Goal: Task Accomplishment & Management: Use online tool/utility

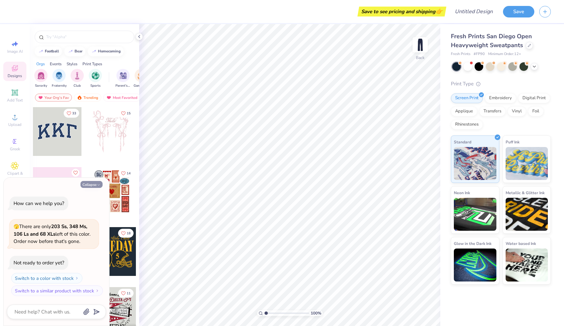
click at [94, 184] on button "Collapse" at bounding box center [91, 184] width 22 height 7
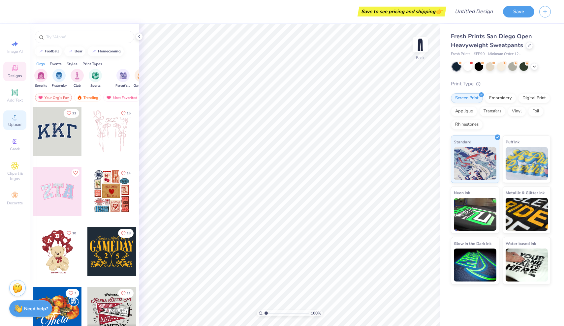
click at [13, 112] on div "Upload" at bounding box center [14, 119] width 23 height 19
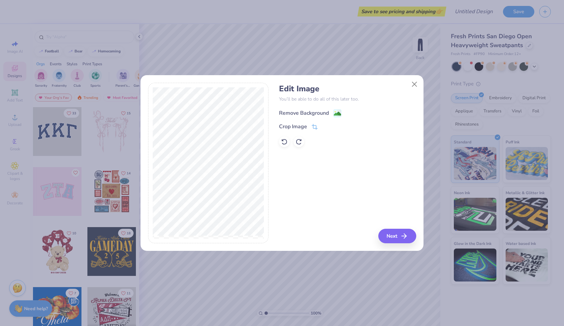
click at [299, 113] on div "Remove Background" at bounding box center [304, 113] width 50 height 8
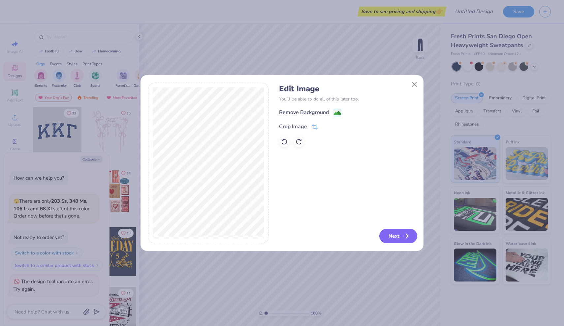
click at [392, 235] on button "Next" at bounding box center [398, 236] width 38 height 15
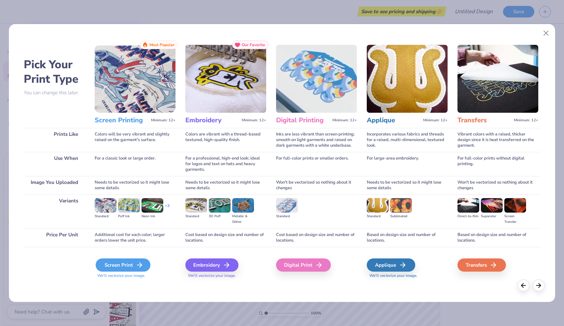
click at [140, 261] on icon at bounding box center [140, 265] width 8 height 8
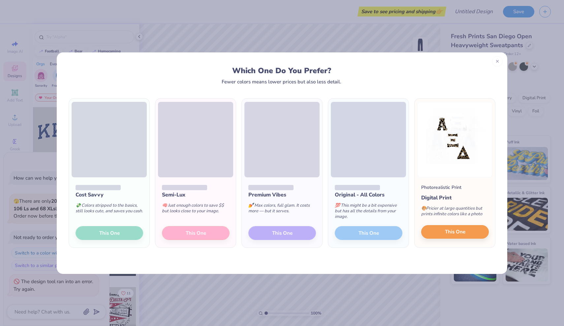
click at [458, 234] on span "This One" at bounding box center [455, 232] width 20 height 8
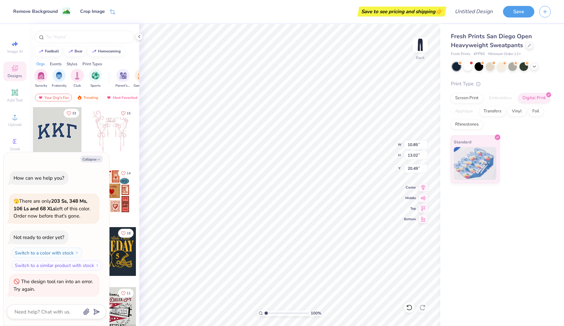
type textarea "x"
type input "7.74"
type input "9.29"
type input "24.22"
type textarea "x"
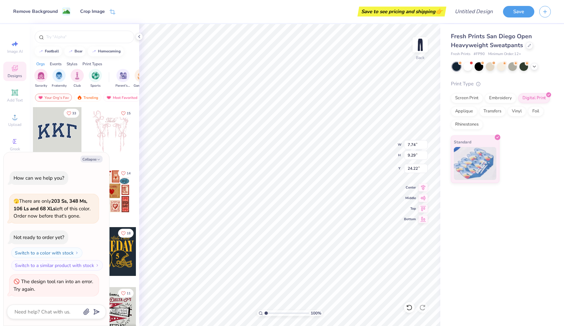
type input "5.20"
type textarea "x"
type input "5.46"
type input "6.55"
type textarea "x"
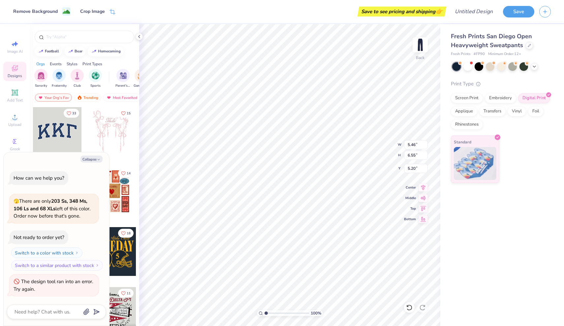
type input "0.50"
type textarea "x"
click at [61, 37] on input "text" at bounding box center [88, 37] width 84 height 7
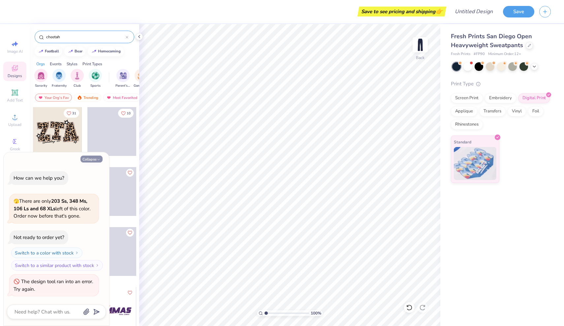
type input "cheetah"
click at [96, 160] on button "Collapse" at bounding box center [91, 159] width 22 height 7
type textarea "x"
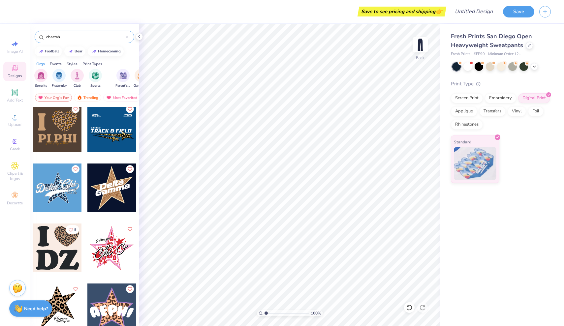
scroll to position [303, 0]
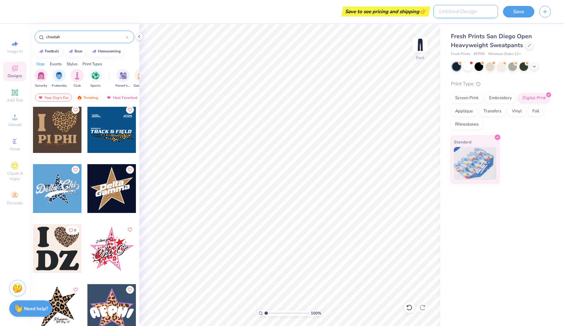
click at [483, 13] on input "Design Title" at bounding box center [465, 11] width 65 height 13
type input "cheetah pants"
click at [519, 8] on button "Save" at bounding box center [518, 11] width 31 height 12
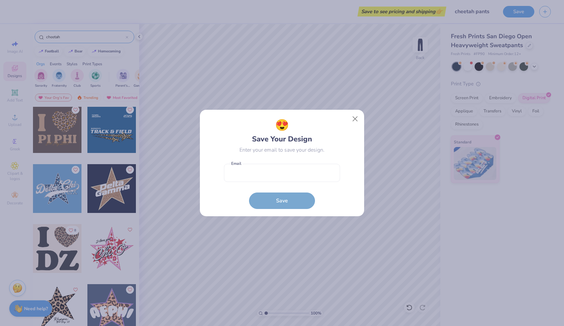
click at [340, 133] on div "😍 Save Your Design Enter your email to save your design." at bounding box center [282, 135] width 116 height 37
click at [352, 122] on button "Close" at bounding box center [355, 119] width 13 height 13
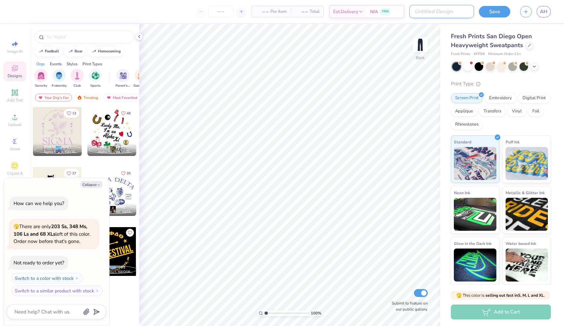
click at [451, 12] on input "Design Title" at bounding box center [441, 11] width 65 height 13
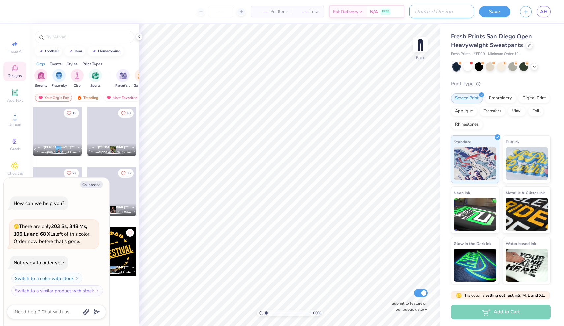
type input "c"
type textarea "x"
type input "ch"
type textarea "x"
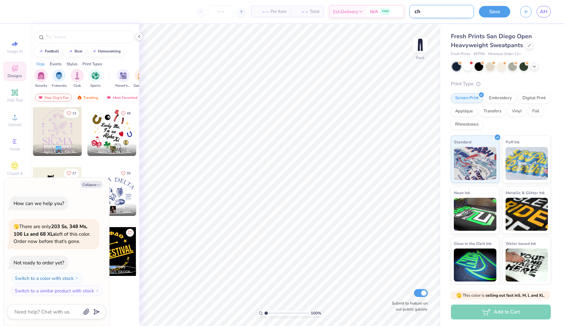
type input "che"
type textarea "x"
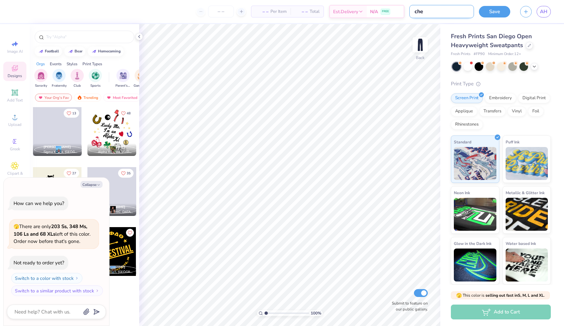
type input "chee"
type textarea "x"
type input "cheet"
type textarea "x"
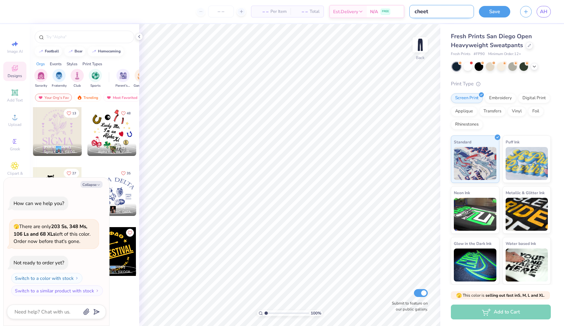
type input "cheeth"
type textarea "x"
type input "cheet"
type textarea "x"
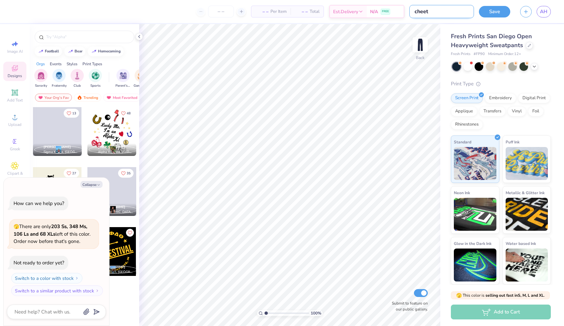
type input "cheeta"
type textarea "x"
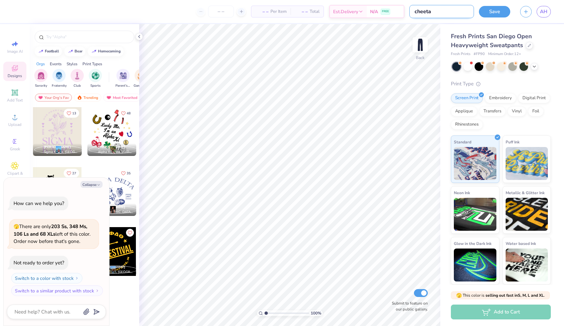
type input "cheetah"
type textarea "x"
type input "cheetah"
type textarea "x"
type input "cheetah p"
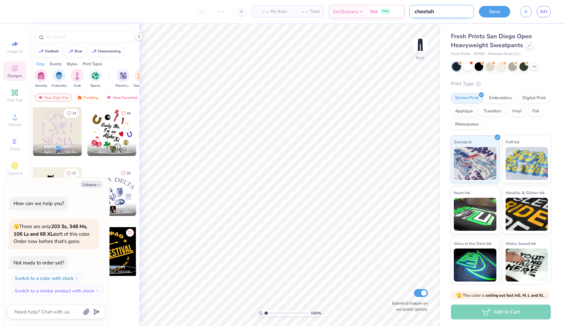
type textarea "x"
type input "cheetah pa"
type textarea "x"
type input "cheetah pan"
type textarea "x"
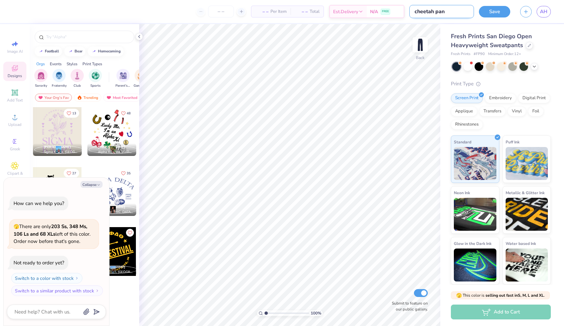
type input "cheetah pant"
type textarea "x"
type input "cheetah pants"
type textarea "x"
type input "cheetah pants"
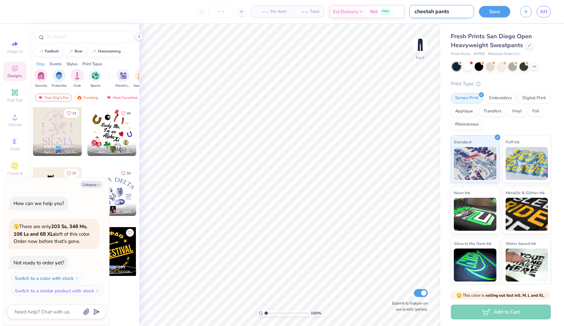
type textarea "x"
type input "cheetah pants s"
type textarea "x"
type input "cheetah pants se"
type textarea "x"
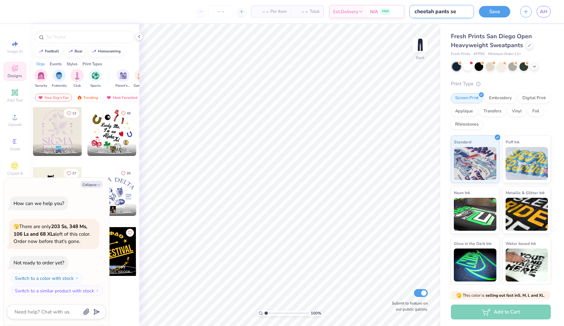
type input "cheetah pants set"
type textarea "x"
type input "cheetah pants set"
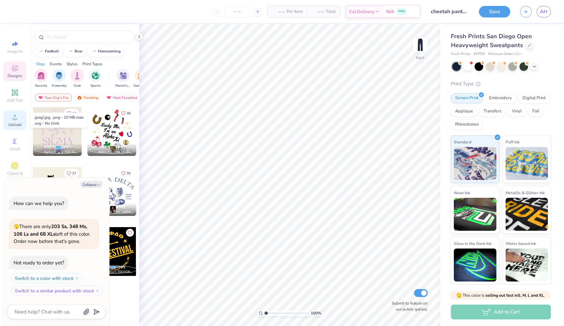
click at [16, 120] on circle at bounding box center [15, 119] width 4 height 4
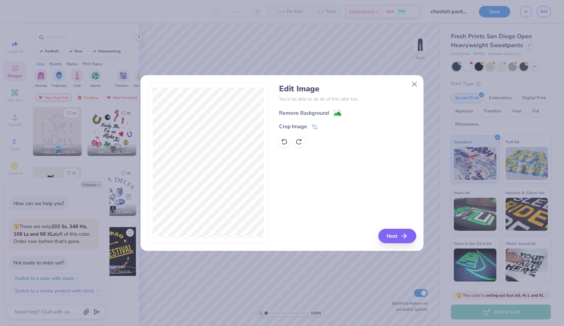
click at [303, 113] on div "Remove Background" at bounding box center [304, 113] width 50 height 8
click at [409, 237] on div "Edit Image You’ll be able to do all of this later too. Remove Background Crop I…" at bounding box center [347, 163] width 137 height 161
click at [396, 234] on div "Edit Image You’ll be able to do all of this later too. Remove Background Crop I…" at bounding box center [347, 163] width 137 height 161
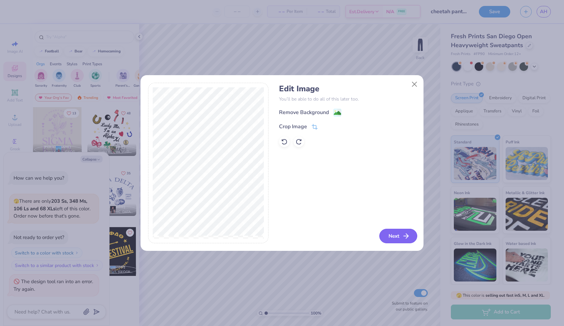
click at [404, 230] on button "Next" at bounding box center [398, 236] width 38 height 15
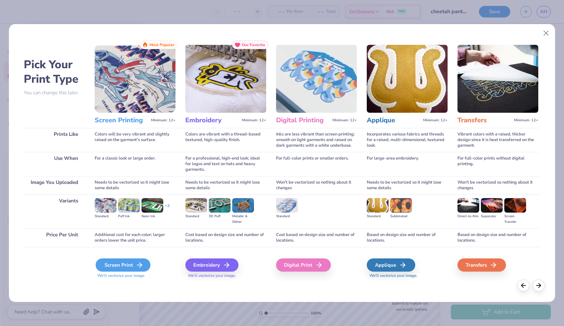
click at [137, 263] on icon at bounding box center [140, 265] width 8 height 8
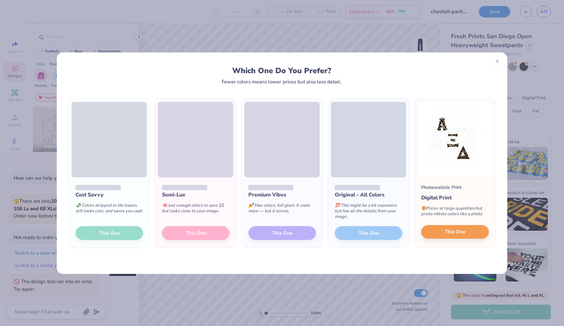
click at [462, 234] on span "This One" at bounding box center [455, 232] width 20 height 8
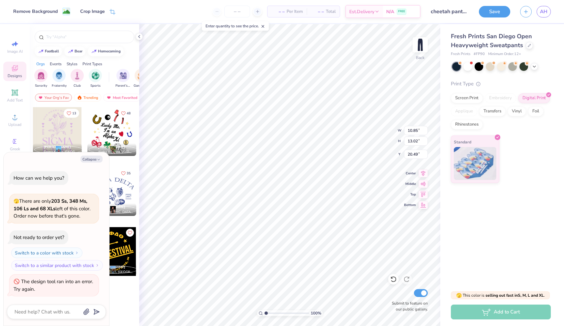
type textarea "x"
type input "7.25"
type input "8.70"
type textarea "x"
type input "5.71"
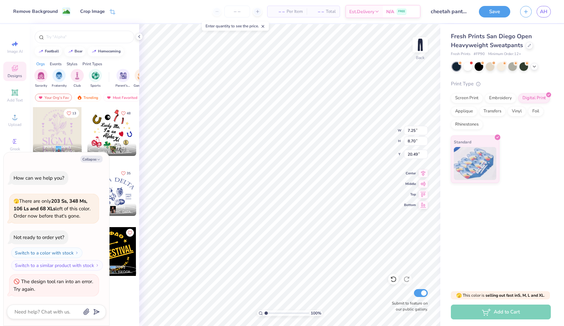
type input "6.85"
type textarea "x"
type input "1.14"
type textarea "x"
type input "7.37"
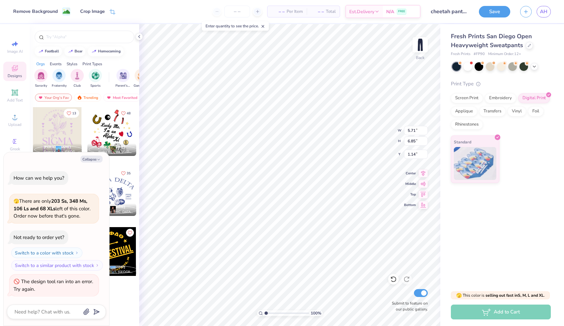
type input "8.85"
click at [321, 23] on div "Remove Background Crop Image – – Per Item – – Total Est. Delivery N/A FREE Desi…" at bounding box center [282, 163] width 564 height 326
type textarea "x"
type input "7.21"
type input "8.65"
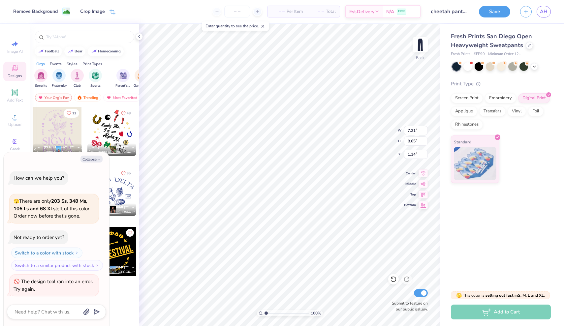
type textarea "x"
type input "0.50"
click at [500, 10] on button "Save" at bounding box center [494, 11] width 31 height 12
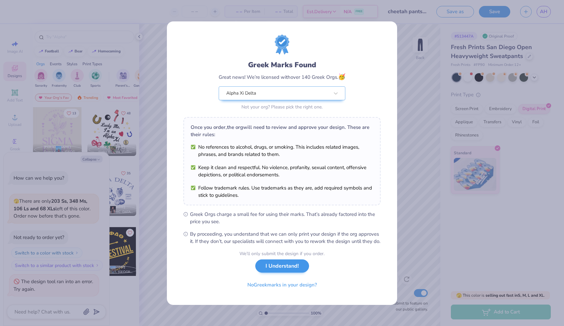
click at [291, 273] on button "I Understand!" at bounding box center [282, 266] width 54 height 14
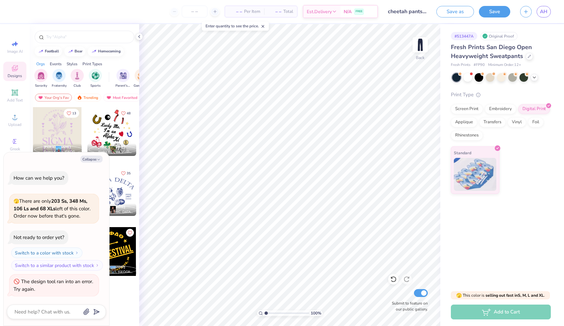
type textarea "x"
click at [538, 18] on div "Save as Save AH" at bounding box center [500, 11] width 128 height 23
click at [544, 13] on span "AH" at bounding box center [544, 12] width 8 height 8
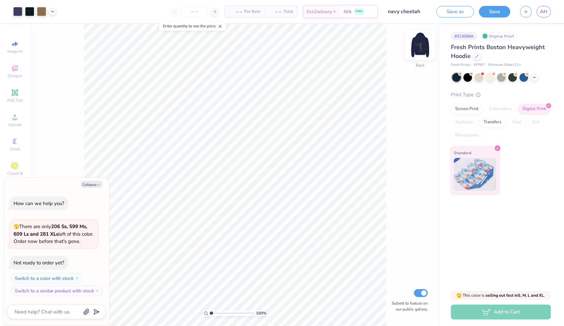
click at [419, 44] on img at bounding box center [420, 45] width 26 height 26
click at [83, 190] on div "Collapse How can we help you? 🫣 There are only 206 Ss, 599 Ms, 609 Ls and 281 X…" at bounding box center [57, 252] width 106 height 148
click at [89, 183] on button "Collapse" at bounding box center [91, 184] width 22 height 7
type textarea "x"
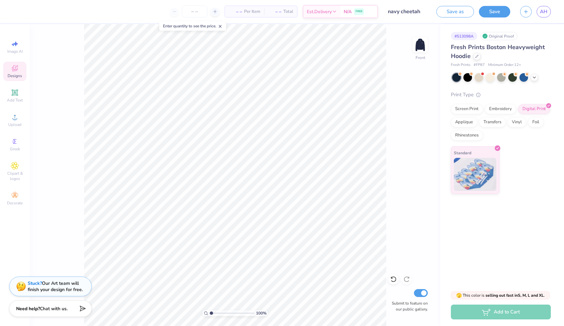
click at [17, 73] on div "Designs" at bounding box center [14, 71] width 23 height 19
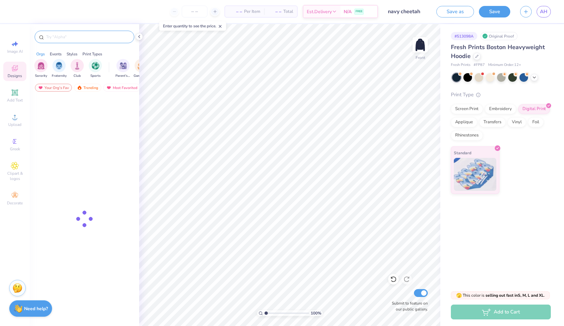
click at [72, 37] on input "text" at bounding box center [88, 37] width 84 height 7
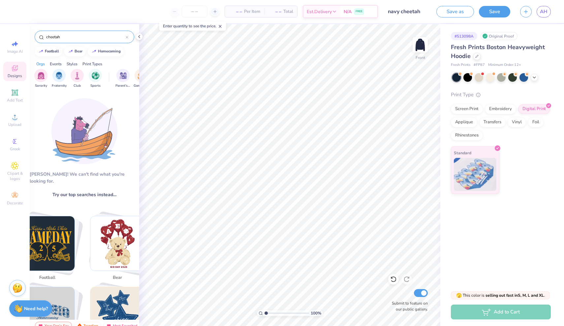
click at [77, 38] on input "cheetah" at bounding box center [86, 37] width 80 height 7
type input "cheetah"
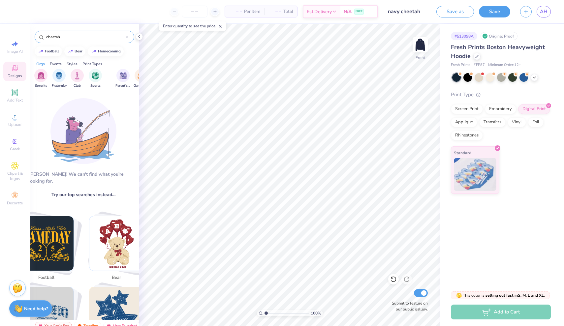
scroll to position [0, 1]
click at [127, 38] on icon at bounding box center [127, 37] width 3 height 3
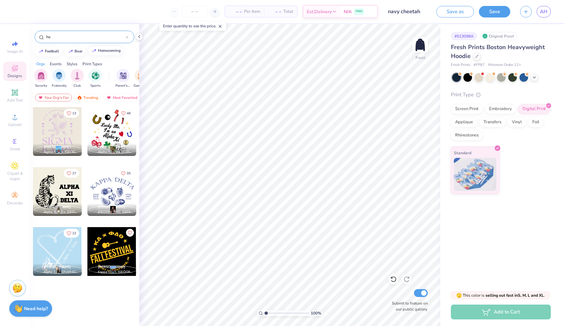
type input "h"
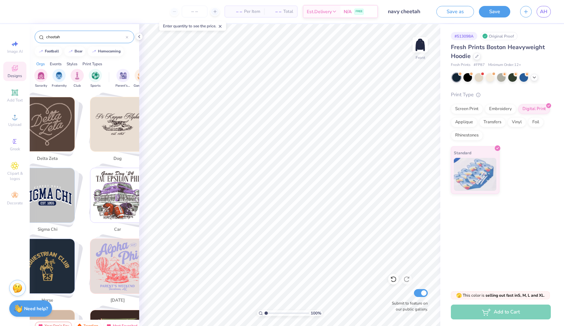
scroll to position [468, 0]
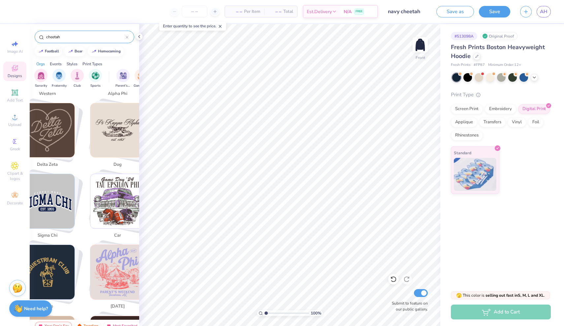
click at [68, 120] on img "Stack Card Button delta zeta" at bounding box center [47, 130] width 54 height 54
type input "delta zeta"
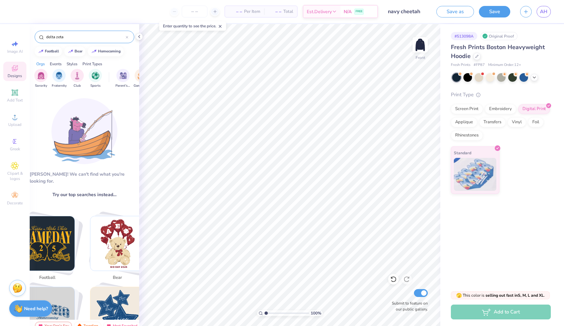
scroll to position [0, 0]
click at [127, 37] on icon at bounding box center [127, 37] width 3 height 3
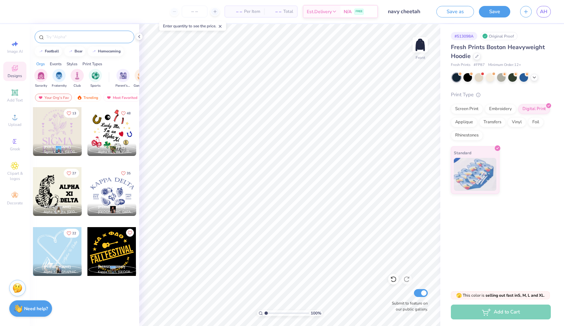
click at [131, 63] on div "Orgs Events Styles Print Types" at bounding box center [84, 62] width 109 height 9
click at [57, 73] on img "filter for Y2K" at bounding box center [55, 75] width 7 height 8
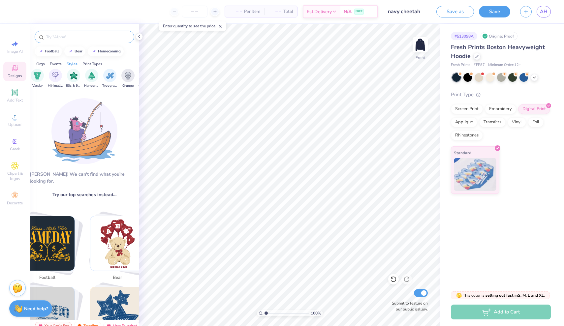
scroll to position [0, 0]
click at [18, 72] on icon at bounding box center [15, 68] width 8 height 8
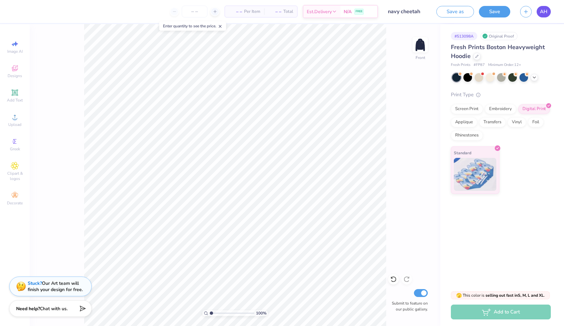
click at [543, 11] on span "AH" at bounding box center [544, 12] width 8 height 8
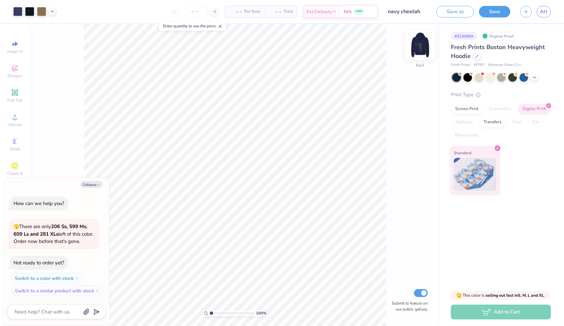
click at [420, 48] on img at bounding box center [420, 45] width 26 height 26
click at [94, 178] on div "Collapse How can we help you? 🫣 There are only 206 Ss, 599 Ms, 609 Ls and 281 X…" at bounding box center [56, 251] width 106 height 149
click at [96, 186] on button "Collapse" at bounding box center [91, 184] width 22 height 7
type textarea "x"
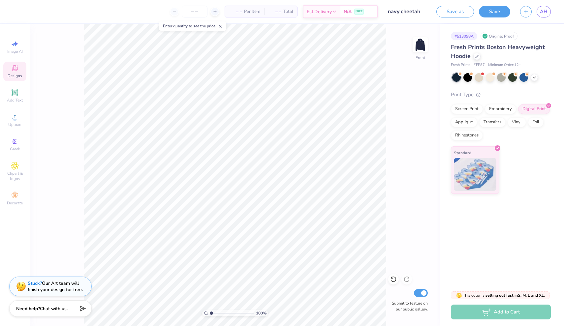
click at [18, 73] on div "Designs" at bounding box center [14, 71] width 23 height 19
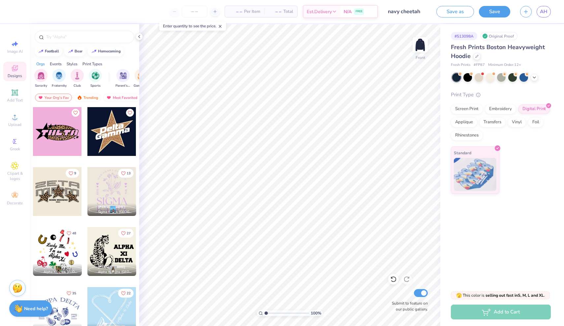
click at [70, 191] on div at bounding box center [57, 191] width 49 height 49
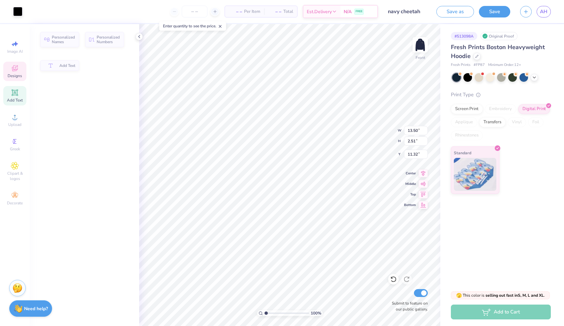
type input "2.51"
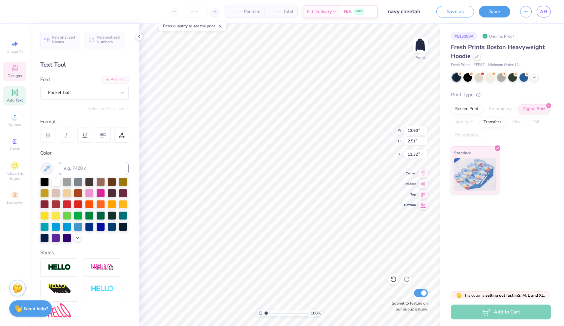
scroll to position [0, 1]
type textarea "Alpha Xi"
type input "13.30"
type input "2.79"
type input "13.44"
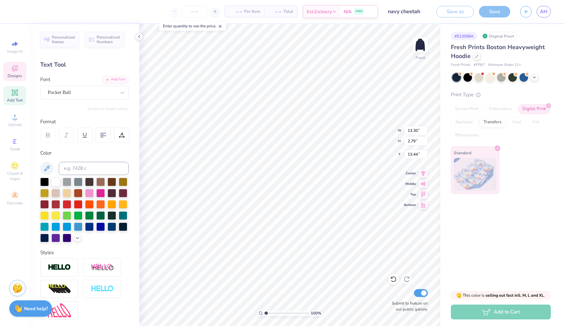
type input "18.36"
type input "2.51"
type input "11.32"
type input "13.30"
type input "2.79"
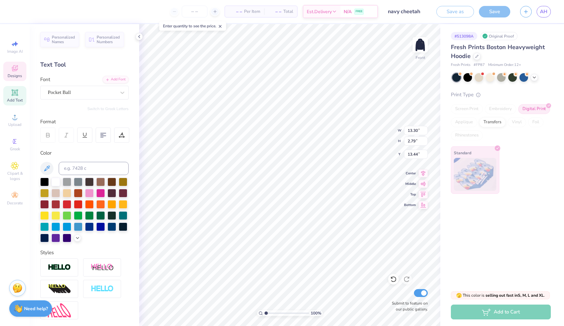
type input "13.35"
type textarea "Delta"
type input "4.43"
type input "3.63"
type input "14.48"
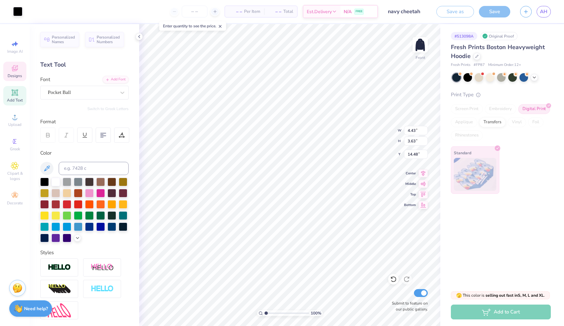
type input "18.23"
type input "3.10"
type input "13.20"
type input "4.07"
type input "3.26"
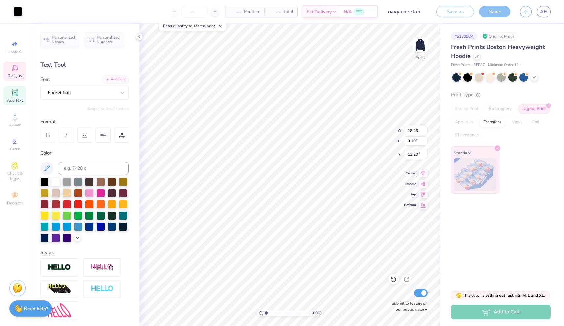
type input "14.66"
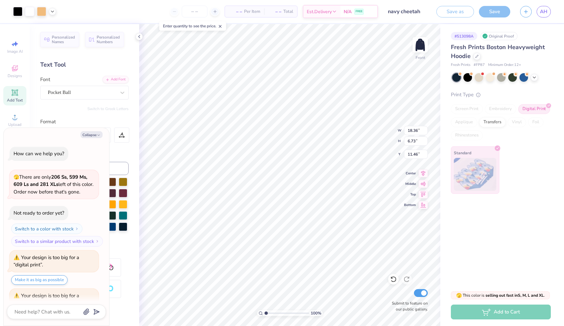
scroll to position [25, 0]
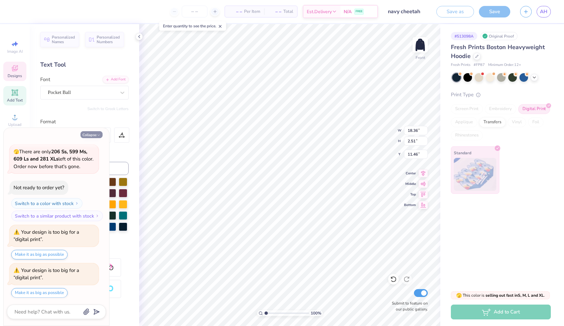
click at [95, 133] on button "Collapse" at bounding box center [91, 134] width 22 height 7
type textarea "x"
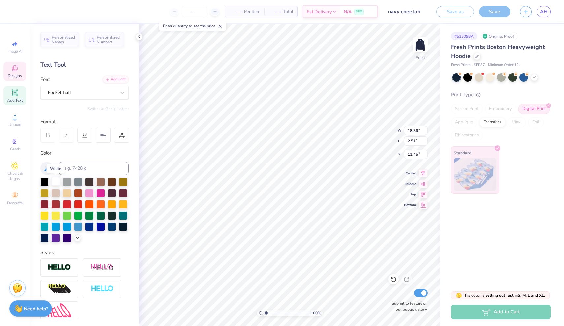
click at [55, 180] on div at bounding box center [55, 181] width 9 height 9
type input "18.23"
type input "3.10"
type input "13.20"
click at [54, 183] on div at bounding box center [55, 181] width 9 height 9
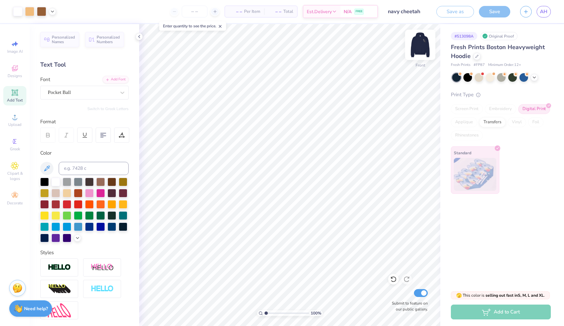
click at [423, 42] on img at bounding box center [420, 45] width 26 height 26
click at [423, 42] on div at bounding box center [419, 44] width 15 height 15
click at [418, 43] on img at bounding box center [420, 45] width 26 height 26
click at [422, 46] on img at bounding box center [420, 45] width 26 height 26
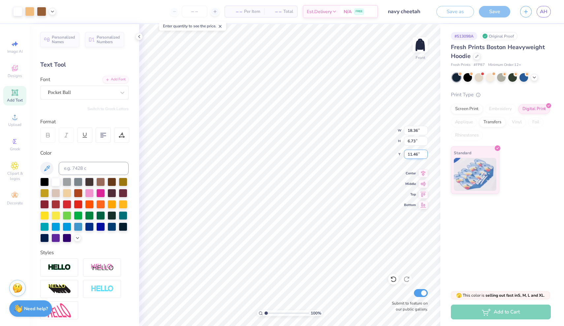
type input "14.74"
type input "5.40"
type input "6.66"
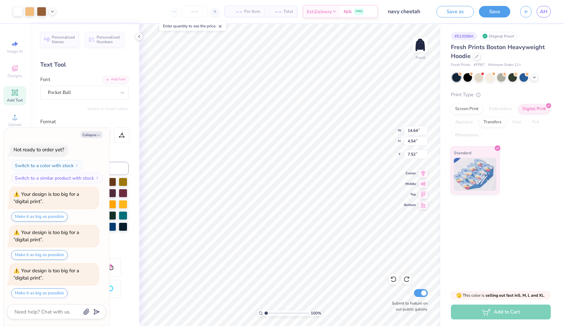
scroll to position [101, 0]
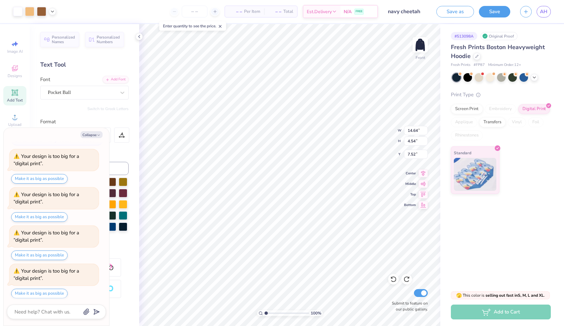
type textarea "x"
type input "13.64"
type textarea "x"
type input "7.34"
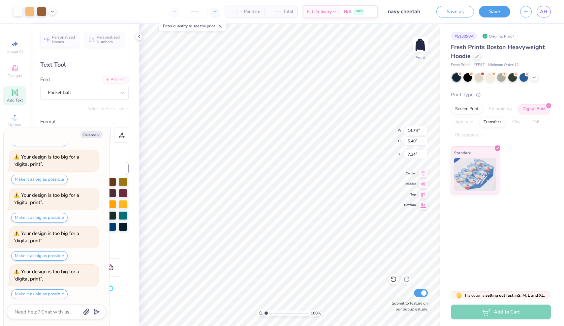
scroll to position [215, 0]
click at [58, 291] on button "Make it as big as possible" at bounding box center [39, 295] width 56 height 10
type textarea "x"
type input "15.00"
type input "5.50"
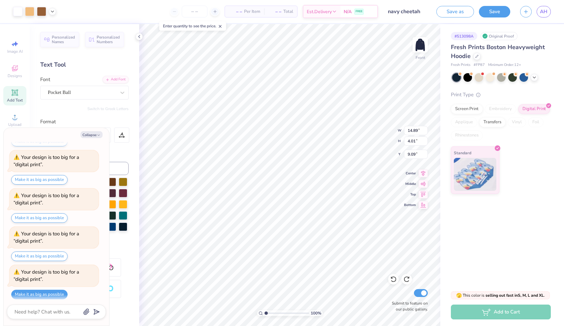
type textarea "x"
type input "9.09"
type textarea "x"
type input "8.77"
type textarea "x"
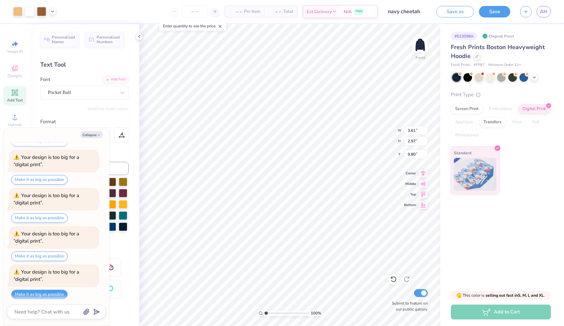
type input "9.87"
type textarea "x"
type input "8.72"
type textarea "x"
type input "13.88"
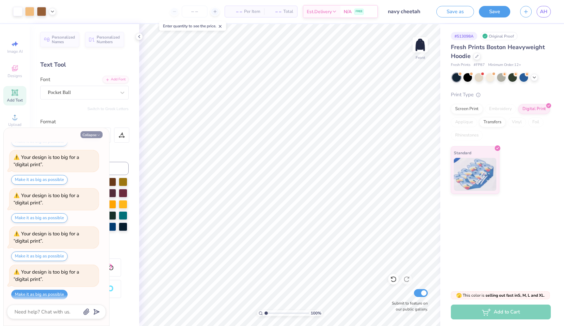
click at [92, 135] on button "Collapse" at bounding box center [91, 134] width 22 height 7
type textarea "x"
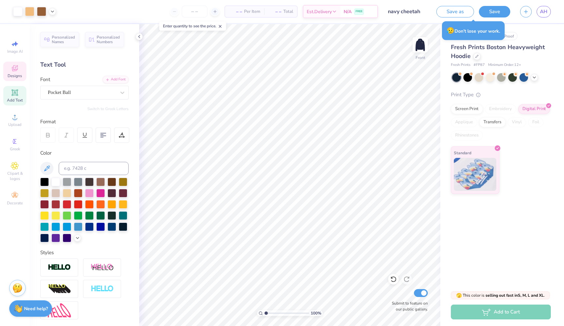
click at [14, 65] on icon at bounding box center [15, 68] width 8 height 8
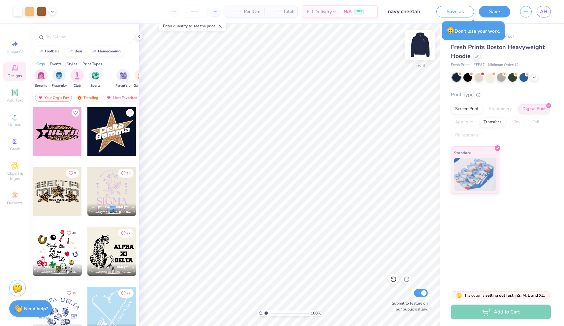
click at [420, 45] on img at bounding box center [420, 45] width 26 height 26
click at [420, 44] on img at bounding box center [419, 44] width 13 height 13
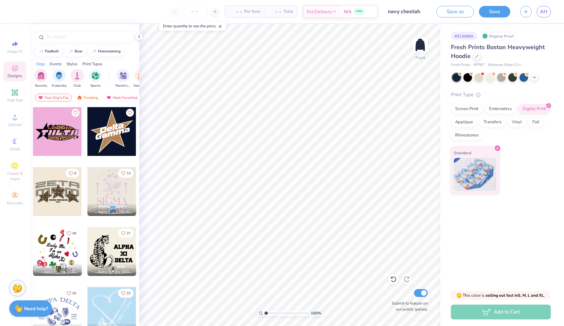
click at [115, 137] on div at bounding box center [111, 131] width 49 height 49
type input "6.73"
type input "2.92"
type input "12.43"
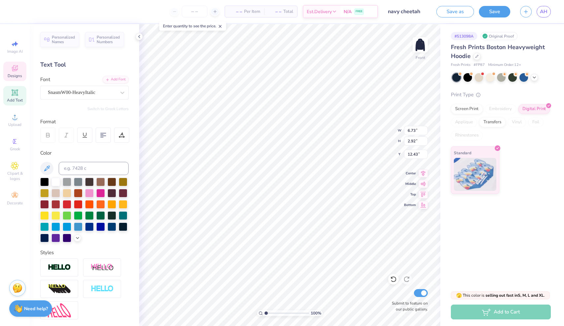
scroll to position [0, 1]
type textarea "Alpha Xi"
type input "9.76"
type input "3.44"
type input "13.63"
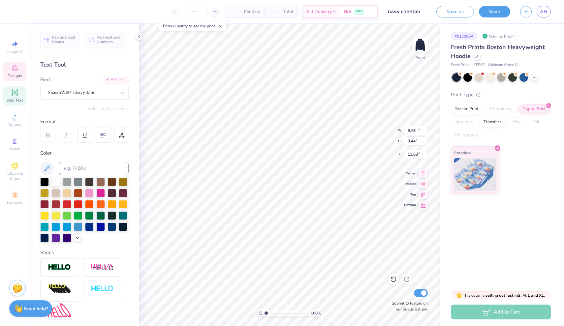
type input "11.29"
type input "4.40"
type input "11.24"
type textarea "ALPHA XI"
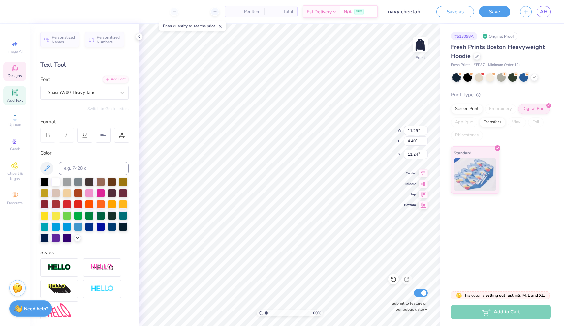
scroll to position [0, 1]
type input "9.76"
type input "3.44"
type input "13.63"
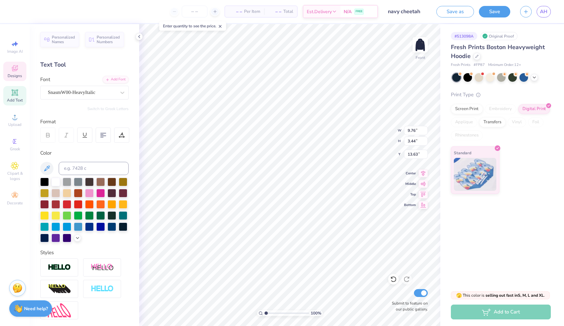
type textarea "DELTA"
type input "8.44"
type input "3.62"
type input "13.40"
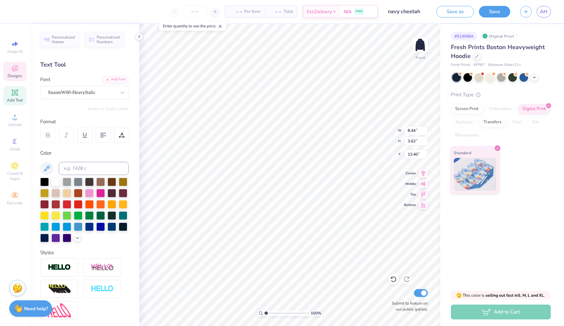
type input "12.69"
type input "4.69"
type input "11.31"
click at [116, 93] on div "SnasmW00-HeavyItalic" at bounding box center [81, 92] width 69 height 10
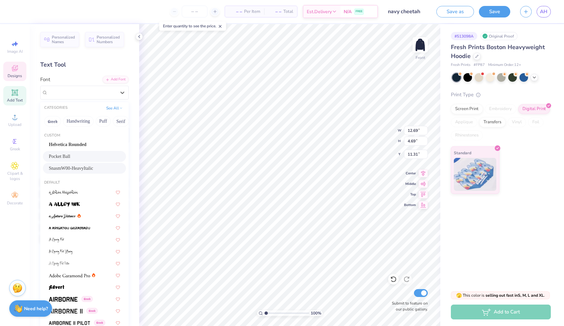
click at [70, 155] on span "Pocket Ball" at bounding box center [59, 156] width 21 height 7
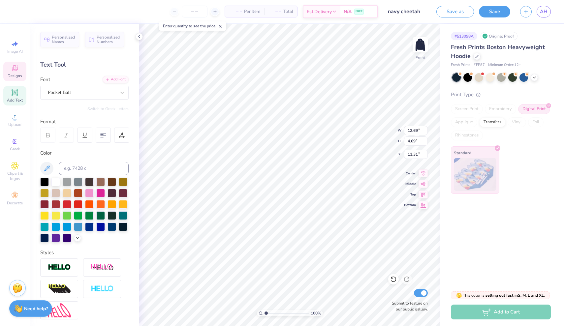
type input "18.36"
type input "5.71"
type input "10.84"
click at [71, 91] on span "Pocket Ball" at bounding box center [59, 93] width 23 height 8
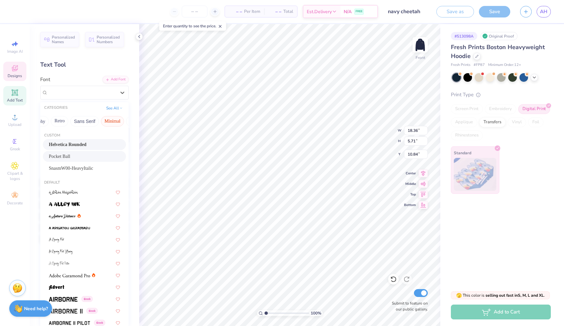
scroll to position [0, 129]
click at [60, 124] on button "Retro" at bounding box center [59, 121] width 17 height 11
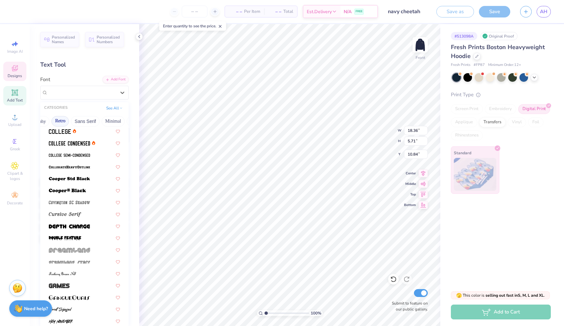
scroll to position [275, 0]
click at [68, 228] on img at bounding box center [69, 226] width 41 height 5
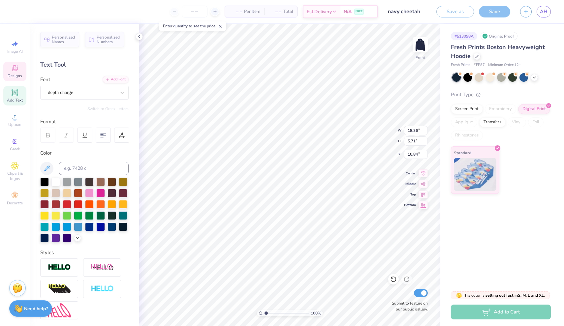
type input "9.37"
type input "3.65"
type input "11.87"
click at [102, 91] on div "depth charge" at bounding box center [81, 92] width 69 height 10
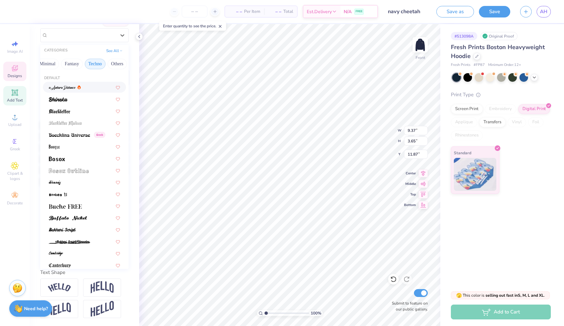
scroll to position [0, 192]
click at [96, 66] on button "Techno" at bounding box center [97, 64] width 21 height 11
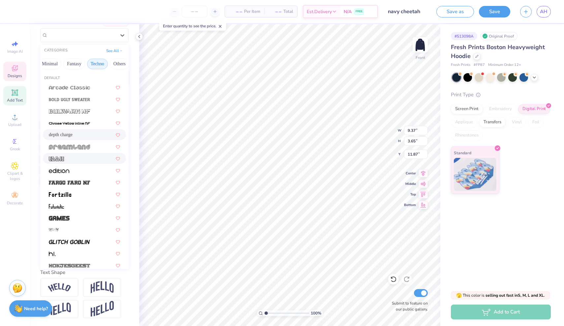
scroll to position [9, 0]
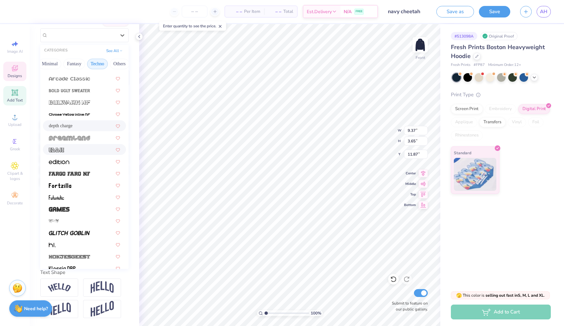
click at [90, 150] on div at bounding box center [84, 149] width 71 height 7
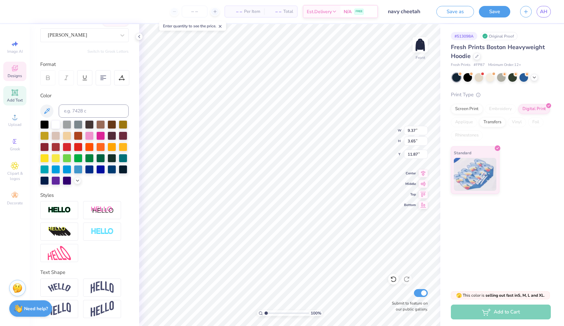
type input "9.85"
type input "3.94"
type input "11.45"
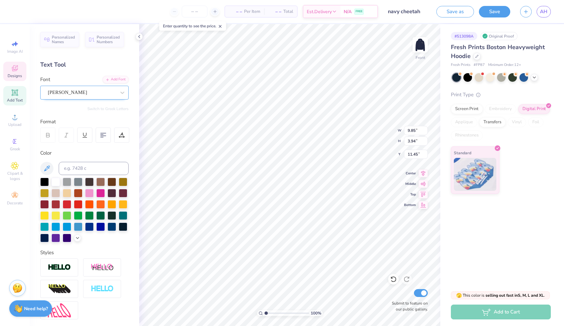
scroll to position [0, 0]
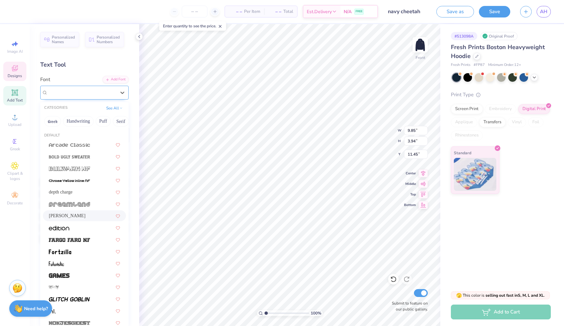
click at [91, 95] on div "Eddie" at bounding box center [81, 92] width 69 height 10
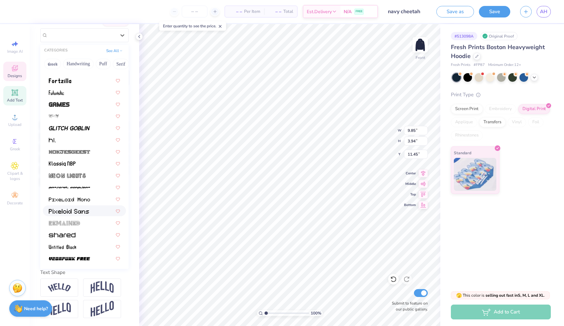
scroll to position [57, 0]
click at [85, 261] on img at bounding box center [69, 259] width 41 height 5
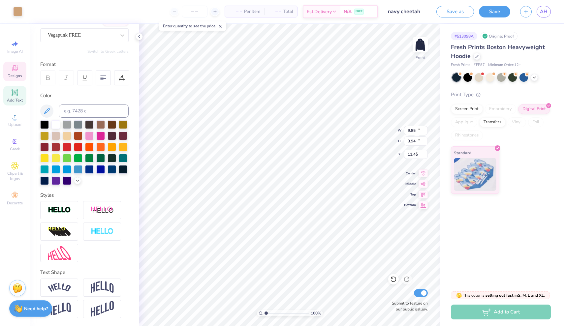
type input "10.88"
type input "11.12"
type input "9.17"
type input "8.05"
type input "3.19"
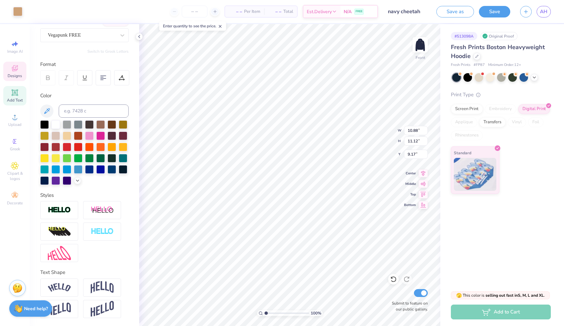
type input "12.10"
type input "11.11"
type input "4.41"
type input "10.88"
type input "11.19"
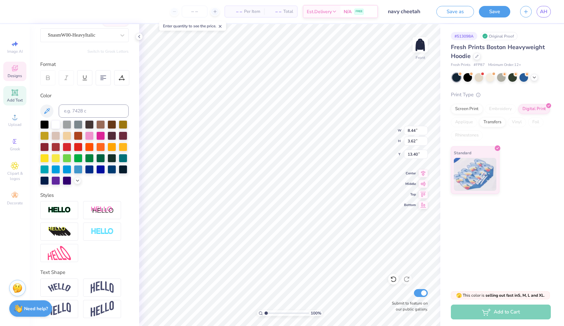
scroll to position [0, 0]
click at [95, 37] on span "SnasmW00-HeavyItalic" at bounding box center [71, 35] width 47 height 8
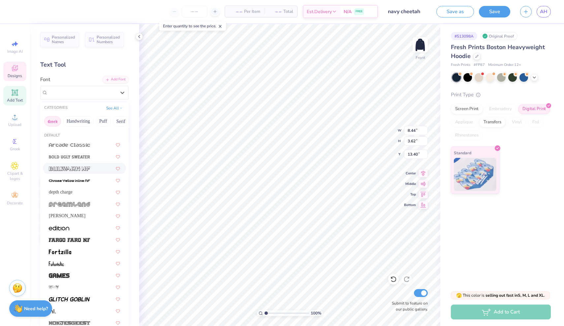
scroll to position [0, 0]
type input "10.88"
type input "11.12"
type input "9.17"
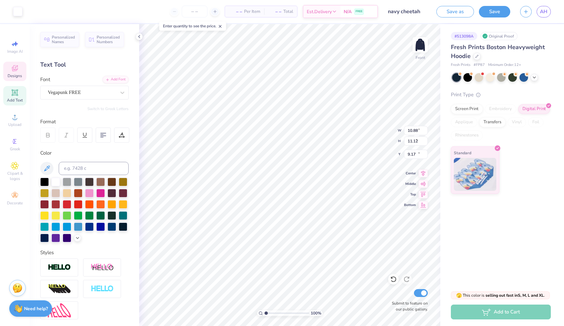
type input "11.11"
type input "4.41"
type input "11.19"
type input "12.18"
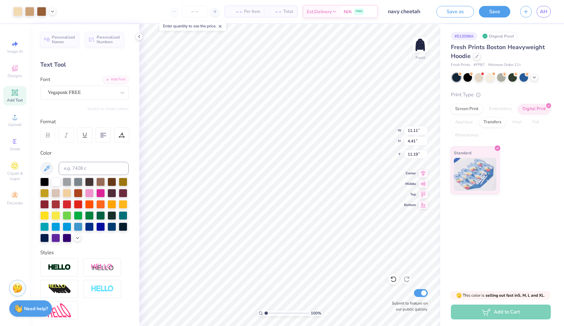
type input "12.49"
type input "8.50"
click at [123, 91] on icon at bounding box center [122, 92] width 7 height 7
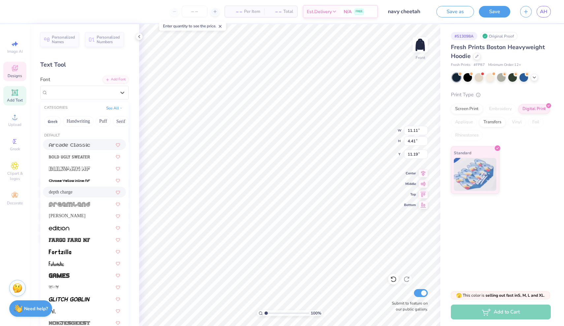
scroll to position [0, 0]
click at [111, 110] on button "See All" at bounding box center [114, 107] width 20 height 7
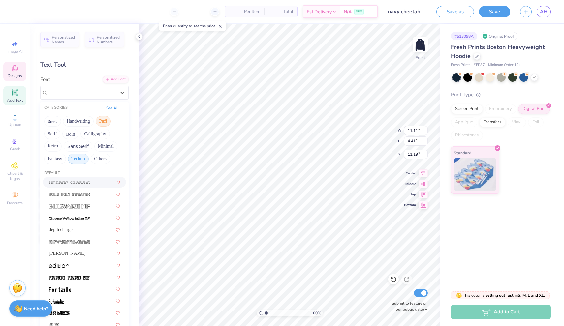
click at [106, 122] on button "Puff" at bounding box center [103, 121] width 15 height 11
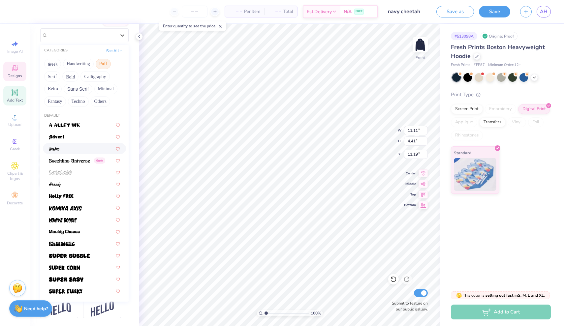
scroll to position [57, 0]
click at [78, 265] on span at bounding box center [64, 267] width 31 height 7
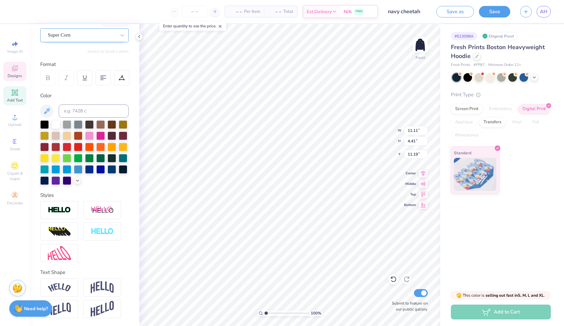
click at [97, 36] on div "Super Corn" at bounding box center [81, 35] width 69 height 10
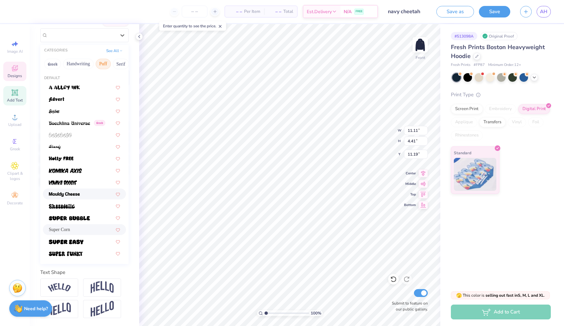
click at [88, 192] on div at bounding box center [84, 194] width 71 height 7
click at [100, 39] on div at bounding box center [82, 35] width 68 height 9
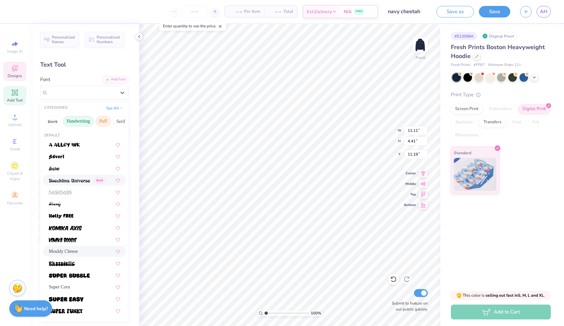
scroll to position [0, 0]
click at [117, 122] on button "Serif" at bounding box center [121, 121] width 16 height 11
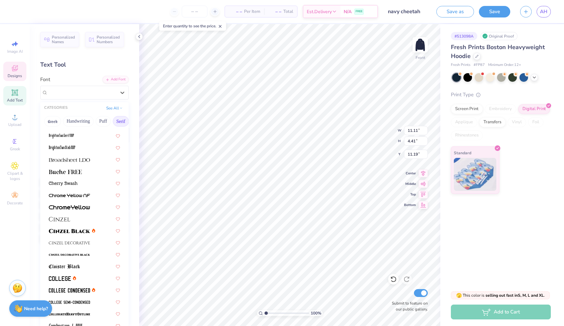
scroll to position [50, 0]
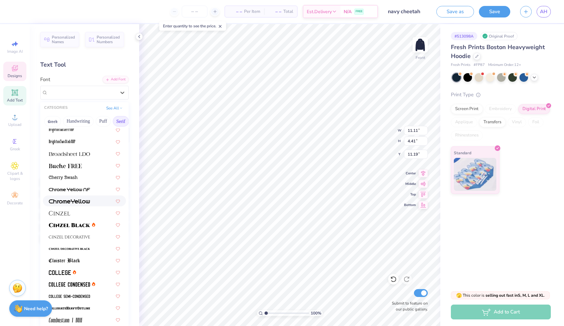
click at [84, 200] on img at bounding box center [69, 201] width 41 height 5
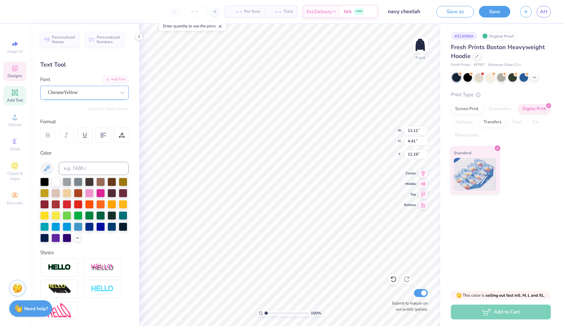
click at [101, 98] on div "ChromeYellow" at bounding box center [84, 93] width 88 height 14
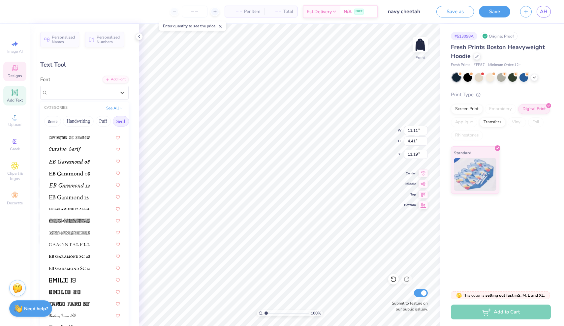
scroll to position [376, 0]
click at [89, 221] on img at bounding box center [69, 220] width 41 height 5
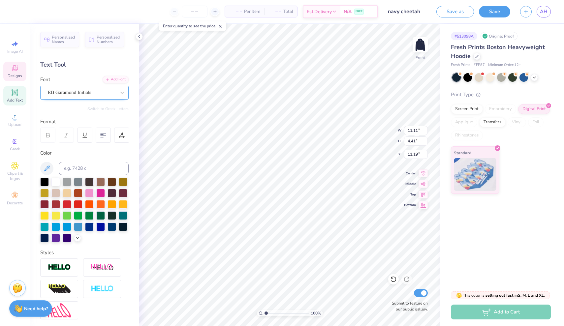
click at [104, 95] on div "EB Garamond Initials" at bounding box center [81, 92] width 69 height 10
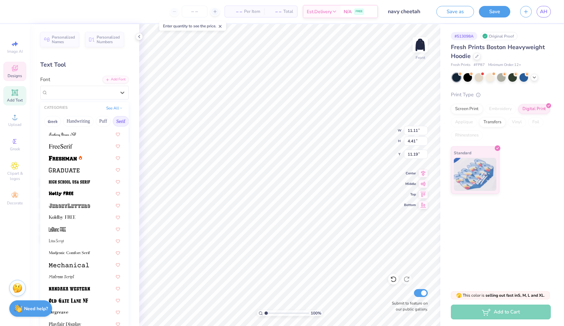
scroll to position [558, 0]
click at [93, 158] on div at bounding box center [84, 156] width 71 height 7
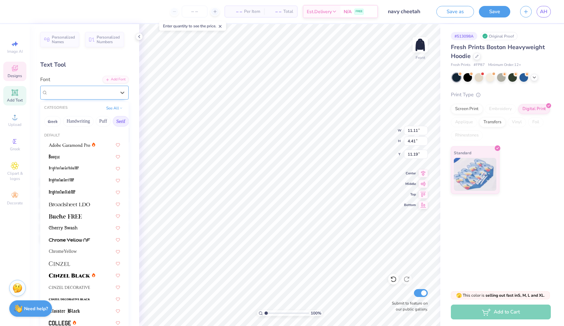
click at [92, 97] on div "Freshman" at bounding box center [81, 92] width 69 height 10
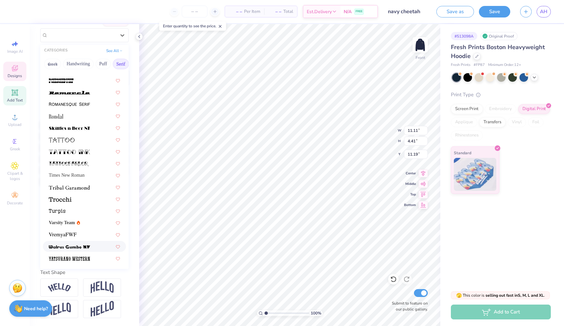
scroll to position [57, 0]
click at [68, 225] on span "Varsity Team" at bounding box center [62, 222] width 26 height 7
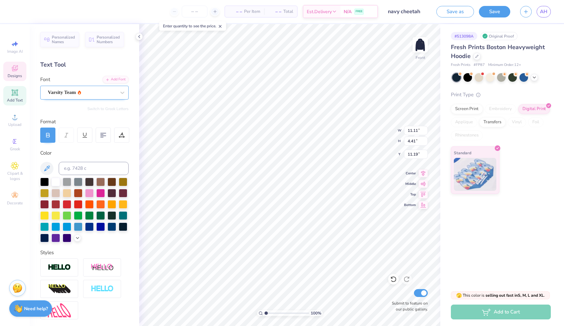
scroll to position [0, 0]
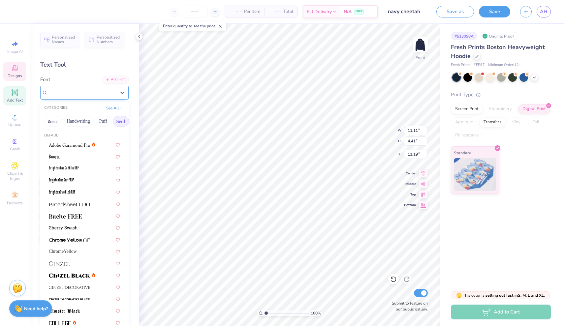
click at [93, 89] on div "Varsity Team" at bounding box center [81, 92] width 69 height 10
click at [94, 122] on button "Bold" at bounding box center [92, 121] width 16 height 11
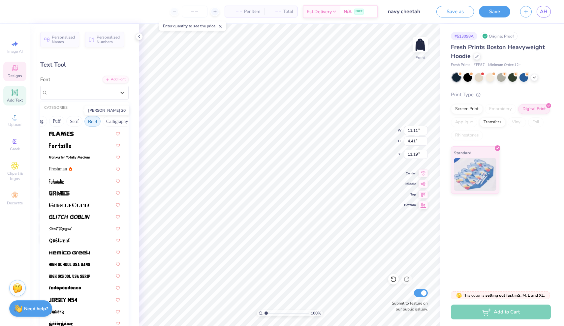
scroll to position [220, 0]
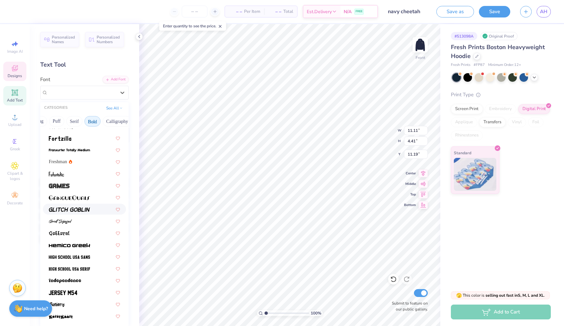
click at [77, 211] on img at bounding box center [69, 209] width 41 height 5
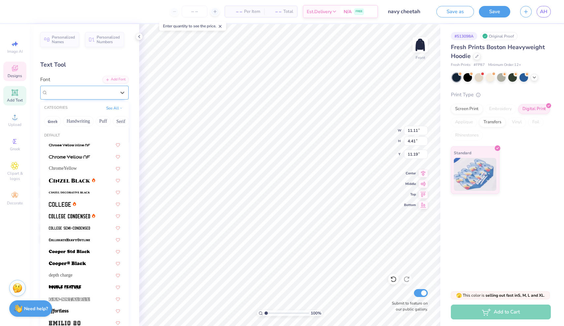
click at [105, 95] on div "Glitch Goblin" at bounding box center [81, 92] width 69 height 10
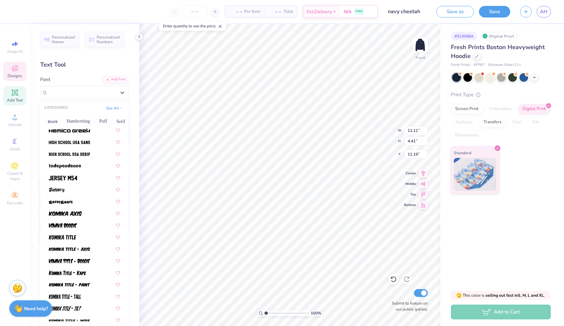
scroll to position [336, 0]
click at [81, 178] on div at bounding box center [84, 176] width 71 height 7
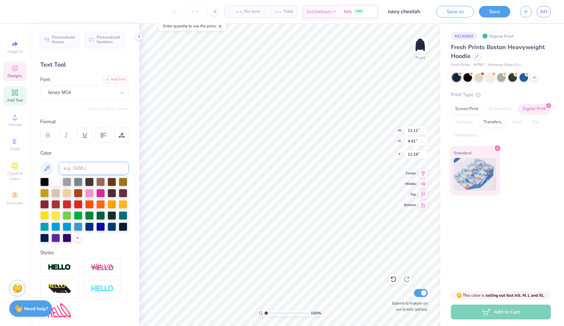
scroll to position [0, 1]
type textarea "ALPHa xi"
type input "10.88"
type input "11.12"
type input "9.17"
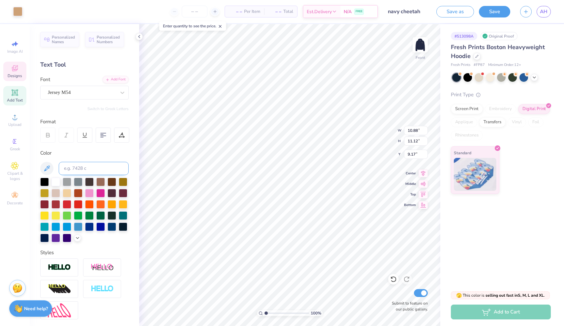
type input "9.08"
type input "4.19"
type input "11.30"
click at [84, 96] on div "Jersey M54" at bounding box center [81, 92] width 69 height 10
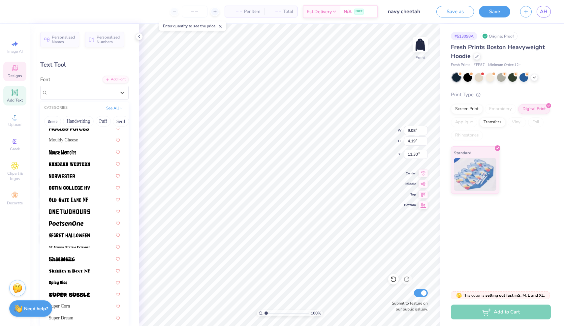
scroll to position [563, 0]
click at [87, 214] on img at bounding box center [69, 211] width 41 height 5
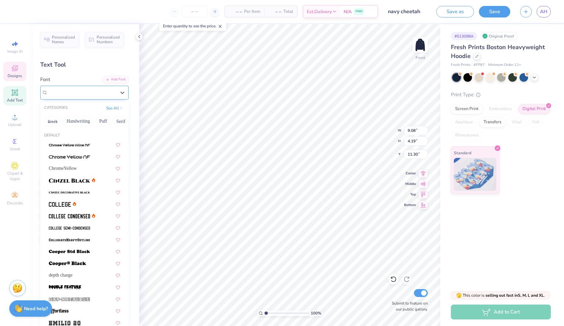
click at [114, 93] on div "OneTwoHours" at bounding box center [81, 92] width 69 height 10
click at [91, 120] on button "Calligraphy" at bounding box center [88, 121] width 29 height 11
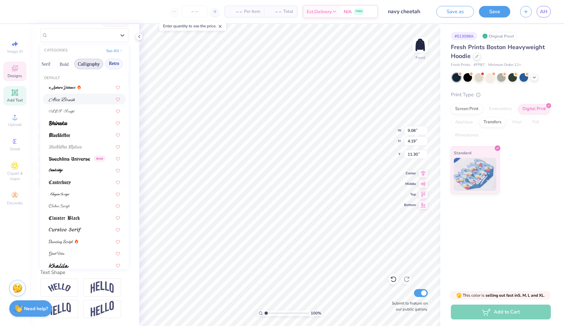
scroll to position [0, 0]
click at [117, 67] on button "Retro" at bounding box center [113, 64] width 17 height 11
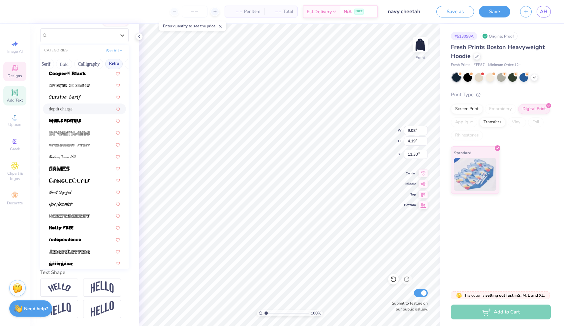
scroll to position [341, 0]
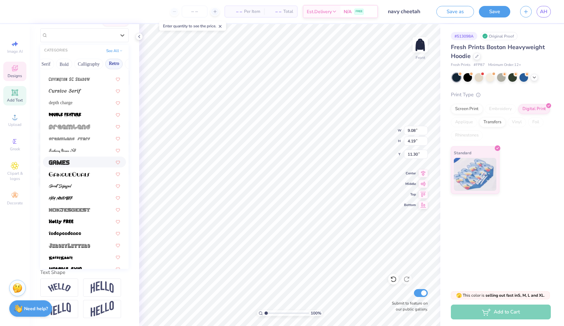
click at [87, 165] on div at bounding box center [84, 162] width 71 height 7
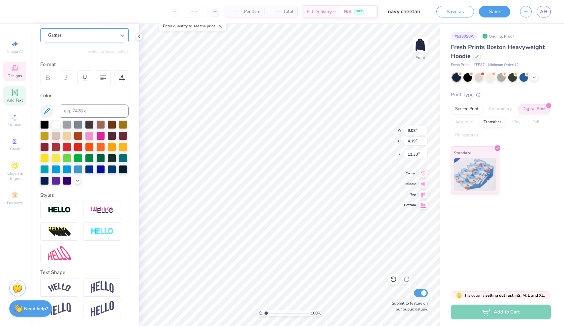
click at [121, 36] on icon at bounding box center [122, 35] width 7 height 7
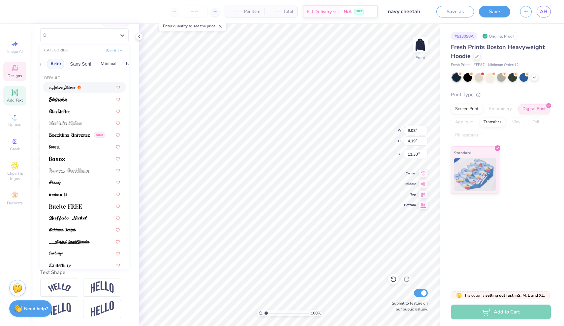
scroll to position [0, 137]
click at [78, 65] on button "Sans Serif" at bounding box center [77, 64] width 29 height 11
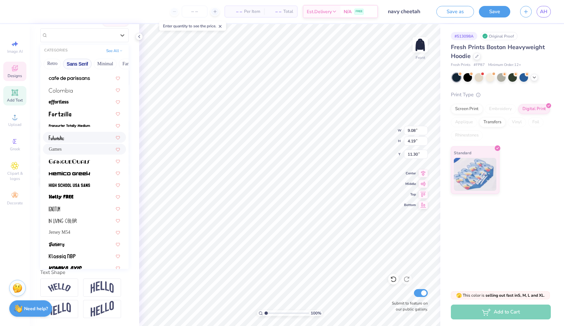
scroll to position [87, 0]
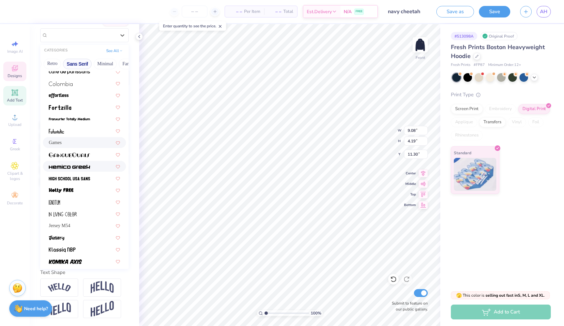
click at [83, 167] on img at bounding box center [69, 167] width 41 height 5
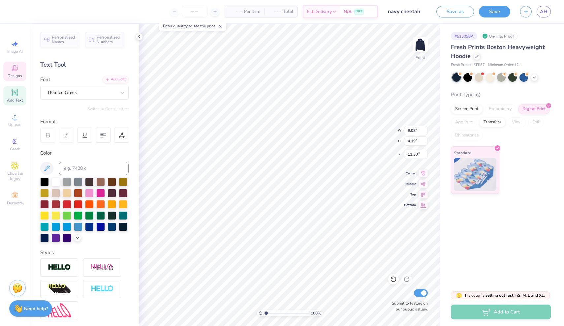
scroll to position [0, 0]
type input "12.18"
type input "12.49"
type input "8.50"
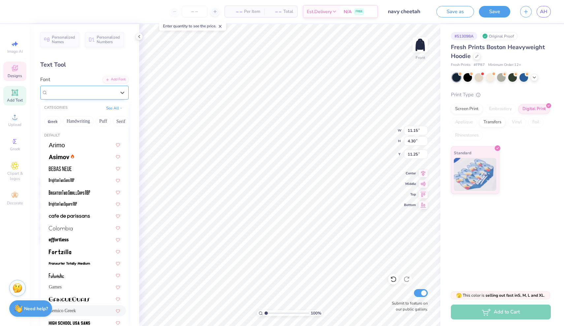
click at [107, 99] on div "Hemico Greek" at bounding box center [84, 93] width 88 height 14
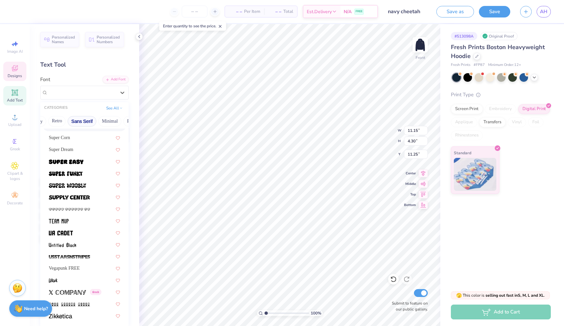
scroll to position [0, 134]
click at [84, 124] on button "Sans Serif" at bounding box center [80, 121] width 29 height 11
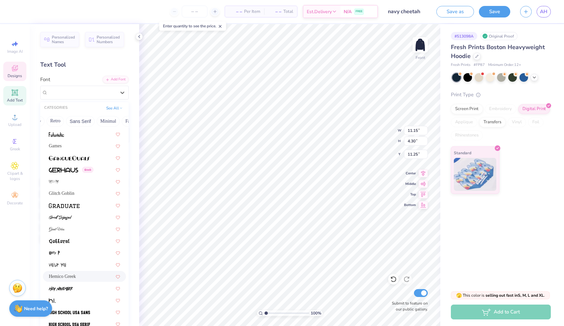
scroll to position [1543, 0]
click at [65, 171] on span at bounding box center [63, 168] width 29 height 7
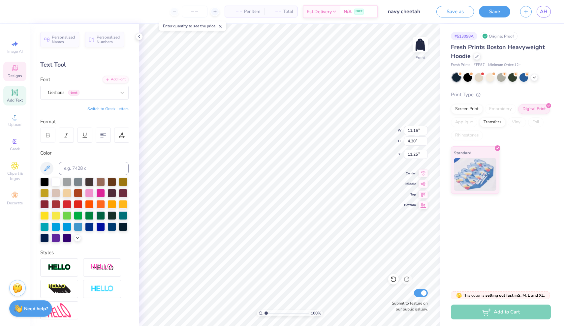
scroll to position [0, 1]
click at [92, 93] on div "Gerhaus Greek" at bounding box center [81, 92] width 69 height 10
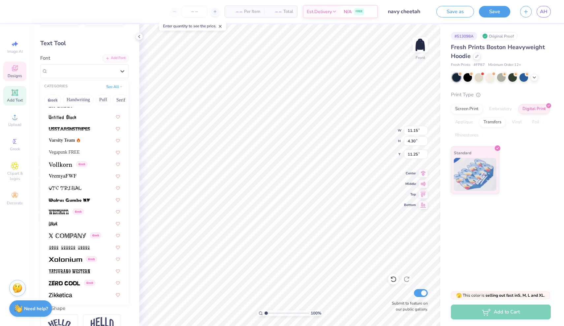
scroll to position [23, 0]
click at [89, 130] on img at bounding box center [69, 127] width 41 height 5
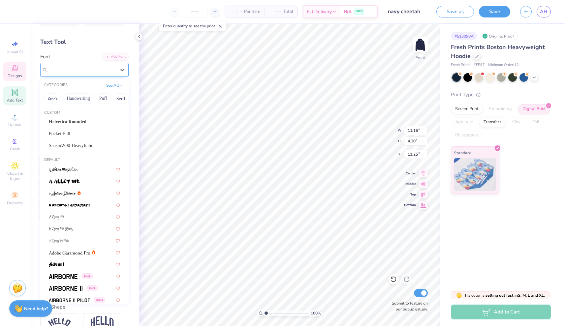
click at [102, 74] on div at bounding box center [82, 69] width 68 height 9
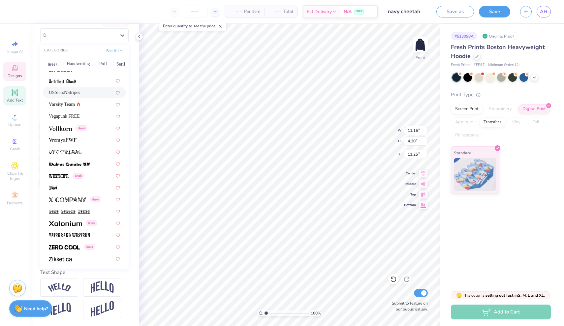
scroll to position [57, 0]
click at [75, 222] on img at bounding box center [65, 223] width 33 height 5
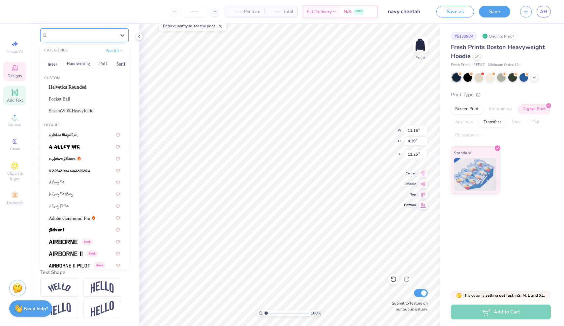
click at [108, 37] on div "Xolonium Greek" at bounding box center [81, 35] width 69 height 10
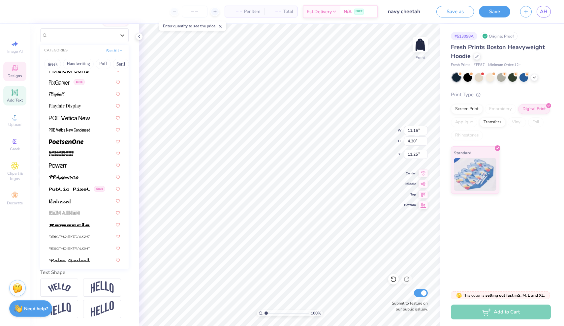
scroll to position [2529, 0]
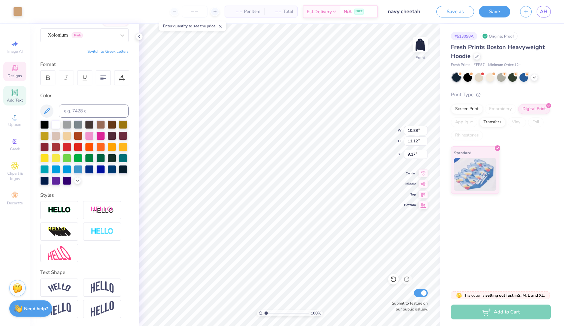
type input "10.88"
type input "11.12"
type input "9.17"
type input "8.44"
type input "3.62"
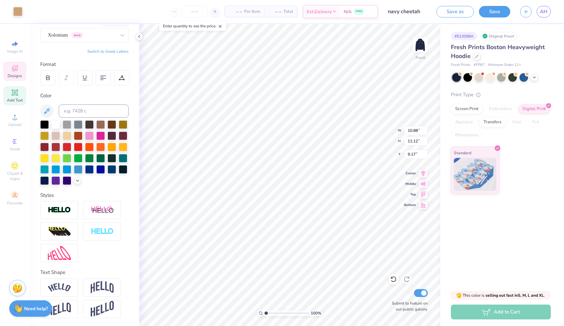
type input "13.40"
type input "12.24"
type input "4.72"
type input "11.03"
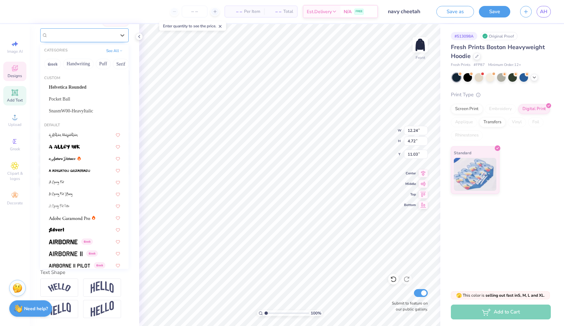
click at [110, 36] on div "Xolonium Greek" at bounding box center [81, 35] width 69 height 10
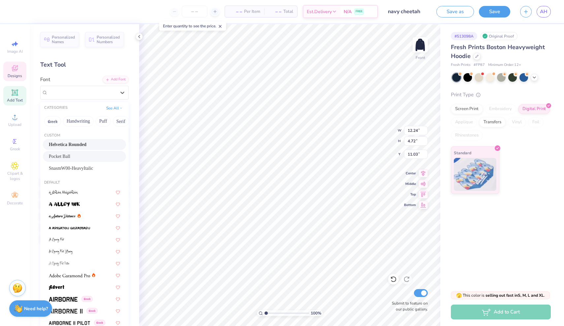
scroll to position [0, 0]
click at [82, 166] on span "SnasmW00-HeavyItalic" at bounding box center [71, 168] width 45 height 7
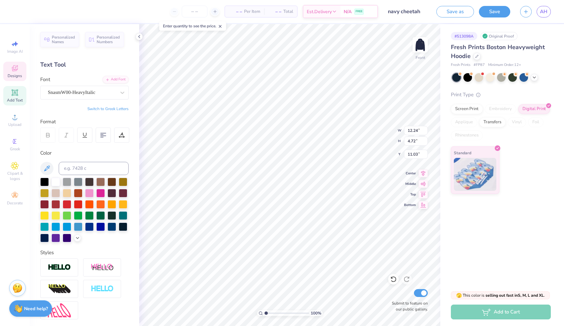
type textarea "A"
type textarea "a"
type textarea "ALPHA XI"
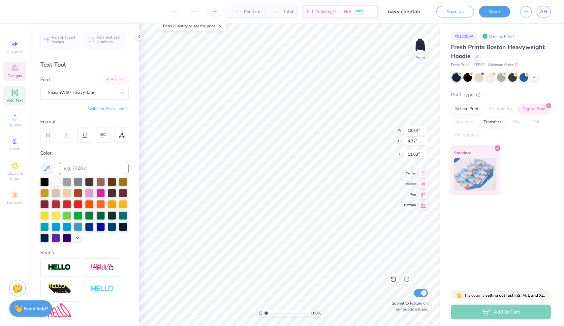
scroll to position [0, 1]
type input "14.16"
type input "5.24"
type input "10.74"
type input "10.84"
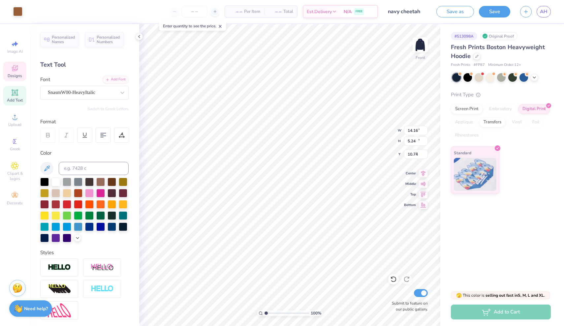
type input "11.04"
type input "9.19"
type input "14.16"
type input "5.24"
type input "9.51"
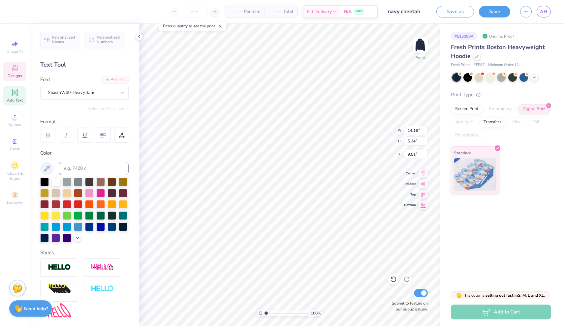
type input "12.14"
type input "4.49"
type input "11.15"
click at [17, 12] on div at bounding box center [17, 10] width 9 height 9
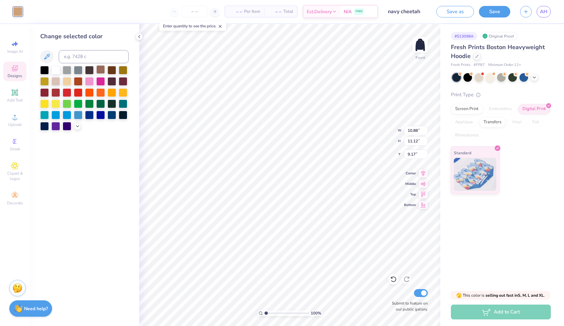
click at [101, 70] on div at bounding box center [100, 69] width 9 height 9
click at [66, 81] on div at bounding box center [67, 80] width 9 height 9
type input "8.93"
click at [113, 69] on div at bounding box center [111, 69] width 9 height 9
click at [122, 74] on div at bounding box center [123, 69] width 9 height 9
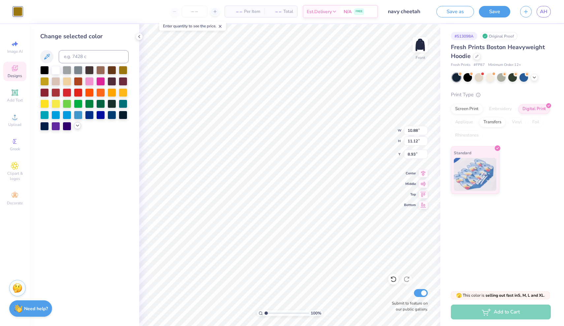
click at [77, 126] on icon at bounding box center [77, 125] width 5 height 5
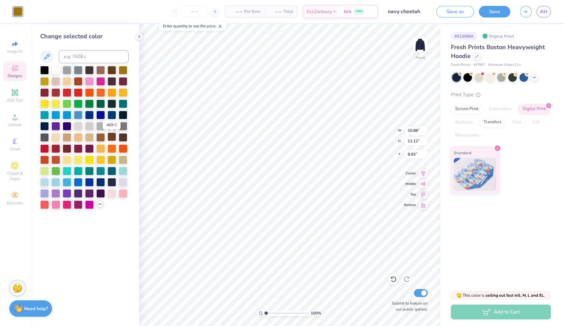
click at [110, 139] on div at bounding box center [111, 137] width 9 height 9
click at [100, 70] on div at bounding box center [100, 69] width 9 height 9
click at [114, 71] on div at bounding box center [111, 69] width 9 height 9
type input "10.84"
type input "11.04"
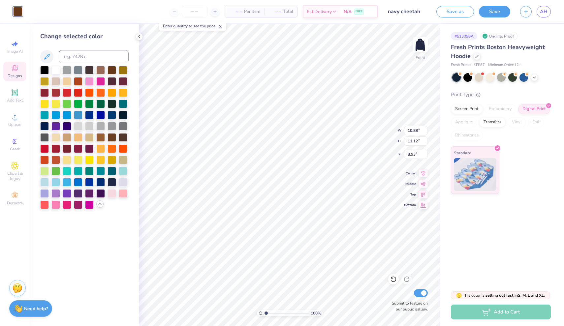
type input "9.23"
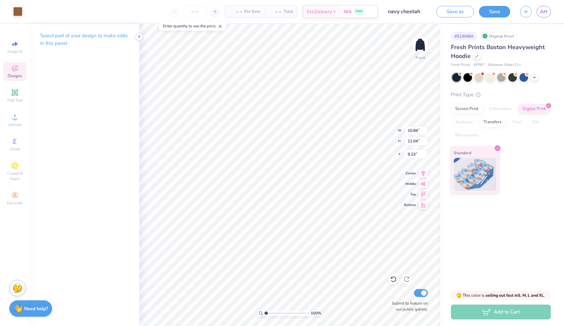
type input "10.88"
type input "11.12"
type input "8.97"
type input "9.19"
type input "10.84"
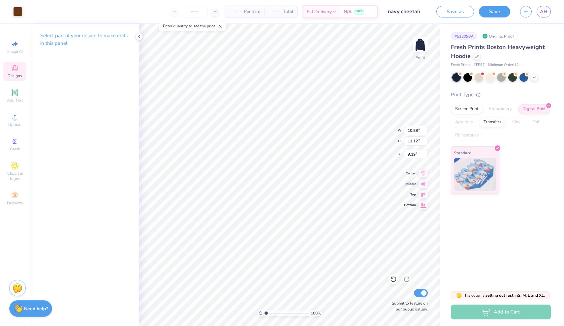
type input "11.04"
type input "8.97"
type input "10.88"
type input "11.12"
type input "9.19"
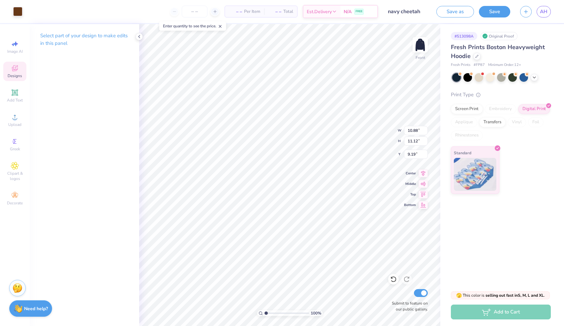
type input "10.84"
type input "11.04"
type input "7.88"
type input "10.88"
type input "11.12"
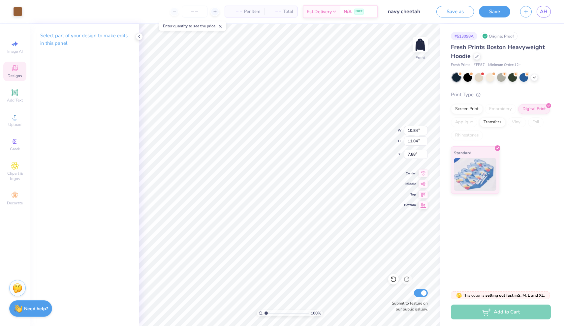
type input "9.19"
type input "12.18"
type input "12.49"
type input "8.50"
type input "10.88"
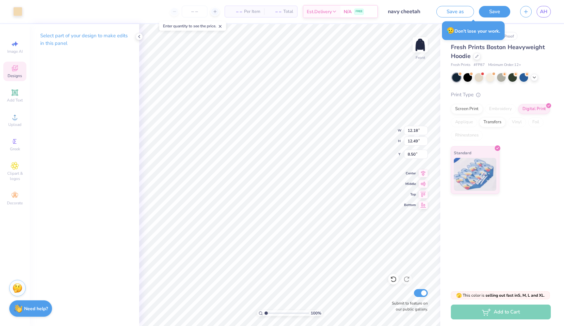
type input "11.12"
type input "9.19"
type input "12.18"
type input "12.49"
type input "8.50"
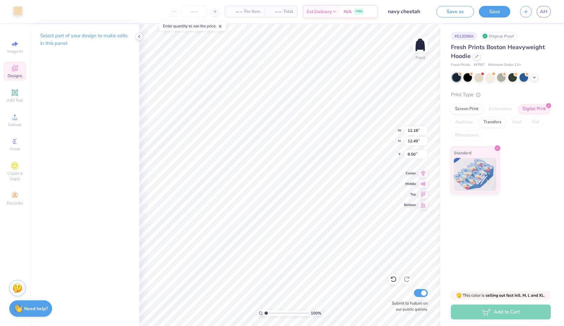
click at [21, 14] on div at bounding box center [17, 10] width 9 height 9
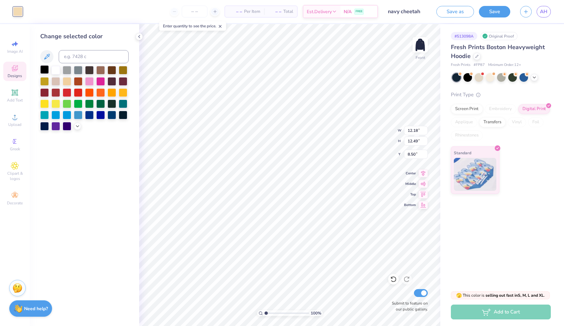
click at [45, 69] on div at bounding box center [44, 69] width 9 height 9
type input "10.88"
type input "11.12"
type input "9.19"
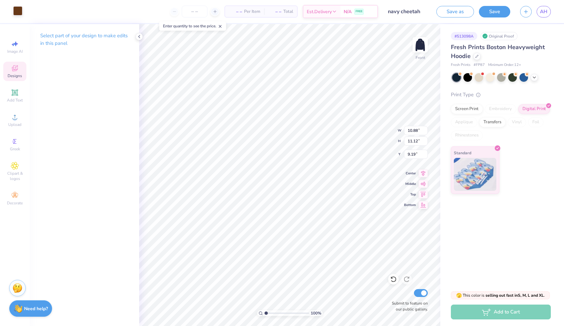
click at [17, 12] on div at bounding box center [17, 10] width 9 height 9
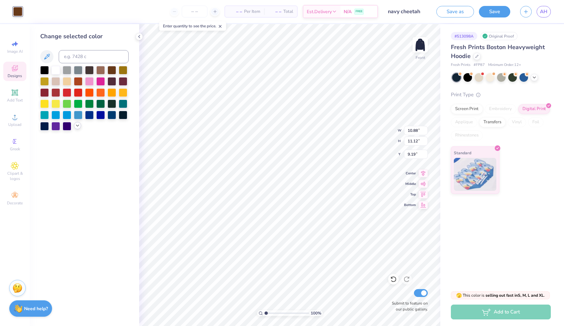
click at [76, 129] on div at bounding box center [77, 125] width 7 height 7
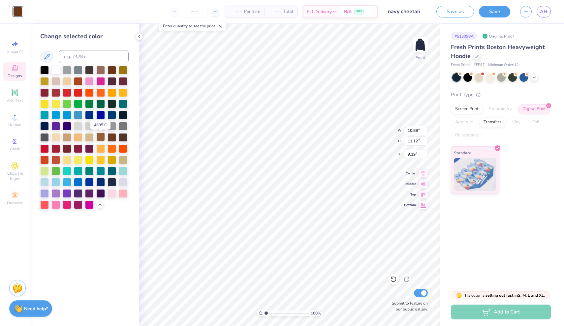
click at [102, 140] on div at bounding box center [100, 137] width 9 height 9
type input "10.84"
type input "11.04"
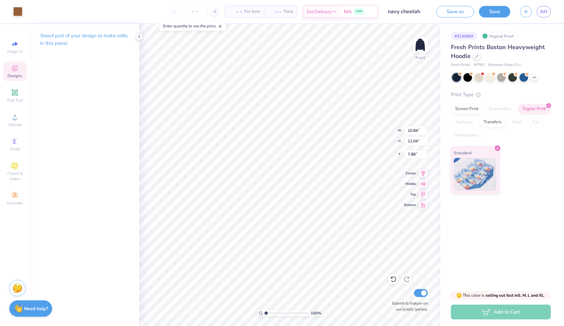
type input "8.78"
click at [15, 10] on div at bounding box center [17, 10] width 9 height 9
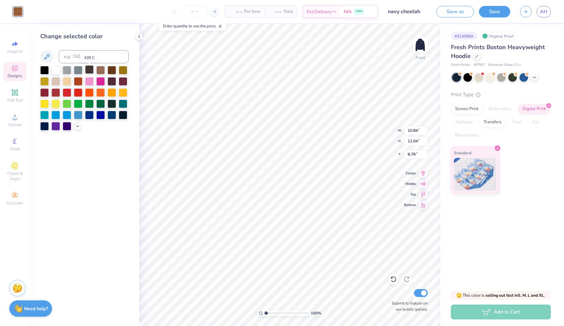
click at [91, 72] on div at bounding box center [89, 69] width 9 height 9
type input "10.88"
type input "11.12"
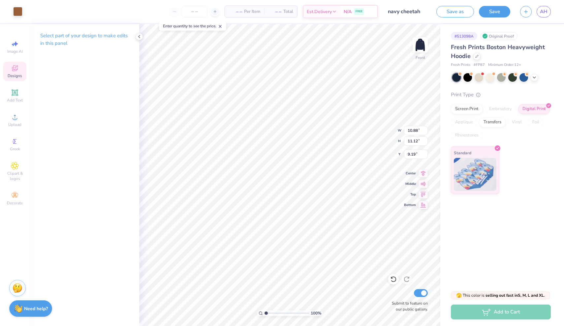
type input "8.78"
type input "10.88"
type input "11.12"
type input "8.78"
click at [20, 10] on div at bounding box center [17, 10] width 9 height 9
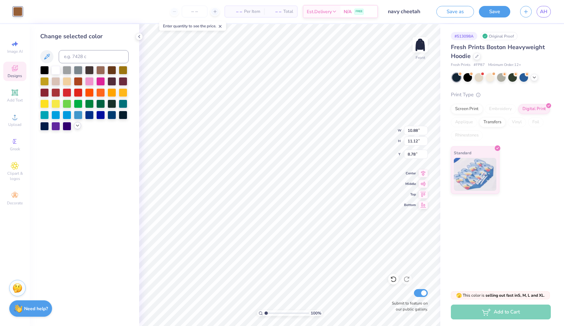
click at [77, 125] on icon at bounding box center [77, 125] width 5 height 5
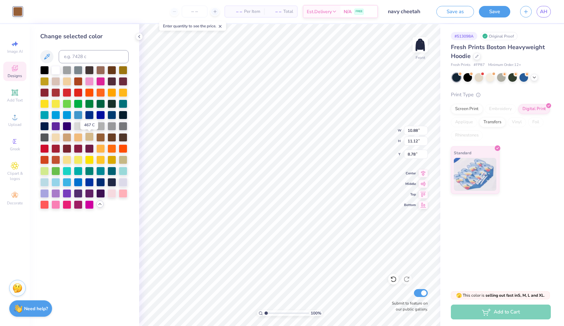
click at [89, 139] on div at bounding box center [89, 137] width 9 height 9
click at [99, 139] on div at bounding box center [100, 137] width 9 height 9
click at [68, 141] on div at bounding box center [67, 137] width 9 height 9
type input "10.84"
type input "11.04"
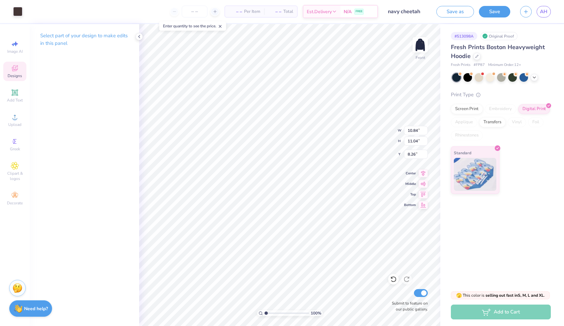
type input "8.78"
type input "9.23"
type input "1.04"
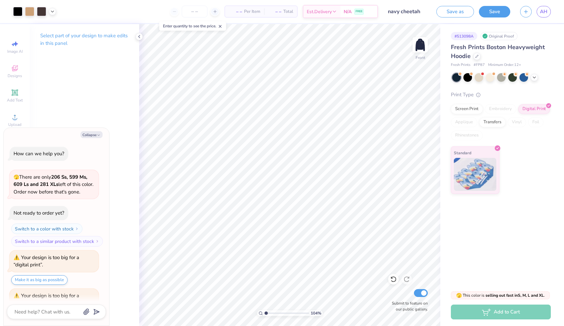
type textarea "x"
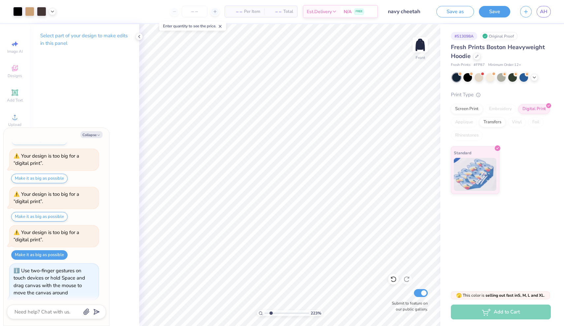
type input "2.15"
drag, startPoint x: 266, startPoint y: 313, endPoint x: 271, endPoint y: 312, distance: 5.2
click at [271, 312] on input "range" at bounding box center [286, 313] width 45 height 6
type textarea "x"
type input "10.12"
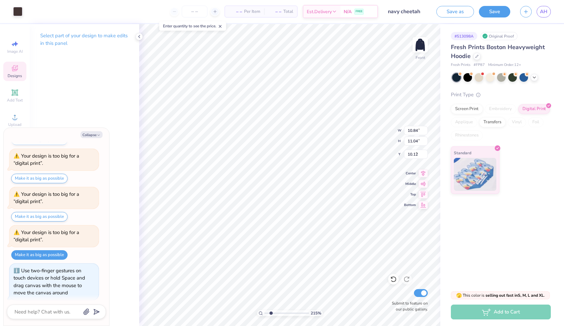
type textarea "x"
type input "10.88"
type input "11.12"
type input "8.78"
type textarea "x"
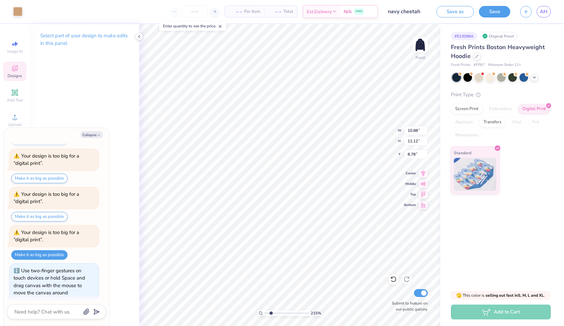
type input "8.80"
type textarea "x"
type input "9.07"
type textarea "x"
type input "10.84"
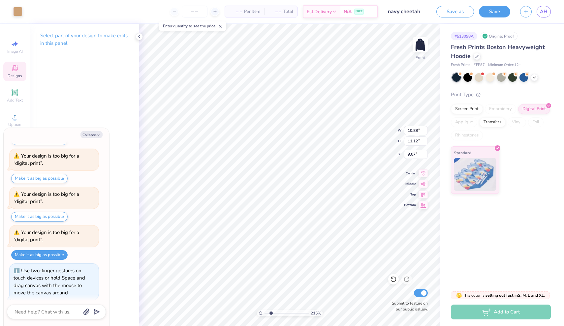
type input "11.04"
type input "10.12"
type textarea "x"
type input "10.88"
type input "11.12"
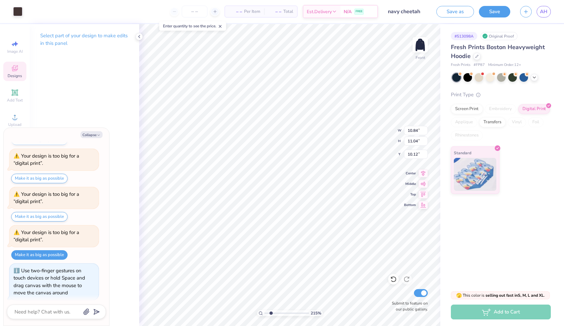
type input "9.07"
type textarea "x"
type input "9.19"
type textarea "x"
drag, startPoint x: 271, startPoint y: 314, endPoint x: 268, endPoint y: 313, distance: 3.8
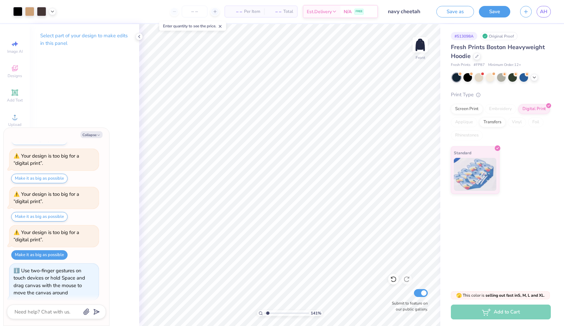
click at [268, 313] on input "range" at bounding box center [286, 313] width 45 height 6
drag, startPoint x: 268, startPoint y: 314, endPoint x: 261, endPoint y: 313, distance: 7.3
click at [261, 314] on div "100 %" at bounding box center [290, 313] width 66 height 6
click at [89, 136] on button "Collapse" at bounding box center [91, 134] width 22 height 7
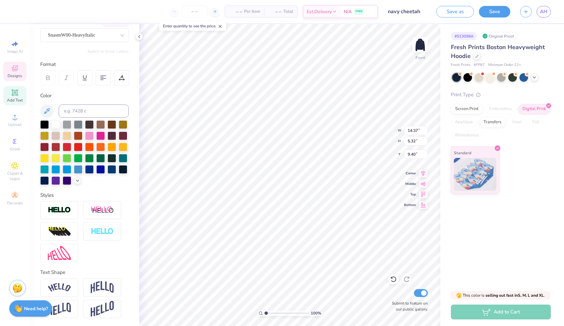
scroll to position [60, 0]
click at [63, 213] on img at bounding box center [59, 210] width 23 height 8
click at [58, 212] on img at bounding box center [59, 210] width 23 height 8
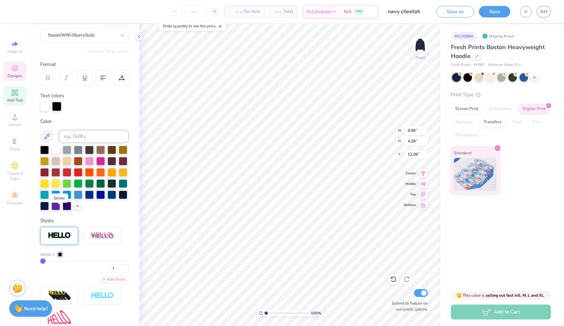
scroll to position [0, 0]
click at [45, 151] on div at bounding box center [44, 149] width 9 height 9
click at [46, 108] on div at bounding box center [44, 106] width 9 height 9
click at [56, 151] on div at bounding box center [55, 149] width 9 height 9
click at [46, 151] on div at bounding box center [44, 149] width 9 height 9
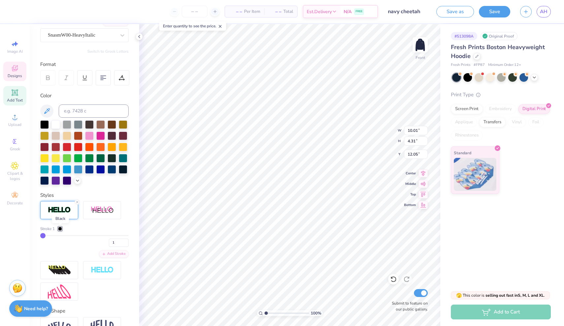
click at [60, 229] on div at bounding box center [60, 229] width 4 height 4
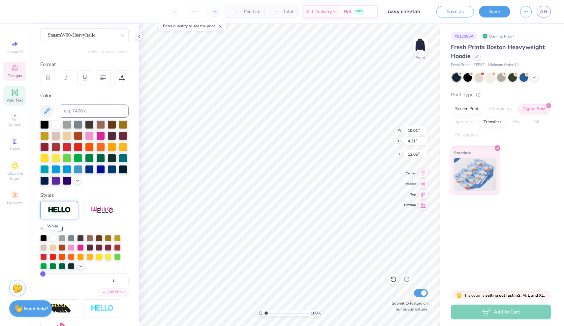
click at [54, 237] on div at bounding box center [52, 237] width 7 height 7
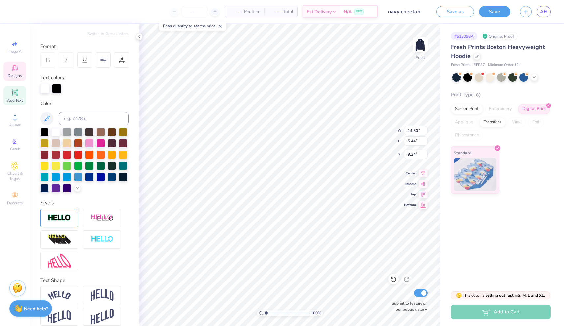
scroll to position [0, 1]
click at [45, 133] on div at bounding box center [44, 131] width 9 height 9
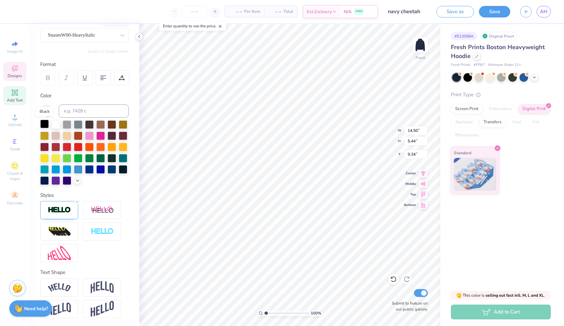
scroll to position [57, 0]
click at [60, 216] on div at bounding box center [59, 210] width 38 height 18
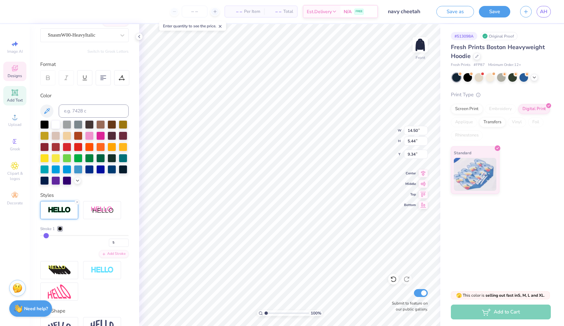
click at [60, 229] on div at bounding box center [60, 229] width 4 height 4
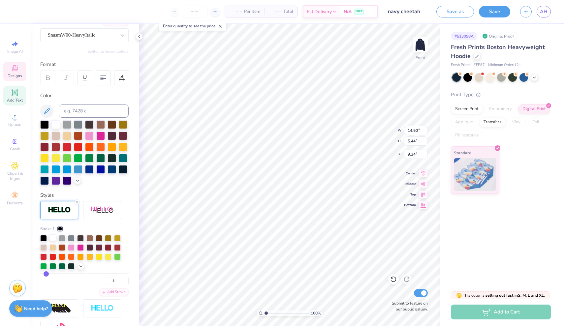
click at [53, 239] on div at bounding box center [52, 237] width 7 height 7
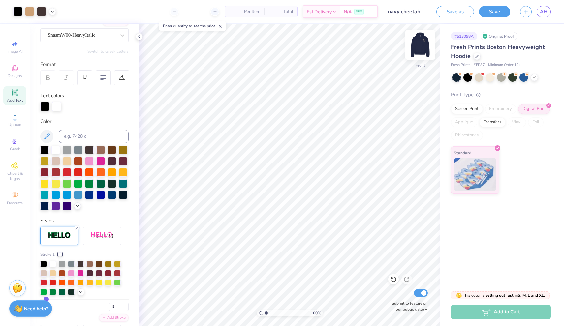
click at [421, 47] on img at bounding box center [420, 45] width 26 height 26
click at [421, 47] on div at bounding box center [419, 44] width 15 height 15
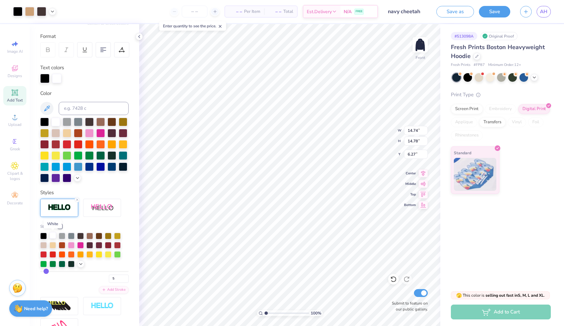
scroll to position [87, 0]
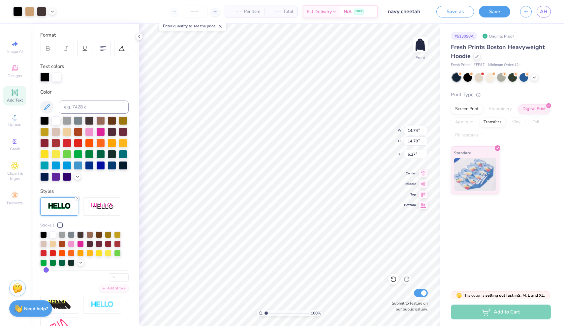
click at [77, 199] on icon at bounding box center [77, 199] width 4 height 4
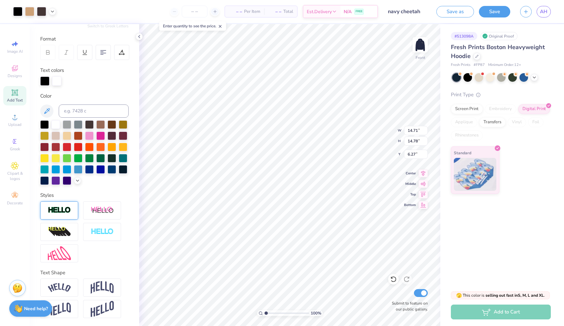
scroll to position [83, 0]
click at [62, 211] on img at bounding box center [59, 210] width 23 height 8
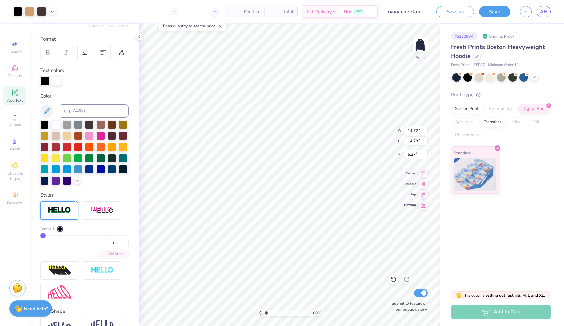
click at [41, 236] on input "range" at bounding box center [84, 235] width 88 height 1
click at [127, 242] on input "2" at bounding box center [119, 243] width 20 height 8
click at [127, 242] on input "3" at bounding box center [119, 243] width 20 height 8
click at [60, 229] on div at bounding box center [60, 229] width 4 height 4
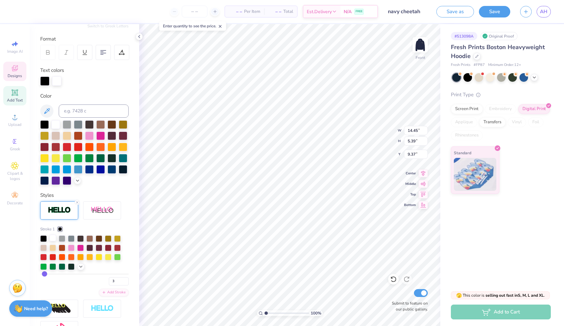
click at [52, 240] on div at bounding box center [52, 238] width 7 height 7
drag, startPoint x: 45, startPoint y: 273, endPoint x: 31, endPoint y: 273, distance: 14.2
click at [31, 273] on div "Personalized Names Personalized Numbers Text Tool Add Font Font SnasmW00-HeavyI…" at bounding box center [84, 175] width 109 height 302
click at [126, 279] on input "2" at bounding box center [119, 281] width 20 height 8
click at [126, 279] on input "3" at bounding box center [119, 281] width 20 height 8
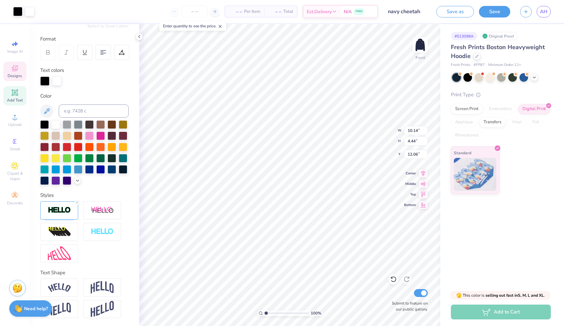
scroll to position [0, 0]
click at [67, 211] on img at bounding box center [59, 210] width 23 height 8
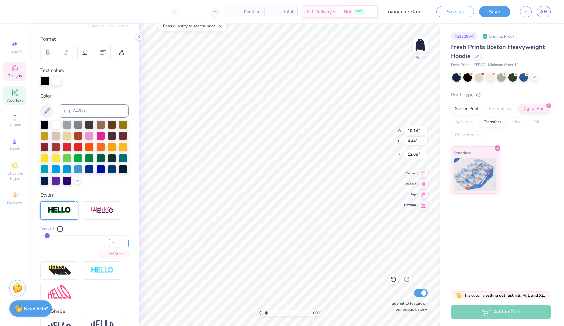
click at [127, 245] on input "5" at bounding box center [119, 243] width 20 height 8
click at [127, 245] on input "4" at bounding box center [119, 243] width 20 height 8
click at [127, 245] on input "3" at bounding box center [119, 243] width 20 height 8
click at [419, 48] on img at bounding box center [420, 45] width 26 height 26
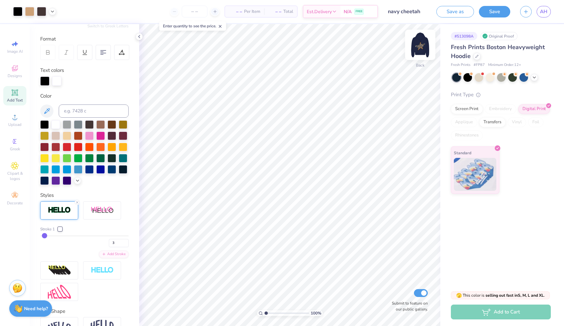
click at [419, 48] on div at bounding box center [420, 45] width 30 height 30
click at [420, 11] on input "navy cheetah" at bounding box center [399, 11] width 65 height 13
click at [411, 11] on input "navy cheetah" at bounding box center [399, 11] width 65 height 13
click at [404, 12] on input "navy cheetah" at bounding box center [399, 11] width 65 height 13
click at [403, 12] on input "navy cheetah" at bounding box center [399, 11] width 65 height 13
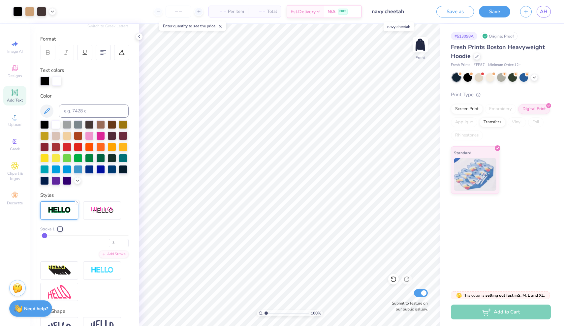
click at [405, 12] on input "navy cheetah" at bounding box center [399, 11] width 65 height 13
click at [404, 10] on input "navy cheetah" at bounding box center [399, 11] width 65 height 13
click at [404, 11] on input "navy cheetah" at bounding box center [399, 11] width 65 height 13
click at [403, 11] on input "navy cheetah" at bounding box center [399, 11] width 65 height 13
click at [405, 12] on input "navy cheetah" at bounding box center [399, 11] width 65 height 13
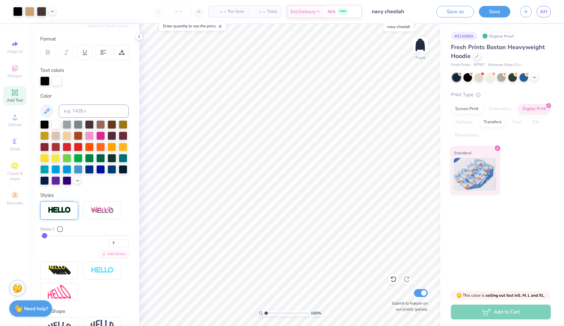
click at [404, 12] on input "navy cheetah" at bounding box center [399, 11] width 65 height 13
click at [490, 10] on button "Save" at bounding box center [494, 11] width 31 height 12
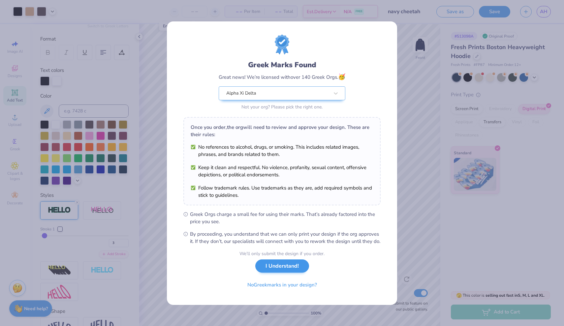
click at [292, 268] on button "I Understand!" at bounding box center [282, 266] width 54 height 14
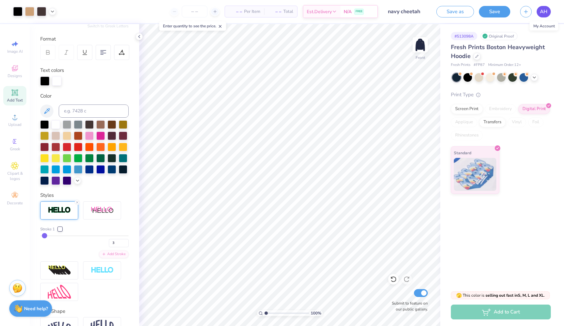
click at [544, 14] on span "AH" at bounding box center [544, 12] width 8 height 8
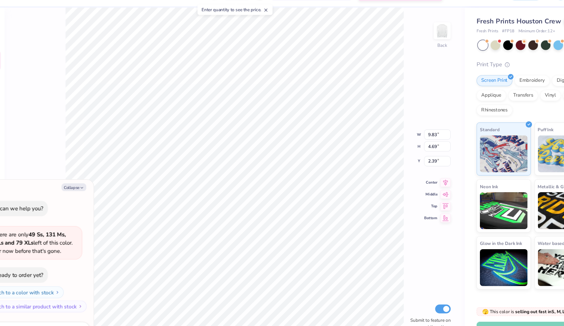
type textarea "x"
type input "2.23"
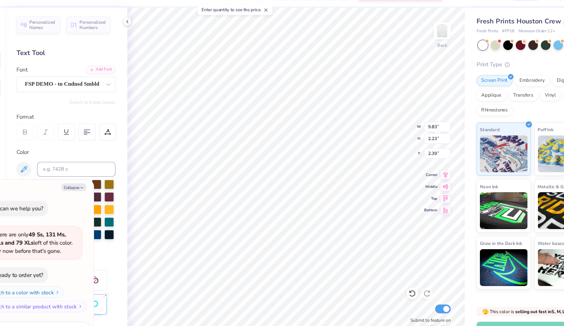
scroll to position [0, 1]
type textarea "x"
type input "5.24"
click at [260, 82] on div "Hold “Option ⌥” to see the space between elements." at bounding box center [283, 91] width 70 height 19
type textarea "x"
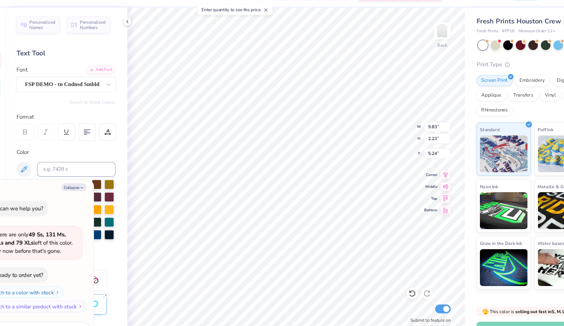
type input "9.83"
type input "2.23"
type input "2.39"
type textarea "x"
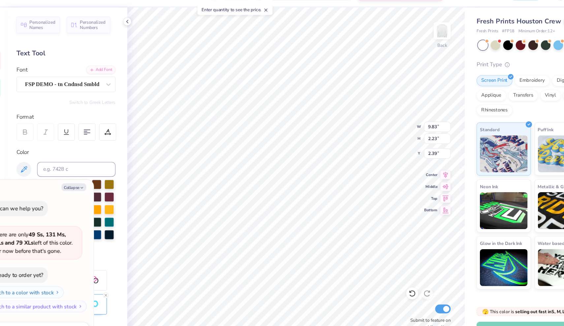
type input "2.43"
type textarea "x"
type textarea "SIGMA CH"
type textarea "x"
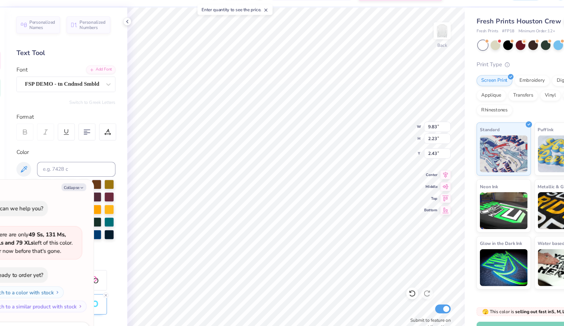
type textarea "SIGMA C"
type textarea "x"
type textarea "SIGMA"
type textarea "x"
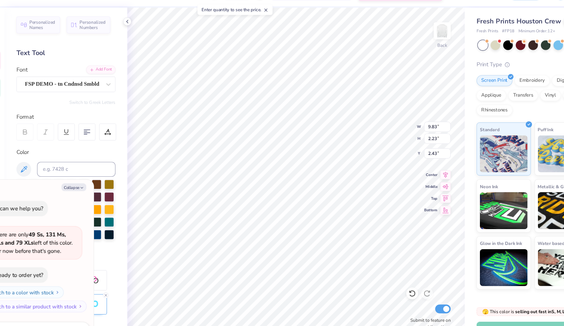
type textarea "SIGMA"
type textarea "x"
type textarea "SIGM"
type textarea "x"
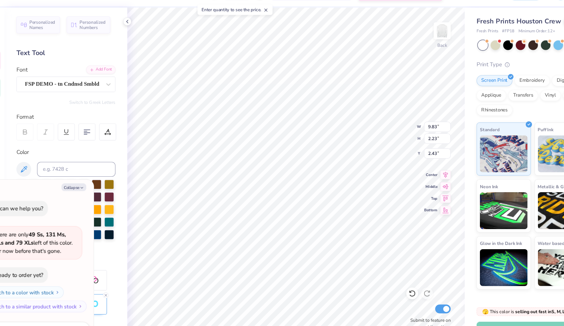
type textarea "SIG"
type textarea "x"
type textarea "SI"
type textarea "x"
type textarea "S"
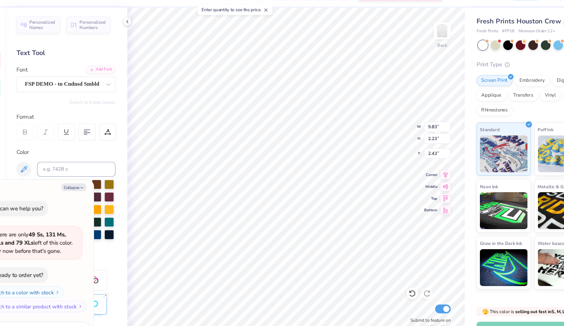
type textarea "x"
type textarea "A"
type textarea "x"
type textarea "Al"
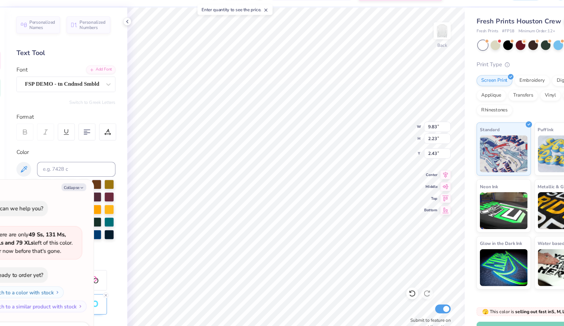
type textarea "x"
type textarea "Alp"
type textarea "x"
type textarea "Al"
type textarea "x"
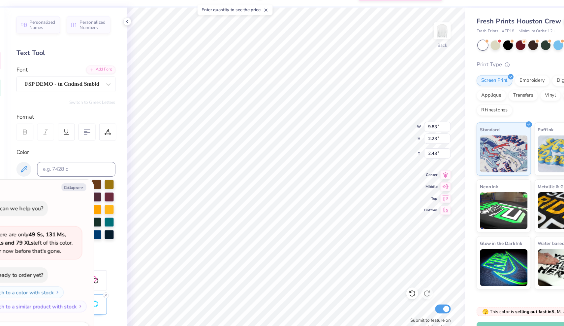
type textarea "A"
type textarea "x"
type textarea "AL"
type textarea "x"
type textarea "ALP"
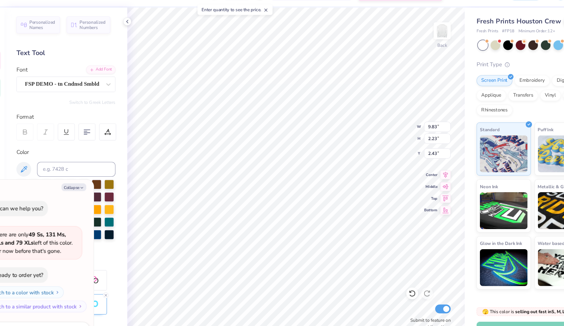
type textarea "x"
type textarea "ALPH"
type textarea "x"
type textarea "ALPHA"
type textarea "x"
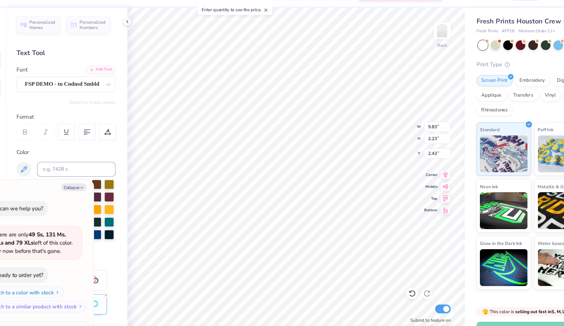
type textarea "ALPHA"
type textarea "x"
type textarea "ALPHA X"
type textarea "x"
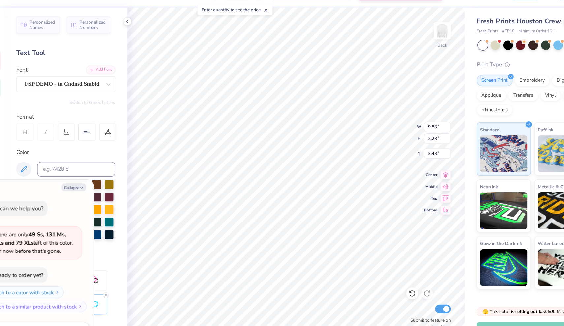
type textarea "ALPHA XI"
type textarea "x"
type input "5.59"
type input "1.78"
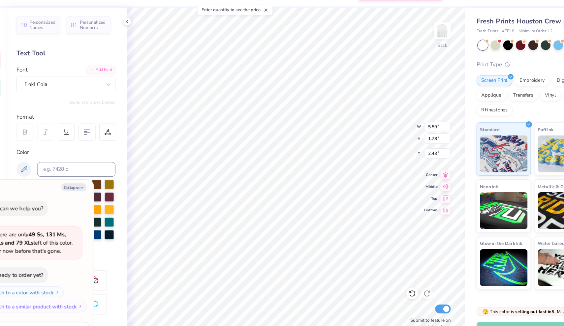
type input "5.24"
type textarea "x"
type textarea "D"
type textarea "x"
type textarea "DE"
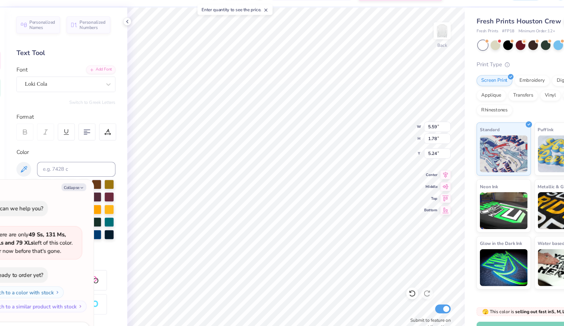
type textarea "x"
type textarea "DEL"
type textarea "x"
type textarea "DE"
type textarea "x"
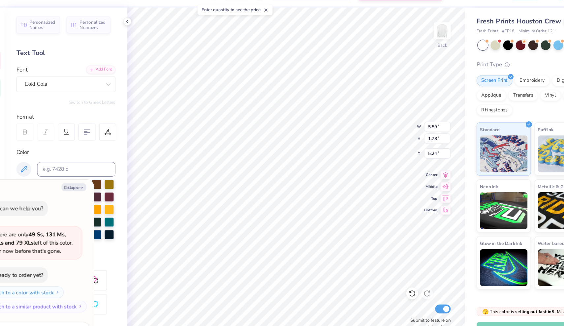
type textarea "D"
type textarea "x"
type textarea "De"
type textarea "x"
type textarea "Del"
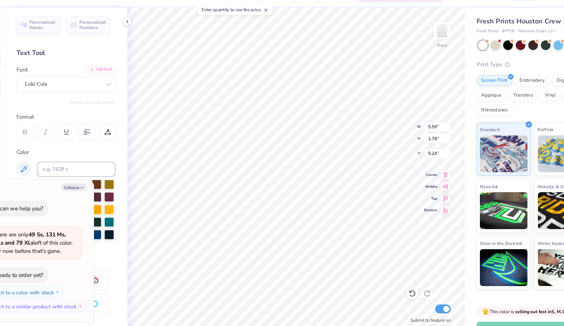
type textarea "x"
type textarea "Delt"
type textarea "x"
type textarea "Delta"
type textarea "x"
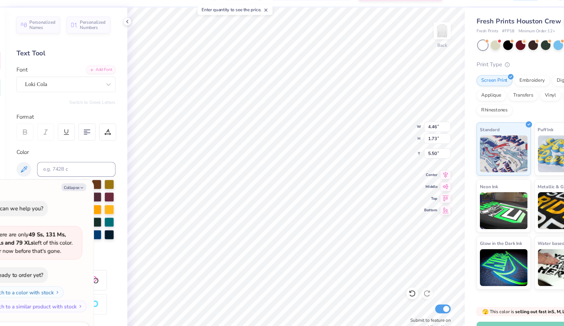
type input "3.79"
type textarea "x"
type input "0.60"
type input "0.40"
type input "6.03"
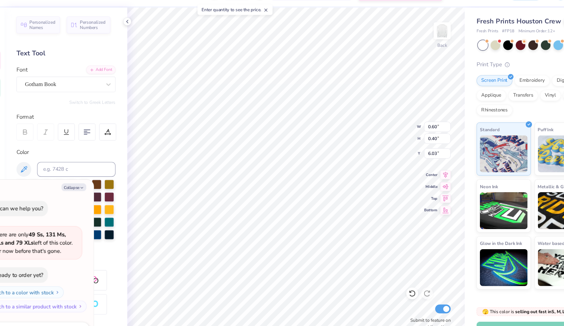
type textarea "x"
type input "4.94"
type textarea "x"
type input "0.66"
type input "6.03"
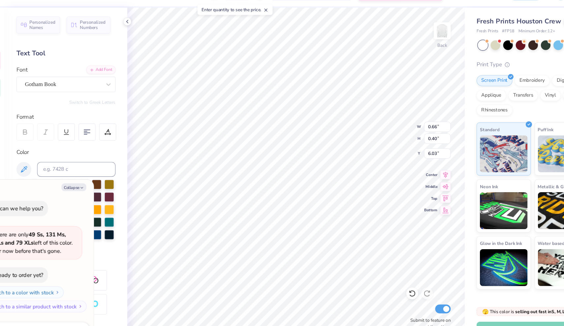
type textarea "x"
type input "5.12"
type textarea "x"
type input "4.94"
type textarea "x"
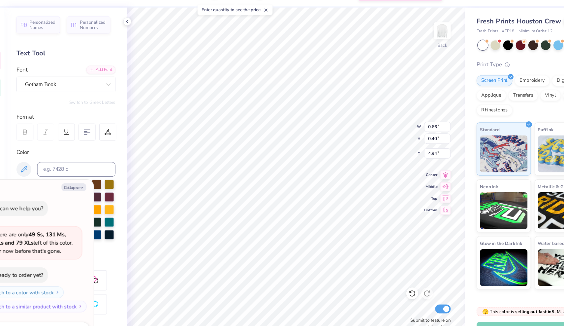
type input "0.60"
type textarea "x"
type input "4.74"
type textarea "x"
type input "0.66"
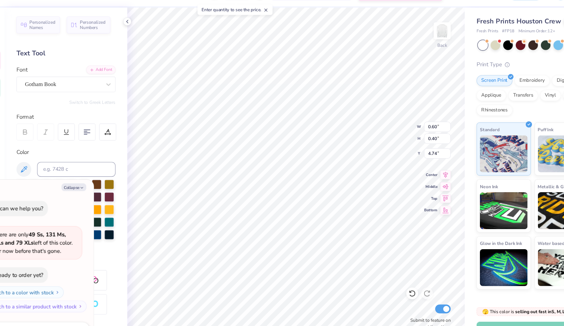
type input "4.94"
type textarea "x"
type input "4.74"
type textarea "x"
type input "4.94"
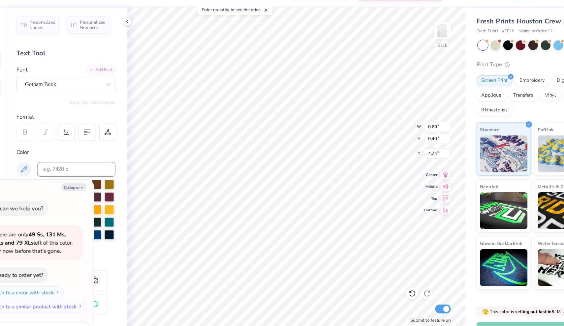
type textarea "x"
type input "4.94"
type textarea "x"
type textarea "1"
type textarea "x"
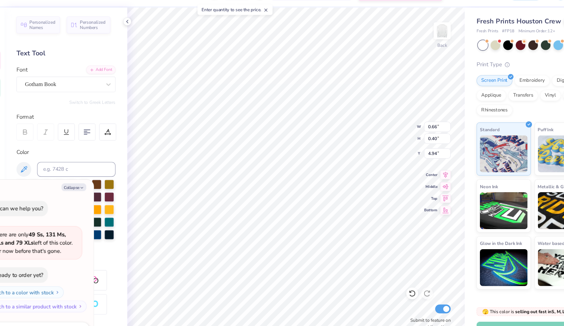
type textarea "18"
type textarea "x"
type input "0.60"
type textarea "x"
type textarea "9"
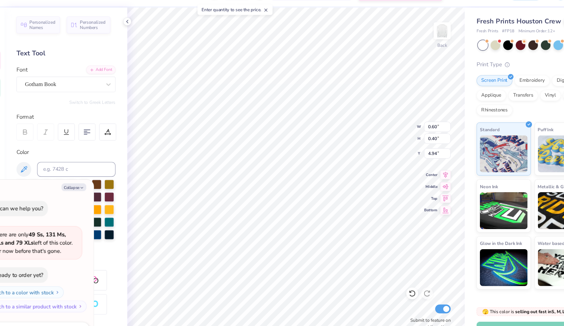
type textarea "x"
type textarea "93"
type textarea "x"
type input "5.52"
type textarea "x"
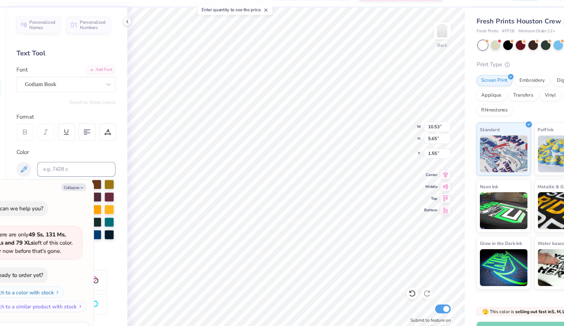
type input "10.53"
type input "5.65"
type input "1.55"
type textarea "x"
type input "1.79"
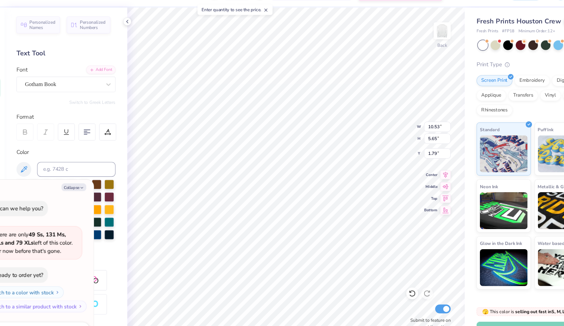
type textarea "x"
type input "2.37"
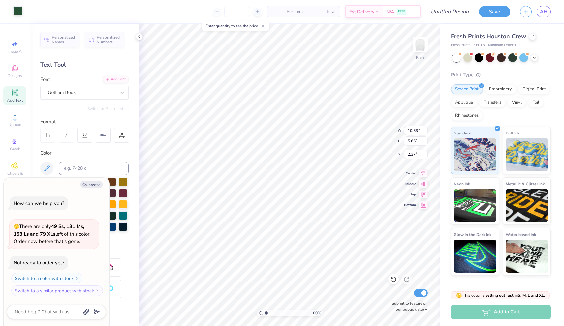
click at [20, 13] on div at bounding box center [17, 10] width 9 height 9
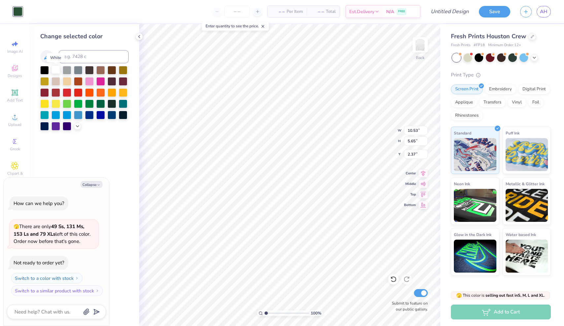
click at [56, 68] on div at bounding box center [55, 69] width 9 height 9
click at [530, 38] on div at bounding box center [532, 35] width 7 height 7
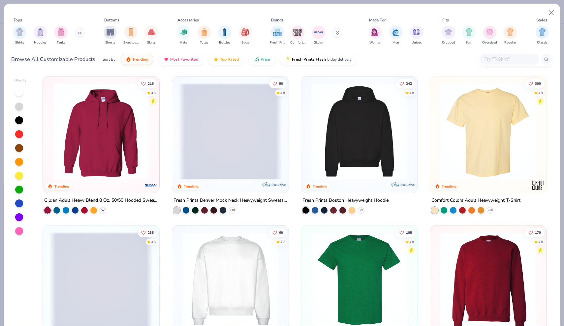
click at [105, 208] on icon at bounding box center [102, 210] width 5 height 5
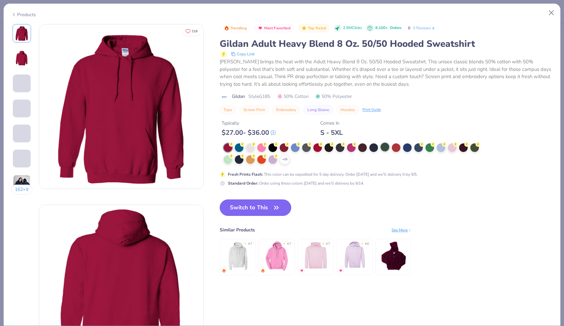
click at [383, 147] on div at bounding box center [385, 147] width 9 height 9
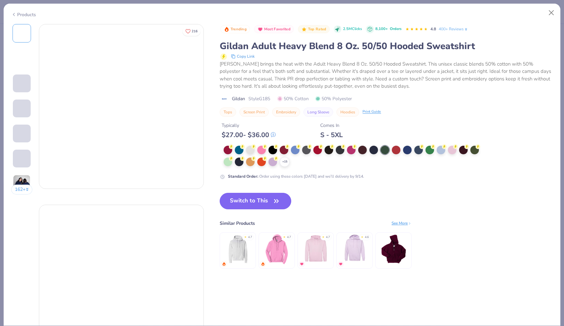
click at [386, 148] on div at bounding box center [385, 150] width 9 height 9
click at [387, 147] on div at bounding box center [385, 150] width 9 height 9
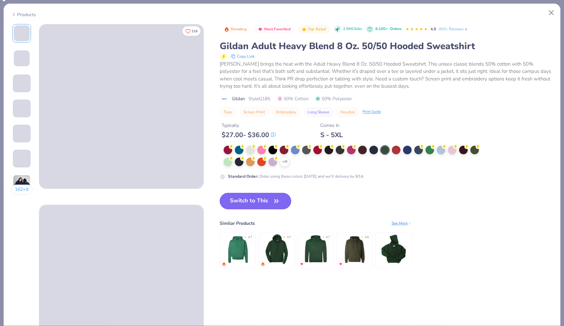
click at [386, 148] on div at bounding box center [385, 150] width 9 height 9
click at [429, 152] on div at bounding box center [429, 149] width 9 height 9
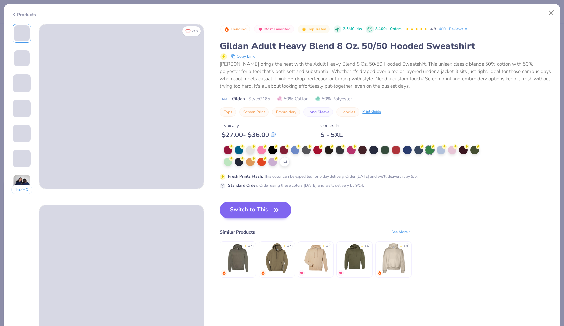
click at [283, 209] on button "Switch to This" at bounding box center [256, 210] width 72 height 16
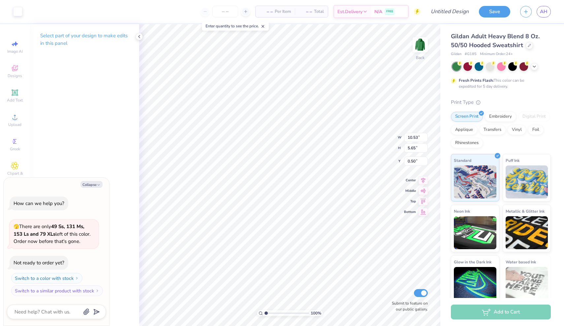
type textarea "x"
type input "0.88"
click at [534, 67] on icon at bounding box center [534, 65] width 5 height 5
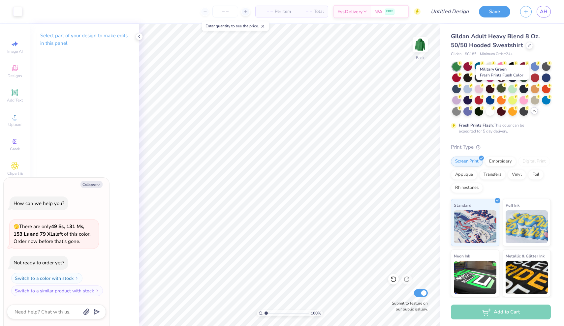
click at [500, 87] on div at bounding box center [501, 88] width 9 height 9
click at [511, 131] on div "Fresh Prints Flash: This color can be expedited for 5 day delivery." at bounding box center [499, 128] width 81 height 12
click at [523, 78] on div at bounding box center [523, 77] width 9 height 9
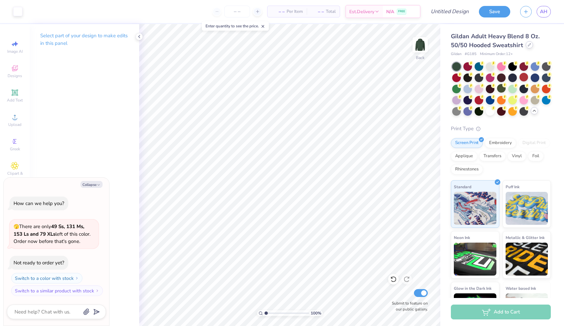
click at [528, 46] on icon at bounding box center [529, 44] width 3 height 3
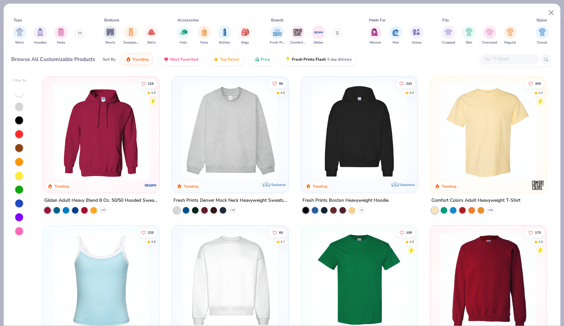
scroll to position [27, 0]
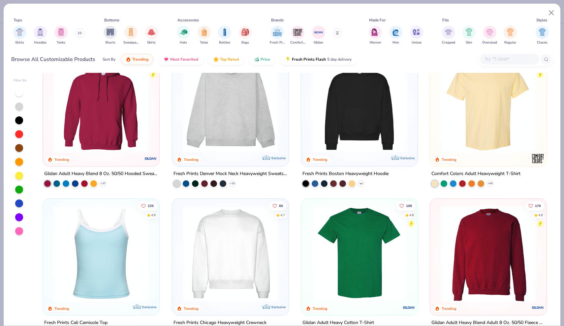
click at [359, 186] on div "+ 9" at bounding box center [361, 183] width 7 height 7
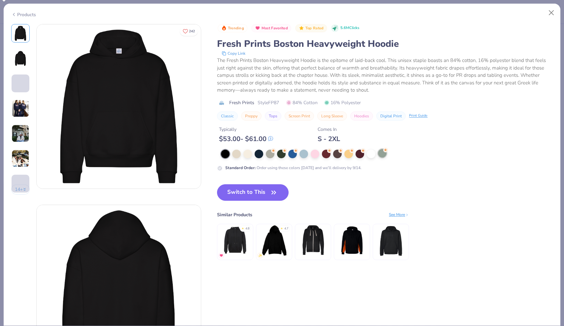
click at [382, 154] on div at bounding box center [382, 153] width 9 height 9
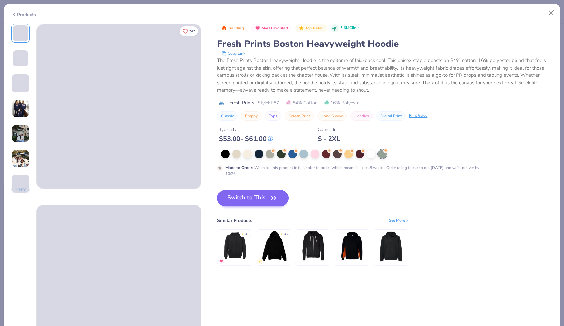
click at [269, 200] on button "Switch to This" at bounding box center [253, 198] width 72 height 16
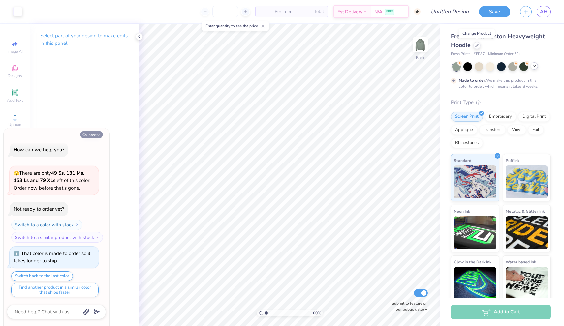
click at [94, 135] on button "Collapse" at bounding box center [91, 134] width 22 height 7
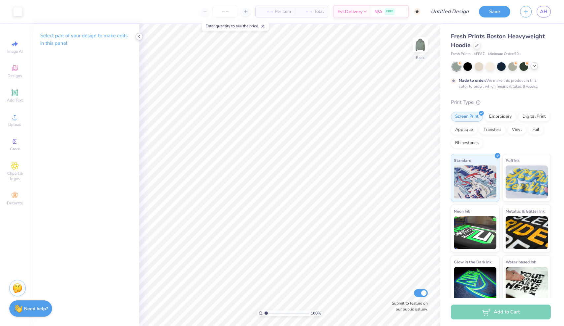
click at [138, 36] on icon at bounding box center [139, 36] width 5 height 5
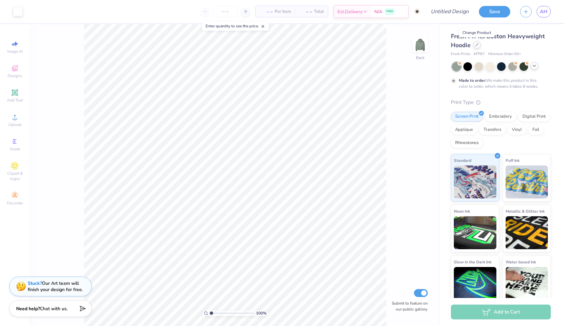
click at [479, 46] on div at bounding box center [476, 44] width 7 height 7
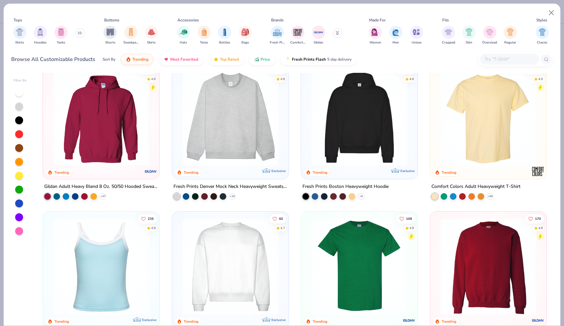
scroll to position [15, 0]
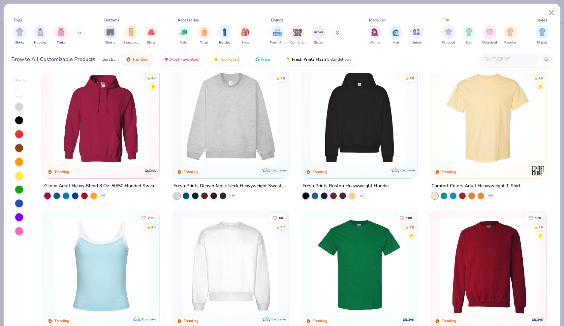
click at [361, 195] on polyline at bounding box center [361, 195] width 3 height 1
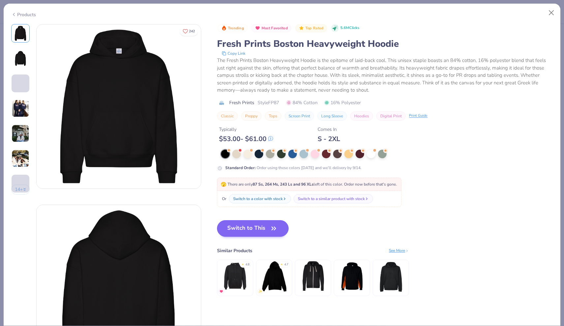
click at [267, 232] on button "Switch to This" at bounding box center [253, 228] width 72 height 16
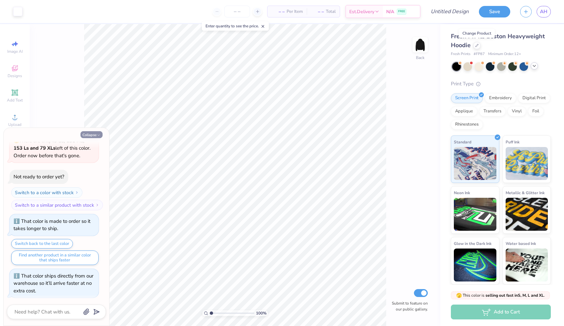
click at [95, 136] on button "Collapse" at bounding box center [91, 134] width 22 height 7
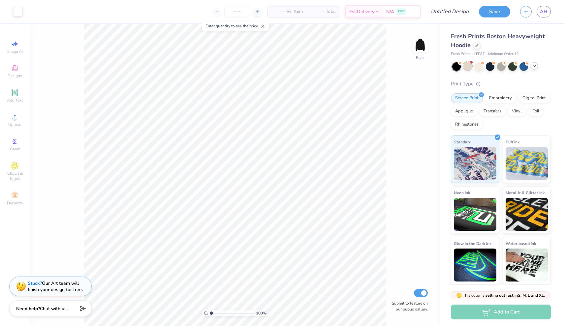
click at [466, 67] on div at bounding box center [467, 66] width 9 height 9
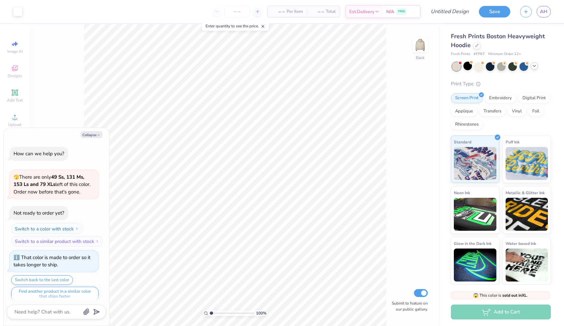
scroll to position [129, 0]
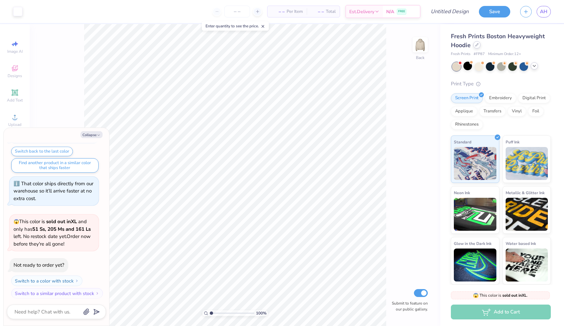
click at [476, 47] on div at bounding box center [476, 44] width 7 height 7
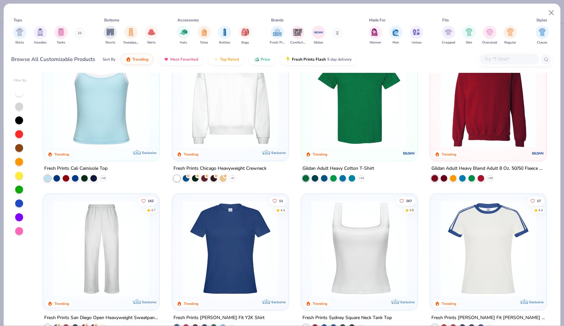
scroll to position [119, 0]
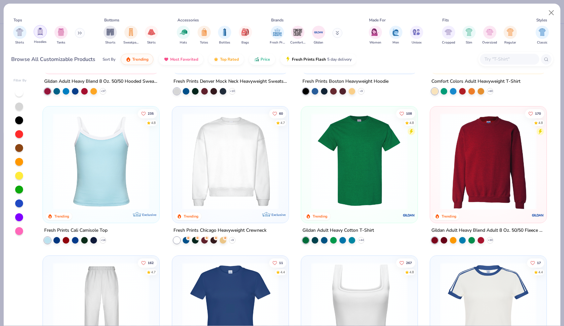
click at [41, 35] on img "filter for Hoodies" at bounding box center [40, 32] width 7 height 8
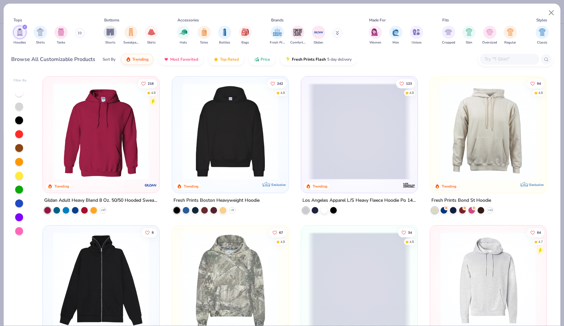
click at [223, 159] on img at bounding box center [230, 131] width 103 height 97
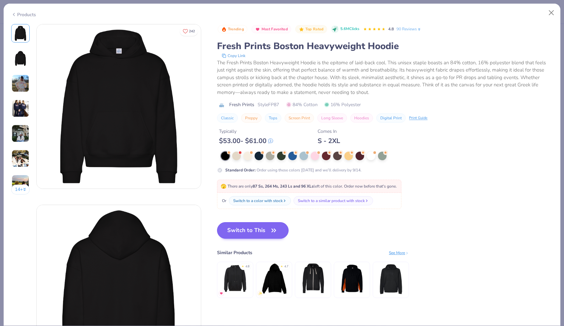
click at [236, 228] on button "Switch to This" at bounding box center [253, 230] width 72 height 16
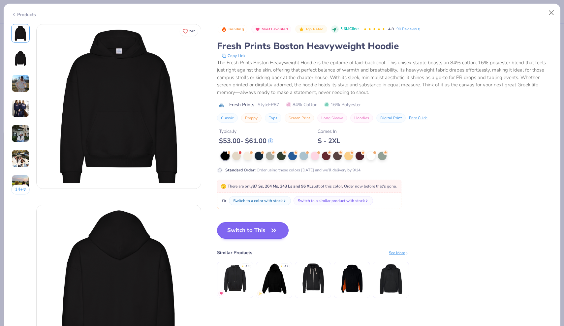
click at [262, 232] on button "Switch to This" at bounding box center [253, 230] width 72 height 16
click at [279, 227] on button "Switch to This" at bounding box center [253, 230] width 72 height 16
click at [548, 12] on button "Close" at bounding box center [551, 13] width 13 height 13
click at [551, 14] on button "Close" at bounding box center [551, 13] width 13 height 13
click at [553, 10] on button "Close" at bounding box center [551, 13] width 13 height 13
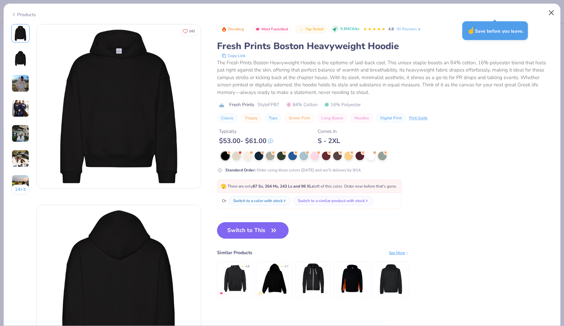
click at [551, 10] on button "Close" at bounding box center [551, 13] width 13 height 13
type textarea "x"
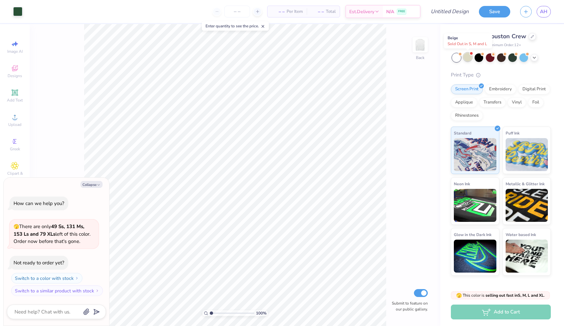
click at [468, 61] on div at bounding box center [467, 57] width 9 height 9
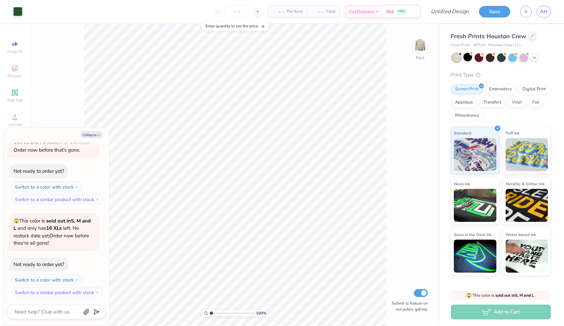
click at [533, 36] on icon at bounding box center [532, 35] width 3 height 3
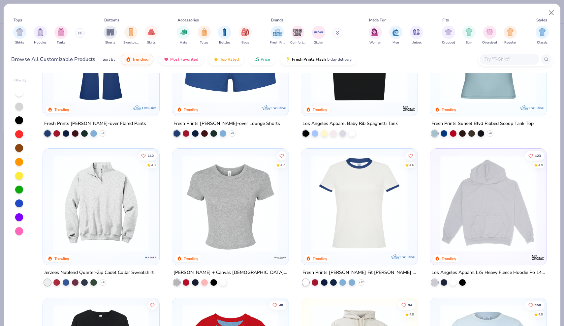
scroll to position [614, 0]
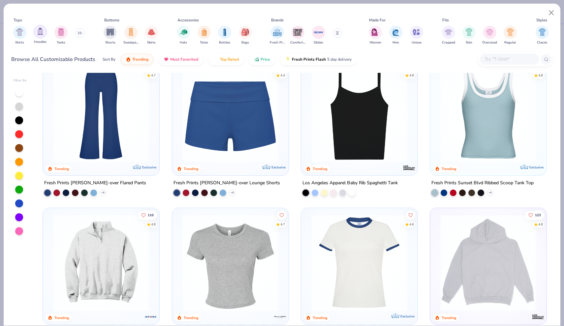
click at [36, 36] on div "filter for Hoodies" at bounding box center [40, 31] width 13 height 13
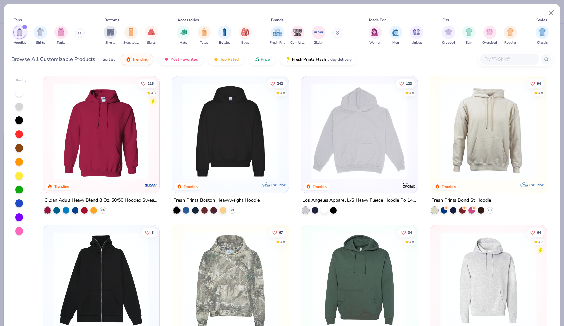
click at [235, 144] on img at bounding box center [230, 131] width 103 height 97
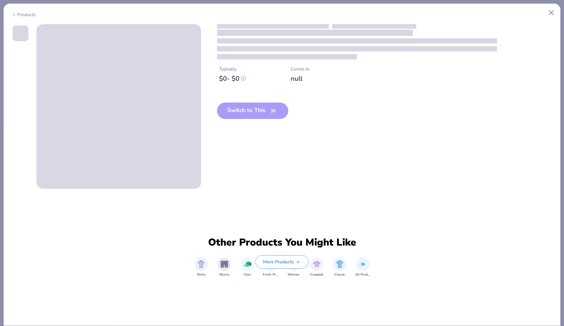
click at [247, 130] on div "Typically $ 0 - $ 0 Comes In null Switch to This" at bounding box center [385, 77] width 336 height 106
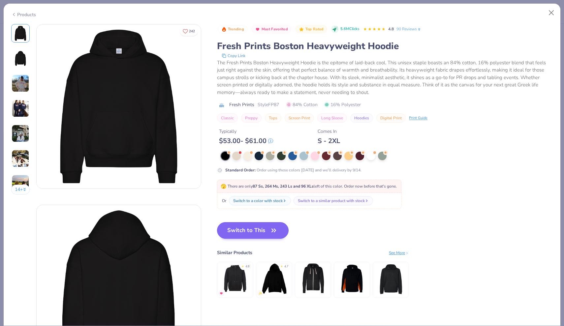
click at [274, 231] on icon "button" at bounding box center [273, 230] width 9 height 9
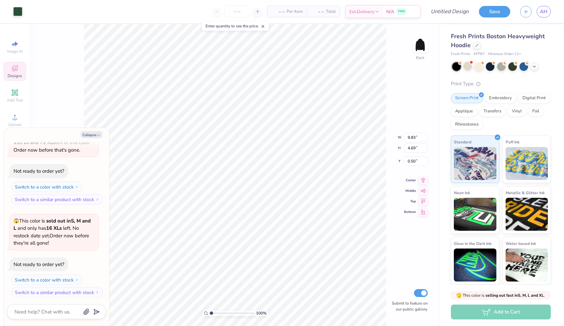
type textarea "x"
type input "3.77"
type textarea "x"
type input "12.91"
type input "6.16"
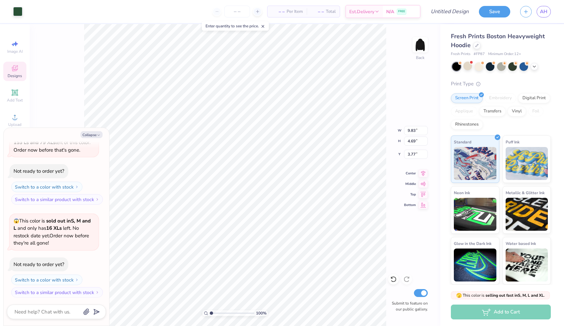
type input "2.30"
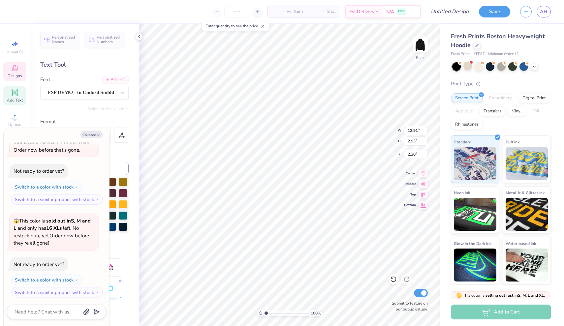
type textarea "x"
type textarea "SIGMA CHAI"
type textarea "x"
type textarea "SIGMA CHI"
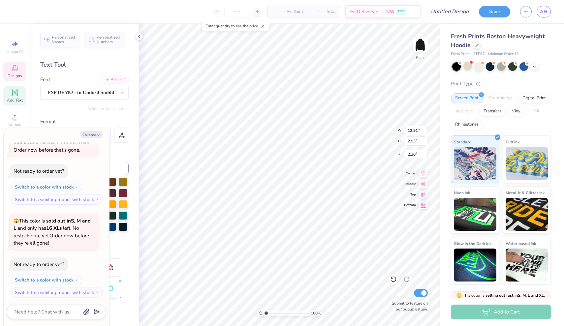
type textarea "x"
type textarea "SIGMA CI"
type textarea "x"
type textarea "SIGMA I"
type textarea "x"
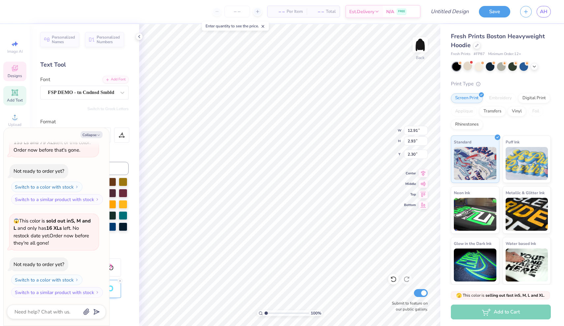
type textarea "SIGMAI"
type textarea "x"
type textarea "SIGMI"
type textarea "x"
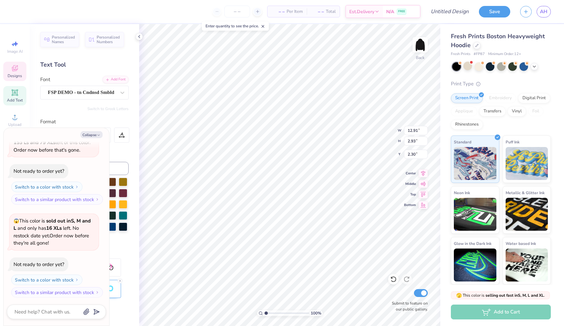
type textarea "SIGM"
type textarea "x"
type textarea "SI"
type textarea "x"
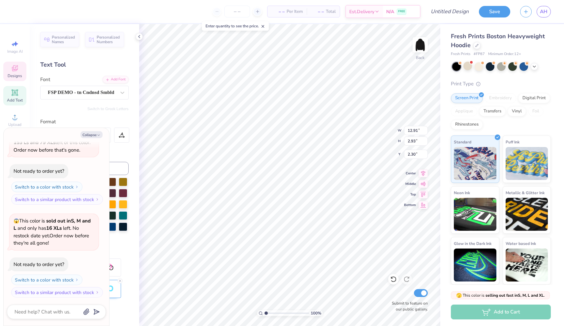
type textarea "S"
type textarea "x"
type textarea "A"
type textarea "x"
type textarea "A;"
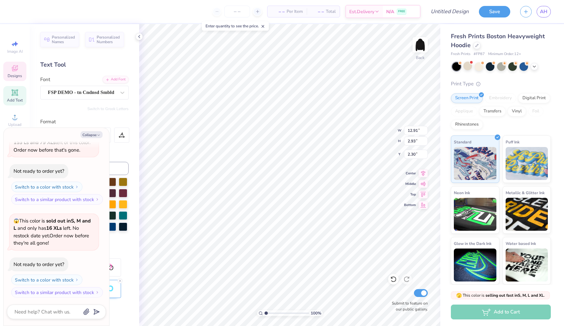
type textarea "x"
type textarea "A"
type textarea "x"
type textarea "AL"
type textarea "x"
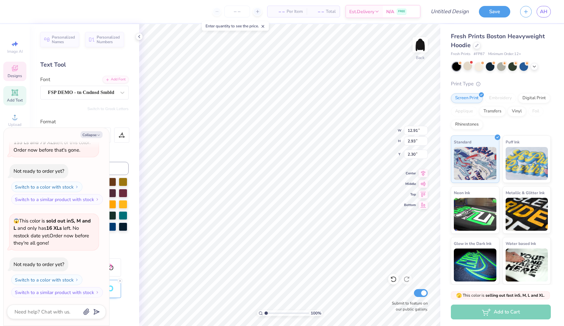
type textarea "ALP"
type textarea "x"
type textarea "ALPH"
type textarea "x"
type textarea "ALPHA"
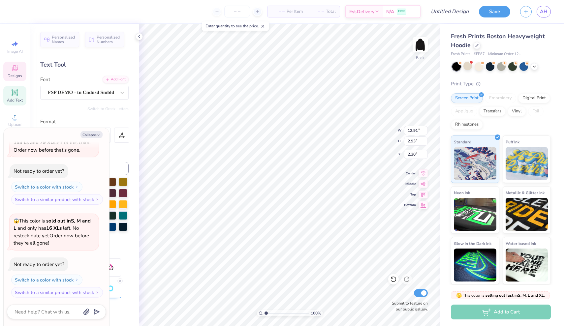
type textarea "x"
type textarea "ALPHA"
type textarea "x"
type textarea "ALPHA X"
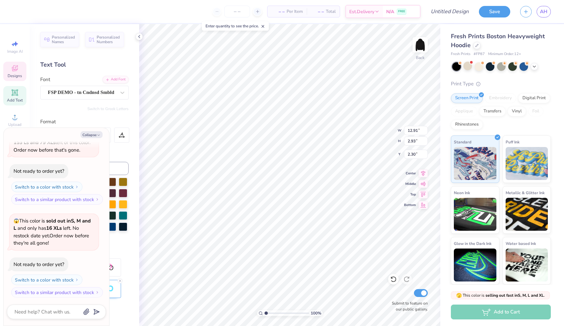
type textarea "x"
type textarea "ALPHA XI"
type textarea "x"
type input "7.34"
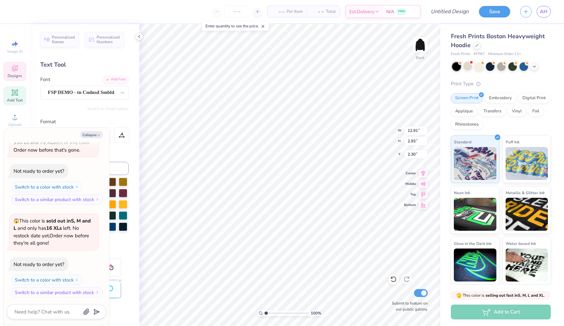
type input "2.34"
type input "3.81"
type textarea "x"
type textarea "D"
type textarea "x"
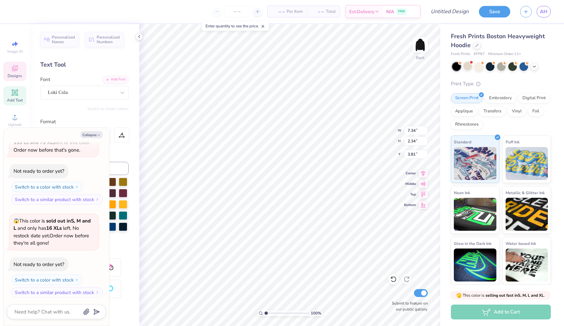
type textarea "De"
type textarea "x"
type textarea "Del"
type textarea "x"
type textarea "Delt"
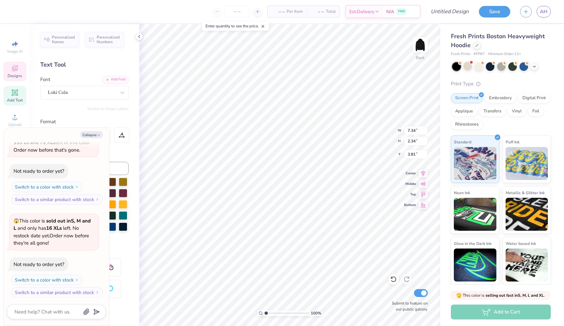
type textarea "x"
type textarea "Delta"
type textarea "x"
type input "3.98"
type textarea "x"
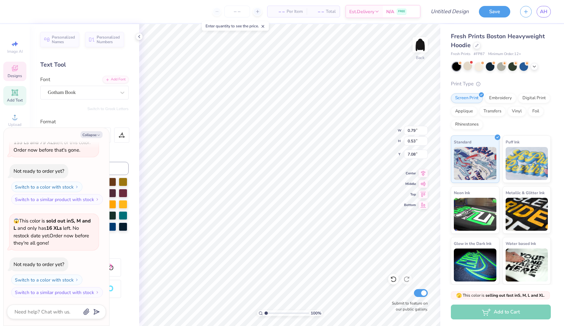
type input "0.79"
type input "7.08"
type textarea "x"
type input "0.87"
type input "7.07"
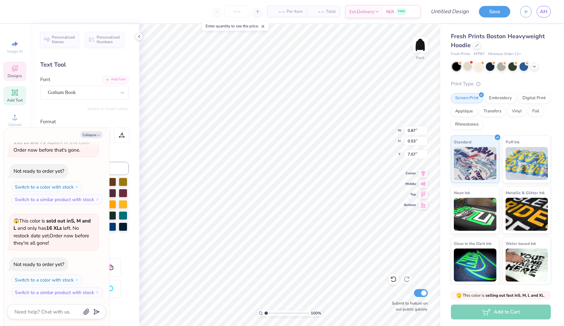
type textarea "x"
type input "7.08"
type textarea "x"
type textarea "18"
type textarea "x"
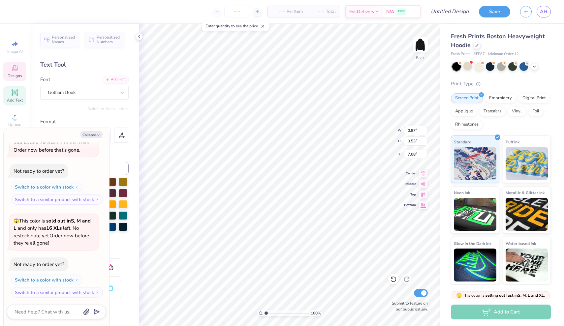
type input "0.79"
type textarea "x"
type textarea "3"
type textarea "x"
type textarea "93"
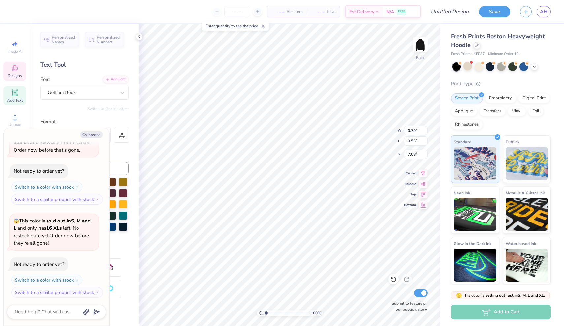
type textarea "x"
type textarea "933"
type textarea "x"
type textarea "93"
type textarea "x"
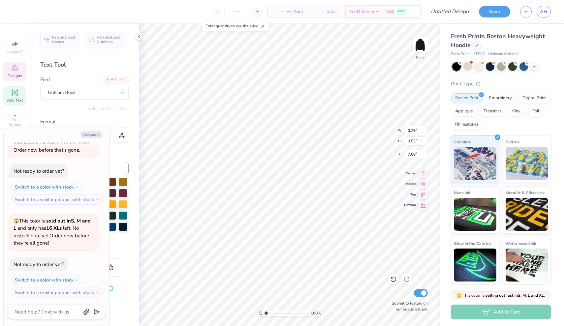
type textarea "3"
type textarea "x"
type textarea "9"
type textarea "x"
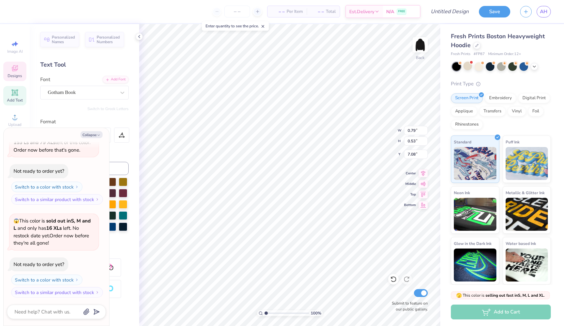
type textarea "93"
click at [533, 67] on icon at bounding box center [534, 65] width 5 height 5
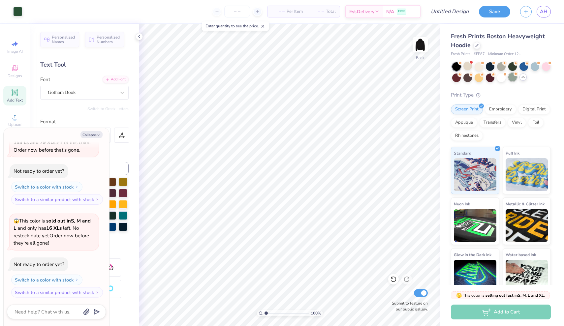
click at [513, 77] on div at bounding box center [512, 77] width 9 height 9
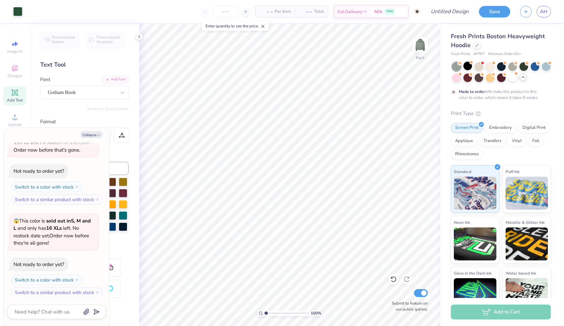
scroll to position [96, 0]
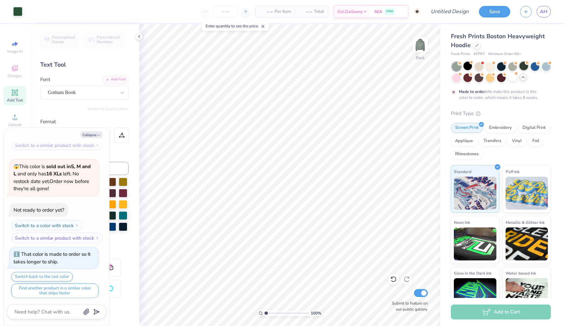
click at [524, 68] on div at bounding box center [523, 66] width 9 height 9
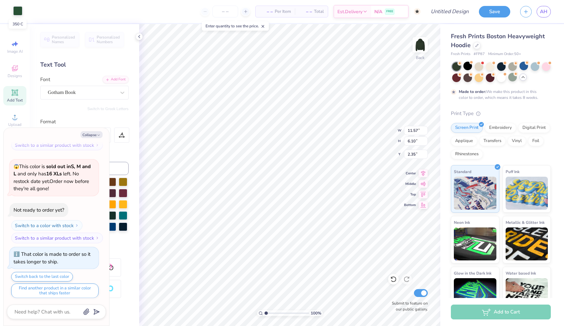
click at [22, 12] on div at bounding box center [17, 10] width 9 height 9
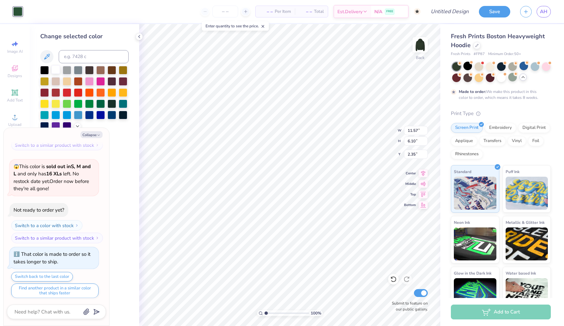
click at [56, 74] on div at bounding box center [55, 69] width 9 height 9
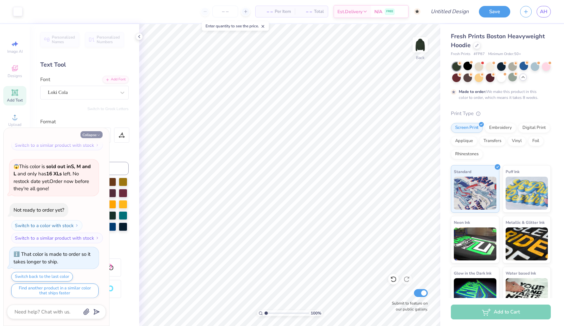
click at [97, 135] on icon "button" at bounding box center [99, 135] width 4 height 4
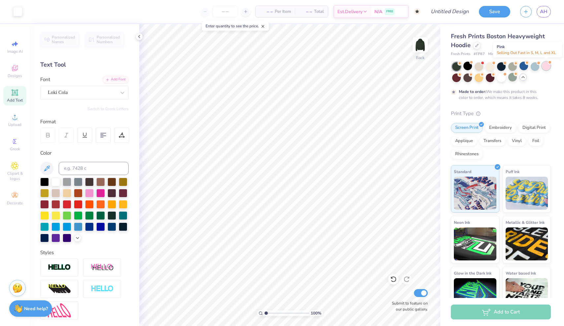
click at [542, 67] on div at bounding box center [546, 66] width 9 height 9
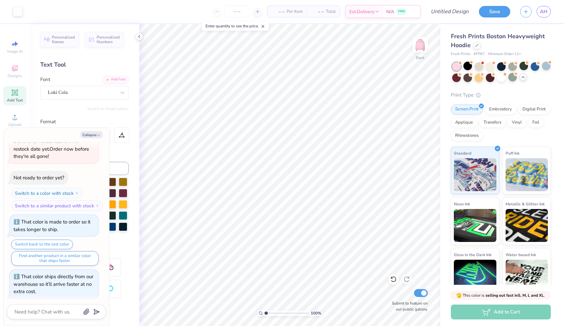
scroll to position [214, 0]
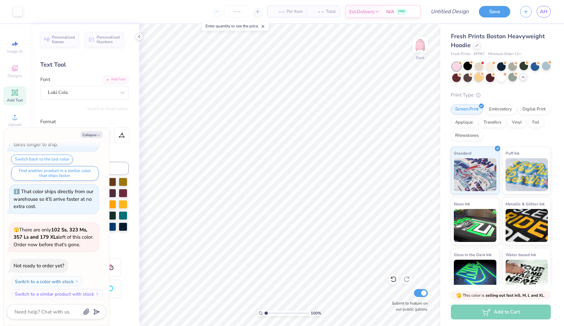
click at [478, 78] on div at bounding box center [478, 77] width 9 height 9
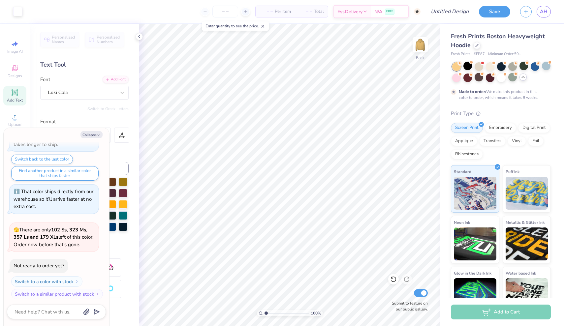
scroll to position [268, 0]
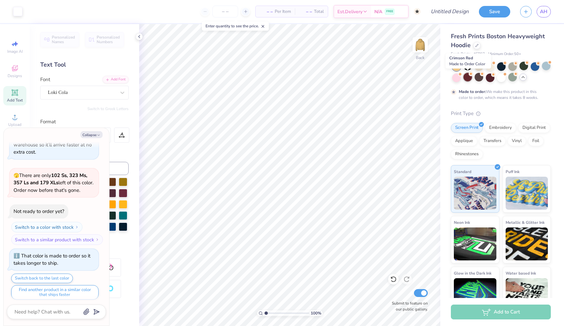
click at [468, 78] on div at bounding box center [467, 77] width 9 height 9
click at [456, 65] on div at bounding box center [456, 66] width 9 height 9
click at [89, 133] on button "Collapse" at bounding box center [91, 134] width 22 height 7
type textarea "x"
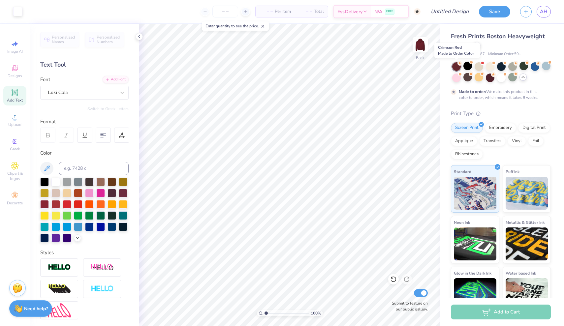
click at [458, 67] on div at bounding box center [456, 66] width 9 height 9
click at [449, 15] on input "Design Title" at bounding box center [441, 11] width 65 height 13
type input "trad flower hoodie"
click at [525, 67] on div at bounding box center [523, 66] width 9 height 9
click at [17, 70] on icon at bounding box center [15, 68] width 6 height 6
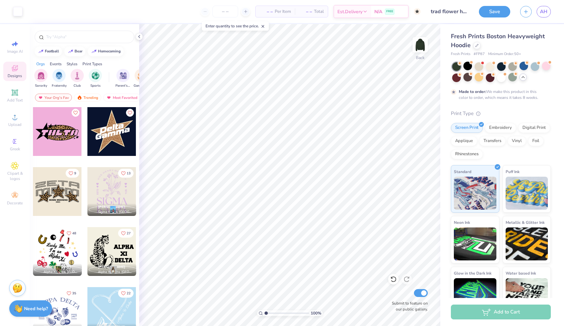
scroll to position [0, 0]
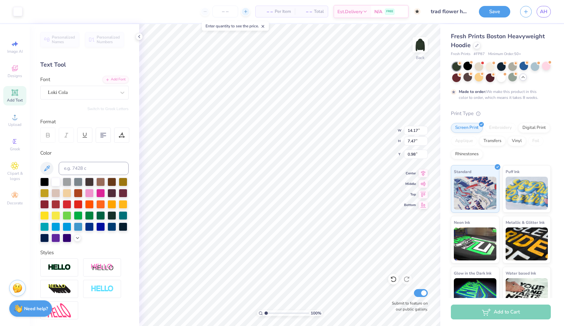
type input "14.17"
type input "7.47"
type input "1.69"
type input "12.88"
type input "6.79"
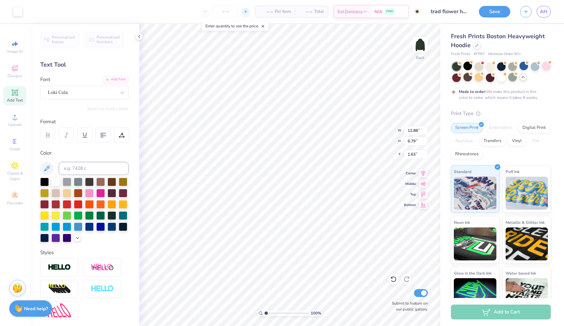
type input "1.84"
click at [543, 13] on span "AH" at bounding box center [544, 12] width 8 height 8
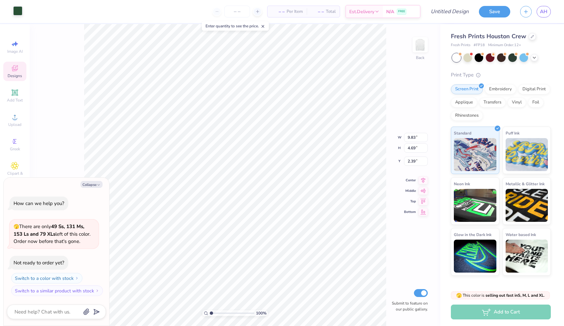
click at [22, 11] on div at bounding box center [17, 10] width 9 height 9
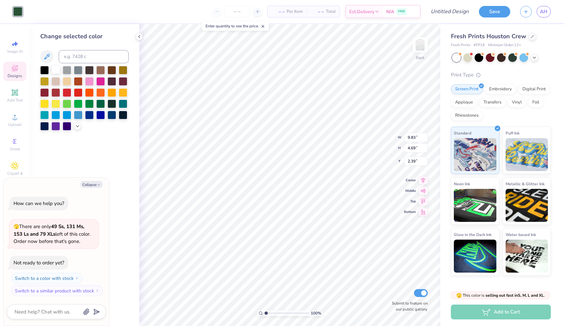
click at [56, 71] on div at bounding box center [55, 69] width 9 height 9
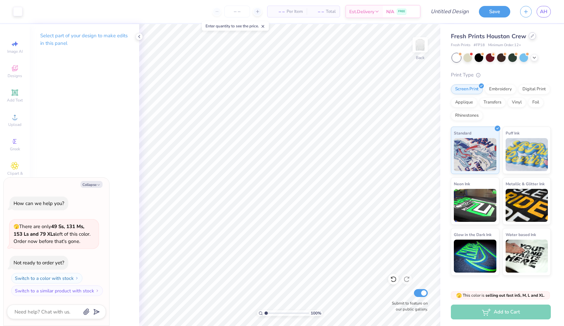
click at [531, 37] on icon at bounding box center [532, 35] width 3 height 3
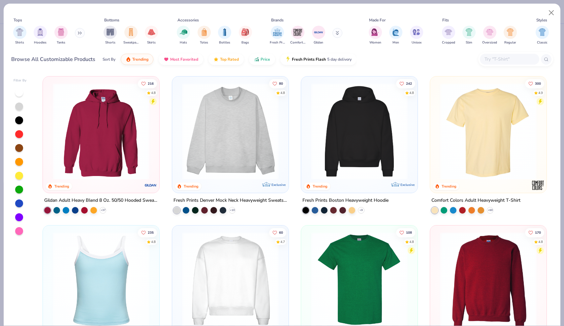
click at [364, 165] on img at bounding box center [359, 131] width 103 height 97
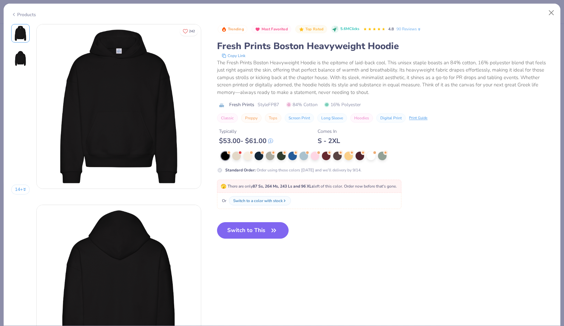
drag, startPoint x: 280, startPoint y: 210, endPoint x: 270, endPoint y: 217, distance: 12.2
click at [271, 187] on strong "87 Ss, 264 Ms, 243 Ls and 96 XLs" at bounding box center [283, 186] width 61 height 5
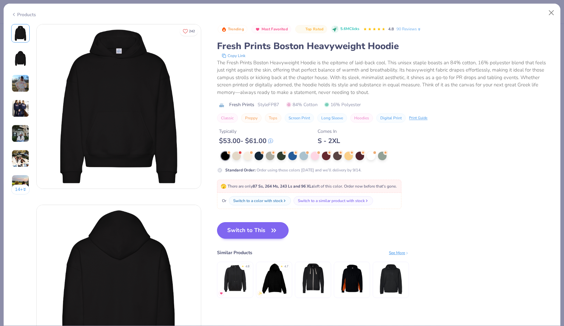
click at [269, 236] on button "Switch to This" at bounding box center [253, 230] width 72 height 16
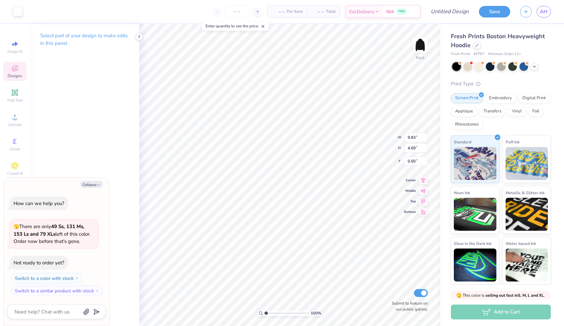
type textarea "x"
type input "1.84"
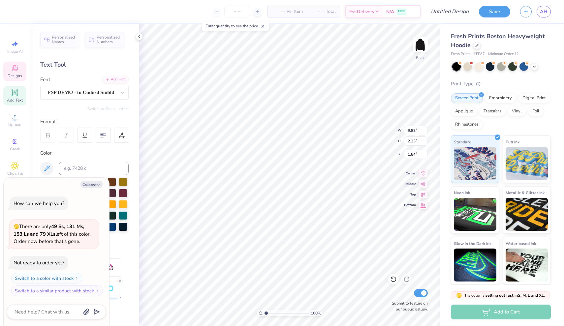
type textarea "x"
type textarea "SIGMA"
type textarea "x"
type textarea "SIGMA"
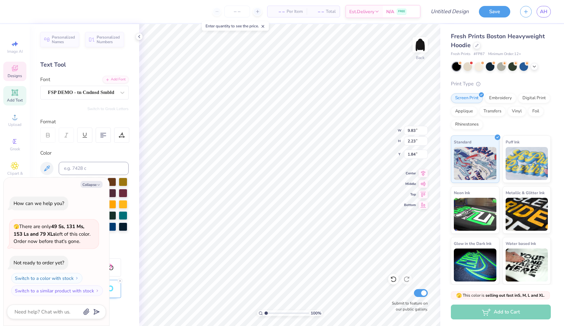
type textarea "x"
type textarea "SIGM"
type textarea "x"
type textarea "SIG"
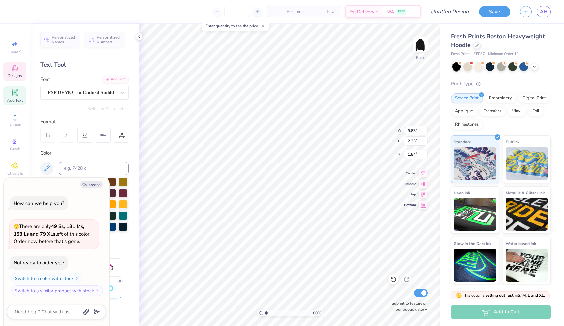
type textarea "x"
type textarea "SI"
type textarea "x"
type textarea "S"
type textarea "x"
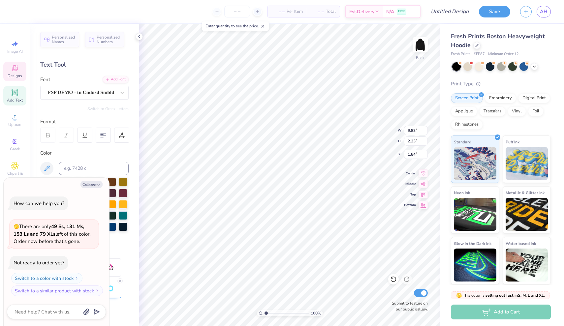
type textarea "x"
type textarea "A"
type textarea "x"
type textarea "AL"
type textarea "x"
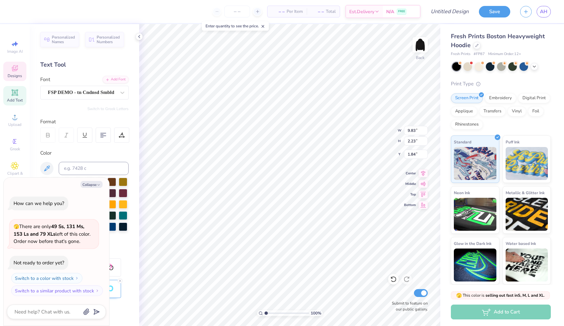
type textarea "ALP"
type textarea "x"
type textarea "ALPH"
type textarea "x"
type textarea "ALPHA"
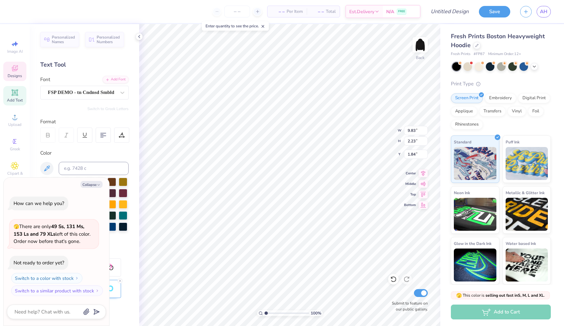
type textarea "x"
type textarea "ALPHA"
type textarea "x"
type textarea "ALPHA X"
type textarea "x"
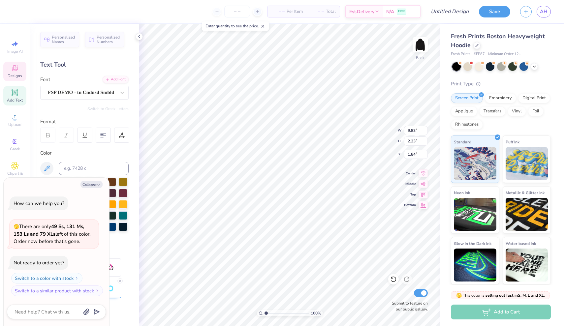
type textarea "ALPHA XI"
type textarea "x"
type input "5.59"
type input "1.76"
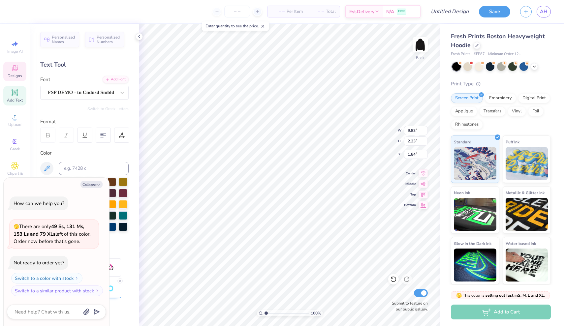
type input "2.99"
type textarea "x"
type textarea "Forma"
type textarea "x"
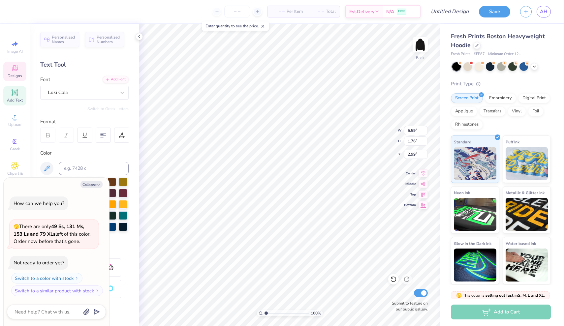
type textarea "Form"
type textarea "x"
type textarea "For"
type textarea "x"
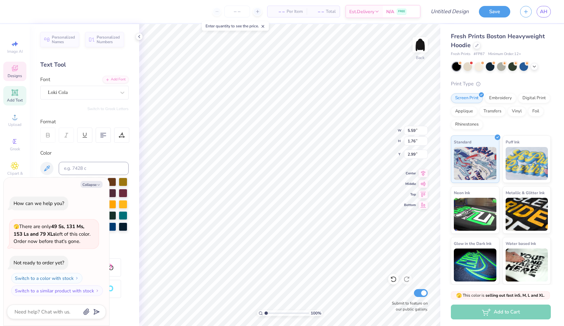
type textarea "Fo"
type textarea "x"
type textarea "F"
type textarea "x"
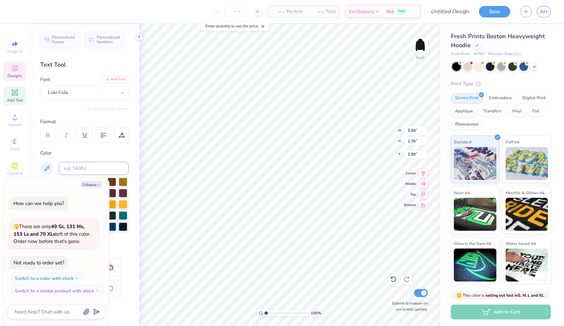
type textarea "S"
type textarea "x"
type textarea "D"
type textarea "x"
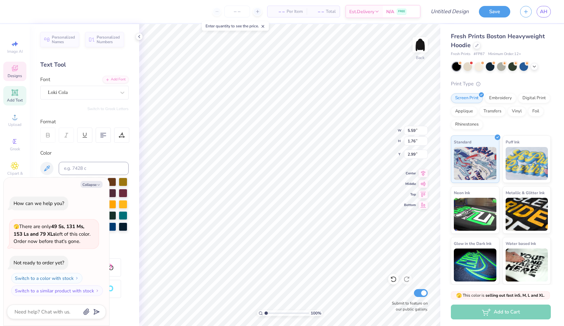
type textarea "De"
type textarea "x"
type textarea "Del"
type textarea "x"
type textarea "Delt"
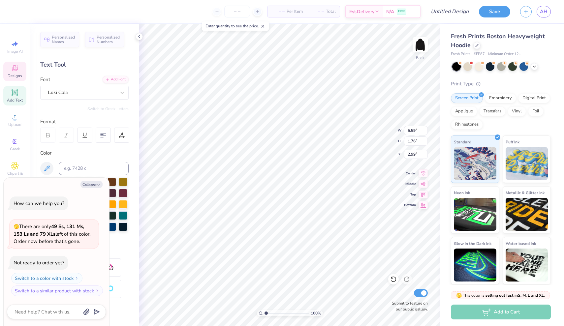
type textarea "x"
type textarea "Delta"
type textarea "x"
type input "3.00"
type textarea "x"
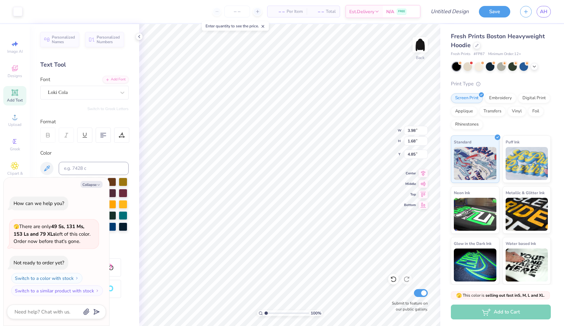
type input "4.73"
type textarea "x"
type input "5.07"
type textarea "x"
type input "4.46"
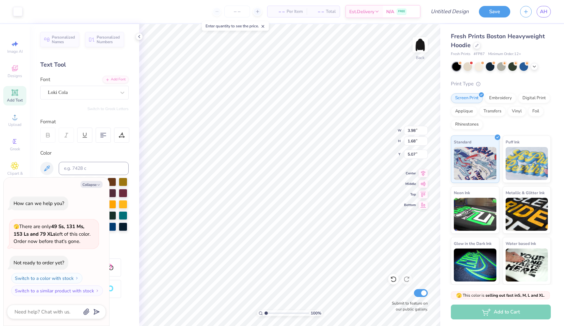
type input "1.73"
type input "3.00"
type textarea "x"
type input "3.34"
type textarea "x"
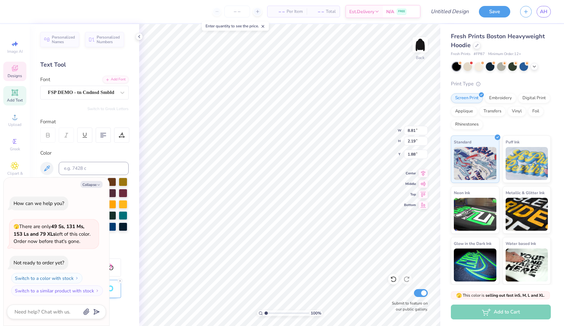
type input "1.91"
type textarea "x"
type textarea "2"
type textarea "x"
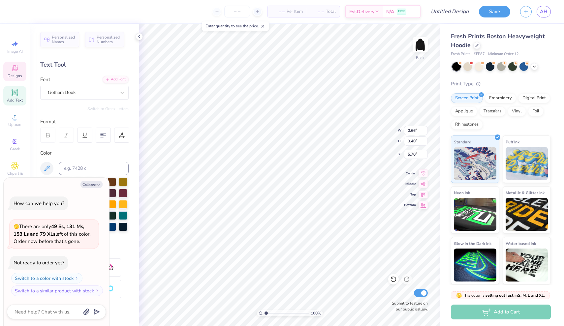
type textarea "1"
type textarea "x"
type textarea "18"
type textarea "x"
type input "0.60"
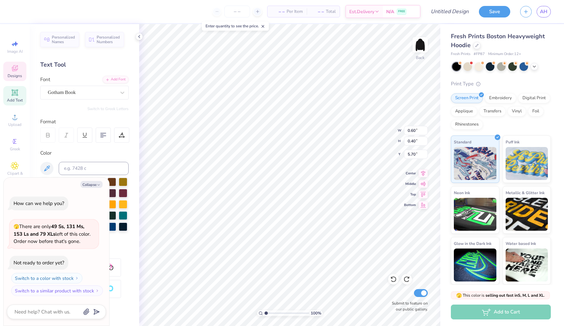
type textarea "x"
type textarea "3"
type textarea "x"
type textarea "93"
click at [502, 69] on div at bounding box center [501, 66] width 9 height 9
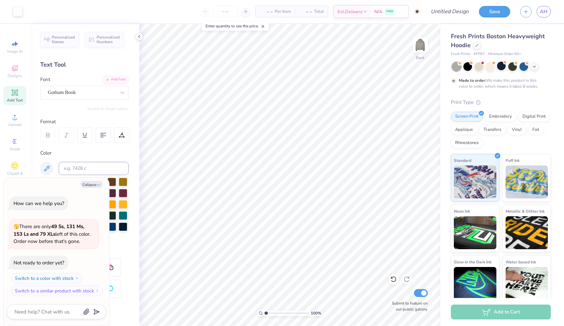
scroll to position [4, 0]
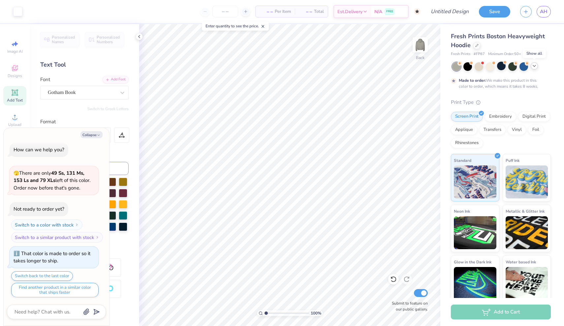
click at [535, 67] on icon at bounding box center [534, 65] width 5 height 5
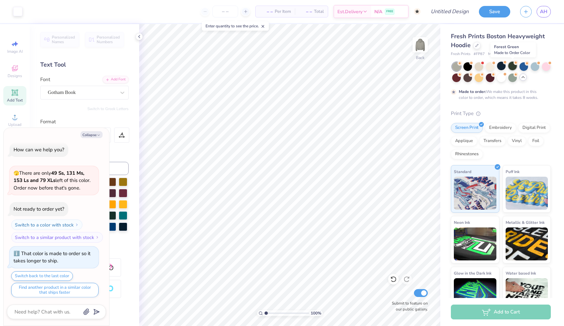
click at [514, 67] on div at bounding box center [512, 66] width 9 height 9
click at [423, 45] on img at bounding box center [420, 45] width 26 height 26
click at [98, 136] on icon "button" at bounding box center [99, 135] width 4 height 4
type textarea "x"
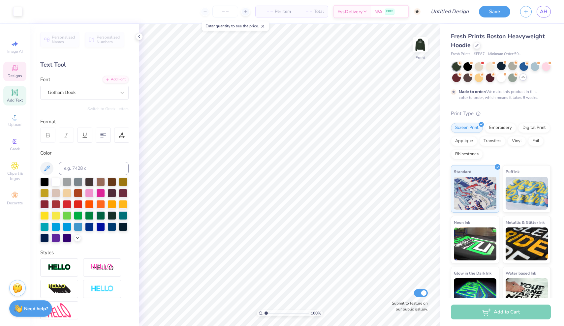
click at [9, 73] on div "Designs" at bounding box center [14, 71] width 23 height 19
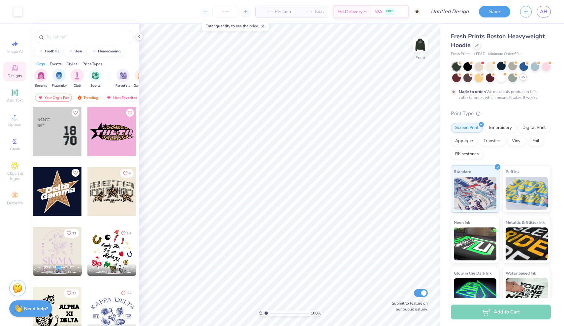
click at [69, 141] on div at bounding box center [8, 131] width 146 height 49
click at [423, 44] on img at bounding box center [420, 45] width 26 height 26
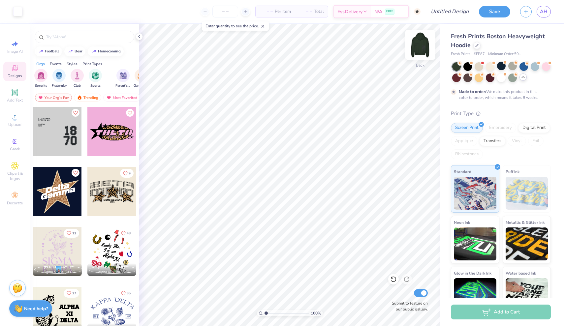
click at [422, 48] on img at bounding box center [420, 45] width 26 height 26
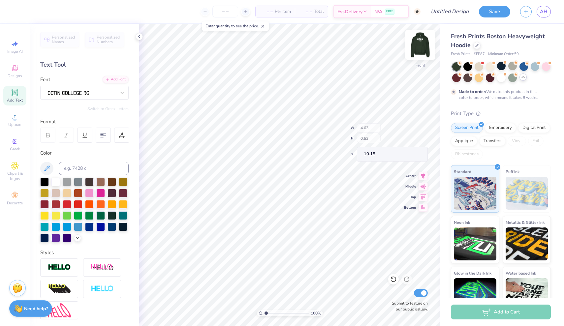
type input "4.76"
type input "0.63"
type input "9.52"
type textarea "A"
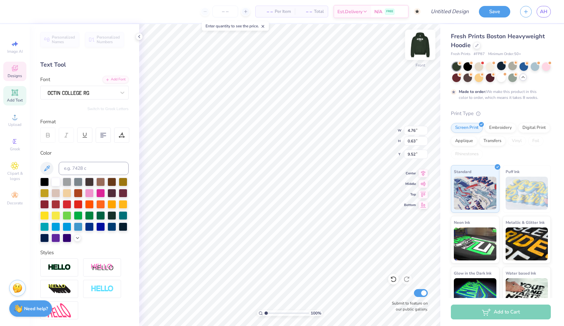
scroll to position [0, 1]
type textarea "ALPHA XI DELTA"
type input "4.63"
type input "0.53"
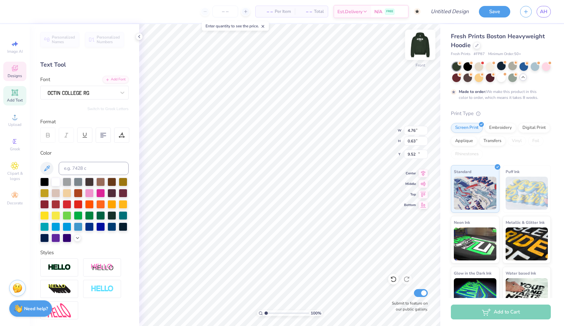
type input "10.15"
type textarea "REALIZE YOUR POTENTIAL"
type input "10.10"
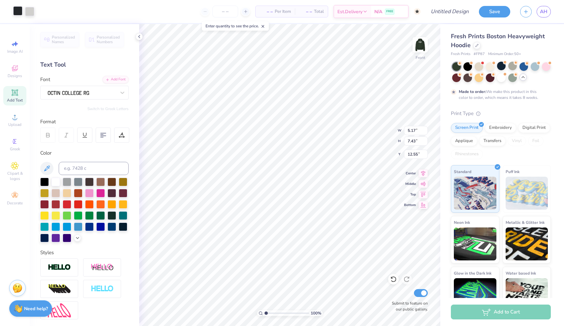
click at [21, 13] on div at bounding box center [17, 10] width 9 height 9
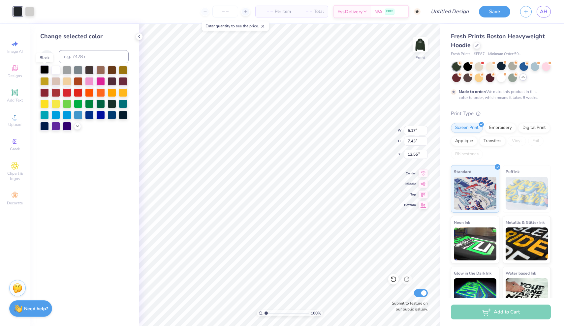
click at [45, 70] on div at bounding box center [44, 69] width 9 height 9
click at [31, 12] on div at bounding box center [29, 10] width 9 height 9
click at [56, 72] on div at bounding box center [55, 69] width 9 height 9
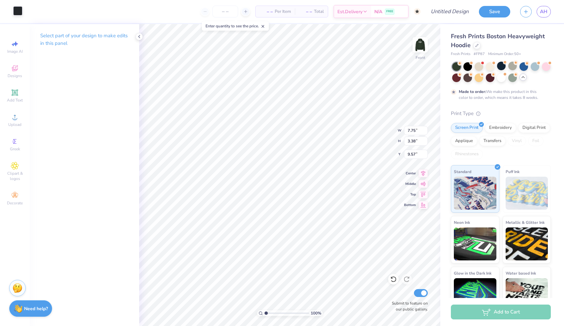
click at [18, 15] on div at bounding box center [17, 10] width 9 height 9
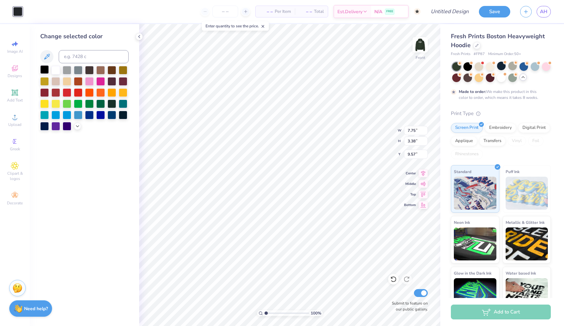
click at [43, 72] on div at bounding box center [44, 69] width 9 height 9
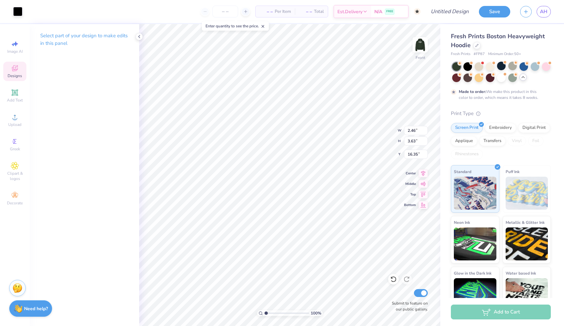
type input "0.10"
type input "17.90"
type input "2.34"
type input "3.63"
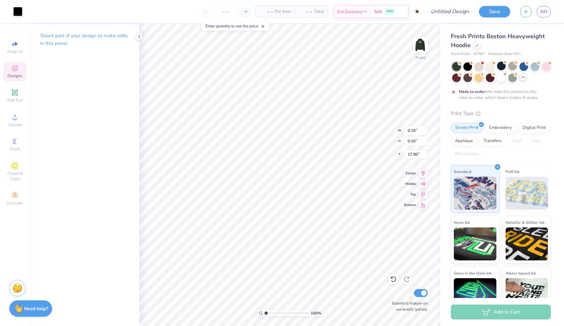
type input "16.35"
click at [420, 47] on img at bounding box center [420, 45] width 26 height 26
click at [421, 45] on img at bounding box center [420, 45] width 26 height 26
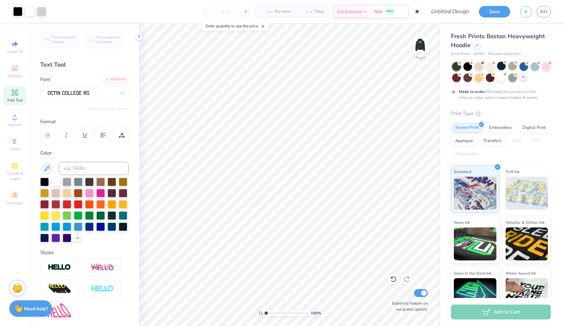
click at [19, 94] on div "Add Text" at bounding box center [14, 95] width 23 height 19
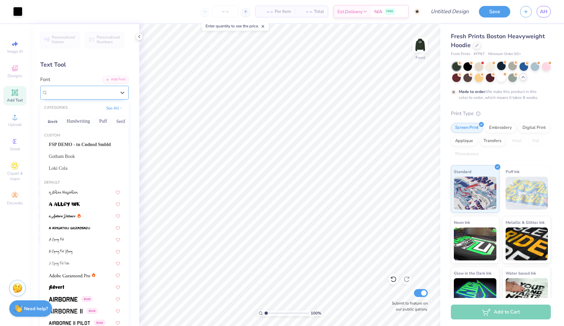
click at [60, 95] on span "Super Dream" at bounding box center [61, 93] width 26 height 8
click at [89, 94] on div at bounding box center [81, 92] width 69 height 10
type input "on"
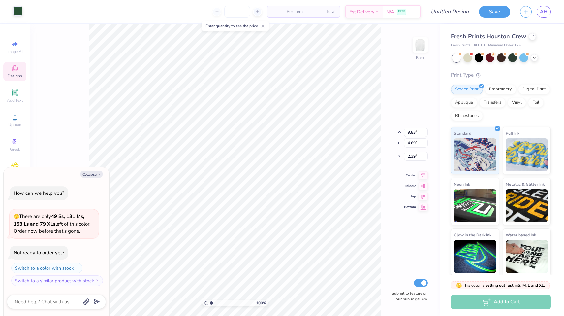
click at [22, 15] on div at bounding box center [17, 10] width 9 height 9
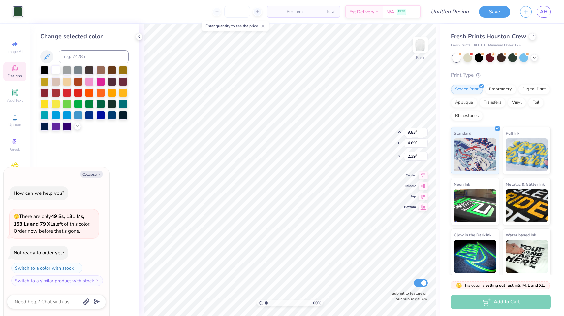
click at [56, 69] on div at bounding box center [55, 69] width 9 height 9
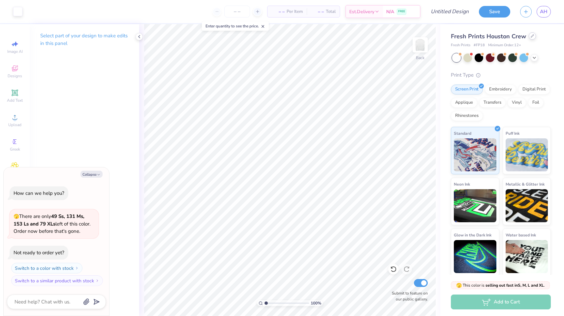
click at [531, 39] on div at bounding box center [532, 35] width 7 height 7
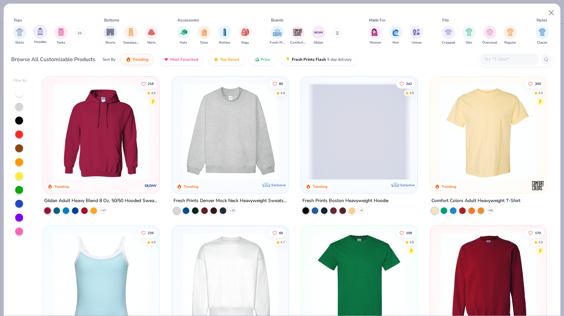
click at [45, 31] on div "filter for Hoodies" at bounding box center [40, 31] width 13 height 13
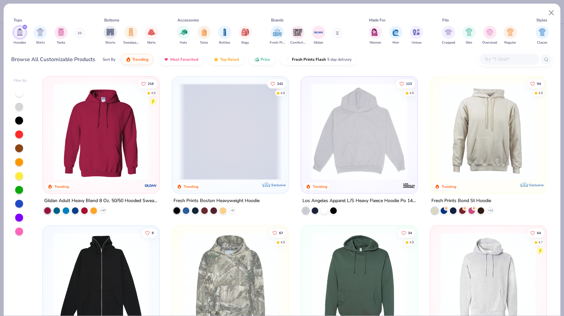
click at [228, 144] on span at bounding box center [230, 131] width 103 height 97
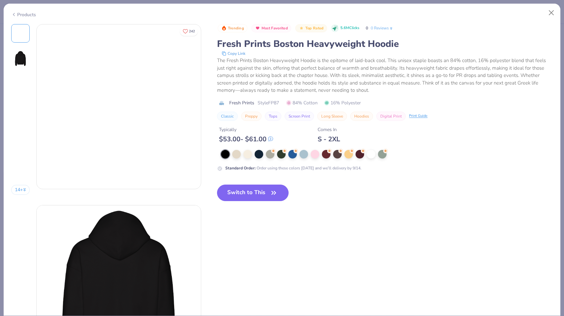
click at [248, 110] on div "Trending Most Favorited Top Rated 5.6M Clicks 0 0 Reviews Fresh Prints Boston H…" at bounding box center [385, 72] width 336 height 97
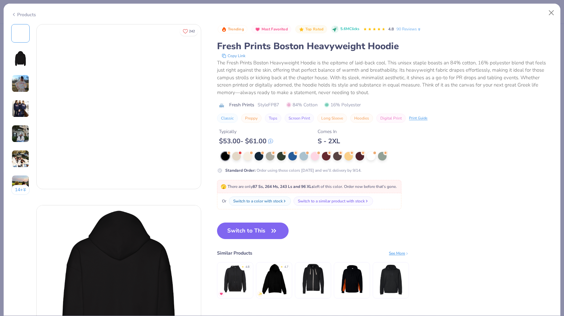
click at [243, 171] on strong "Standard Order :" at bounding box center [240, 169] width 30 height 5
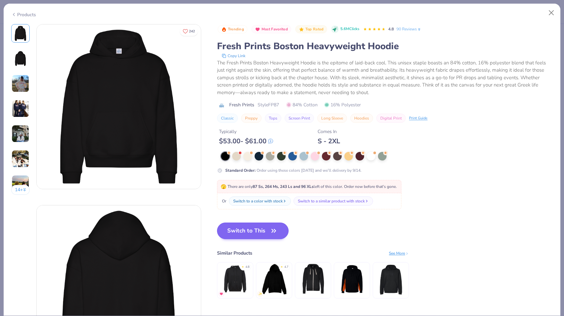
click at [259, 225] on button "Switch to This" at bounding box center [253, 230] width 72 height 16
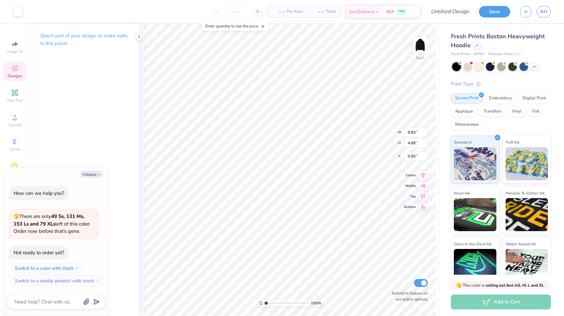
type textarea "x"
type input "1.76"
type textarea "x"
type input "2.23"
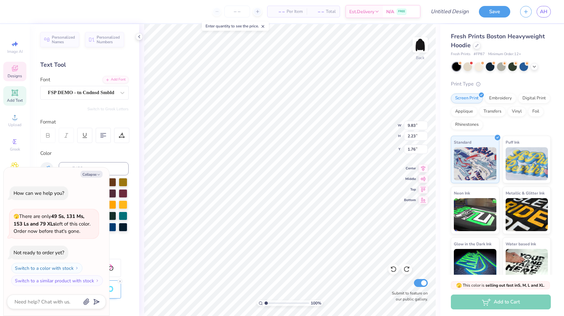
type textarea "x"
type textarea "SIGMA"
type textarea "x"
type textarea "SIGMA"
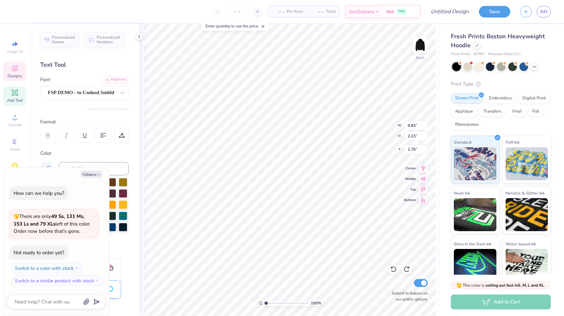
type textarea "x"
type textarea "SIGM"
type textarea "x"
type textarea "SIG"
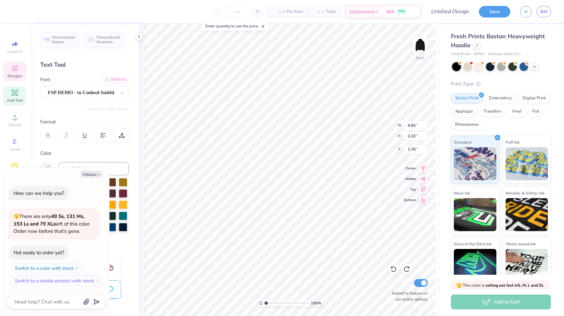
type textarea "x"
type textarea "SI"
type textarea "x"
type textarea "S"
type textarea "x"
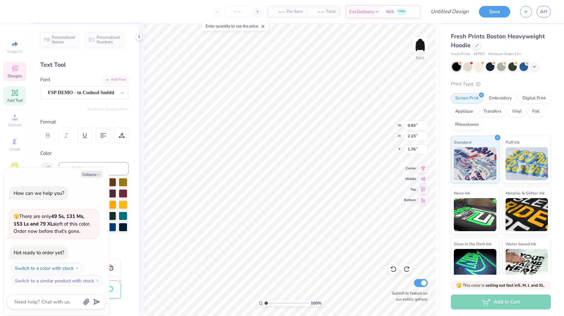
type textarea "x"
type textarea "A"
type textarea "x"
type textarea "AL"
type textarea "x"
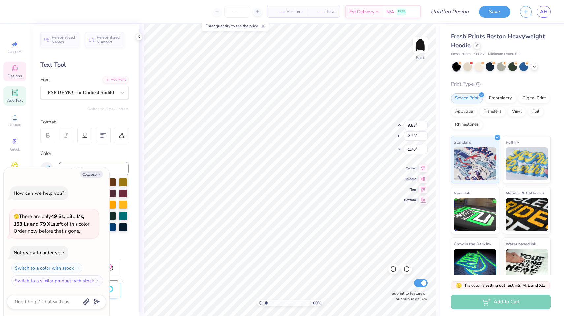
type textarea "ALP"
type textarea "x"
type textarea "ALPH"
type textarea "x"
type textarea "ALPHA"
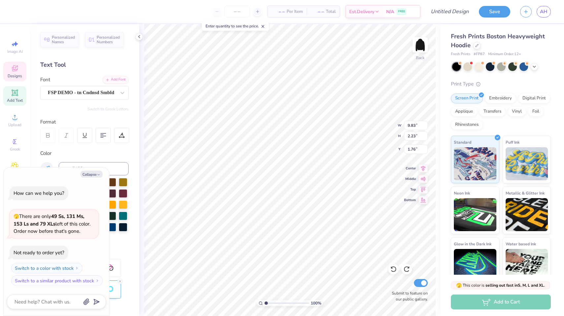
type textarea "x"
type textarea "ALPHA"
type textarea "x"
type textarea "ALPHA X"
type textarea "x"
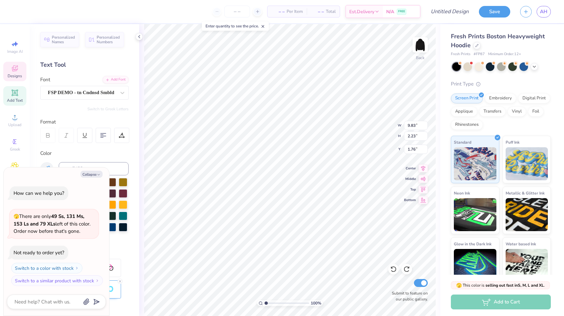
type textarea "ALPHA XI"
type textarea "x"
type input "5.59"
type input "1.76"
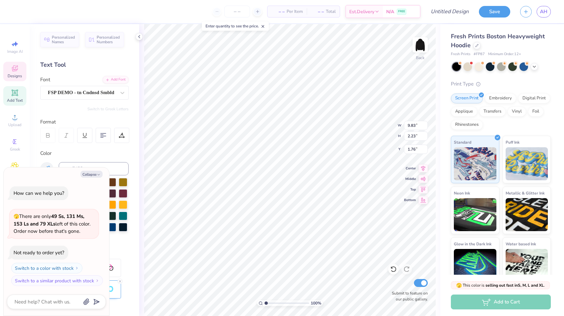
type input "2.91"
type textarea "x"
type textarea "D"
type textarea "x"
type textarea "De"
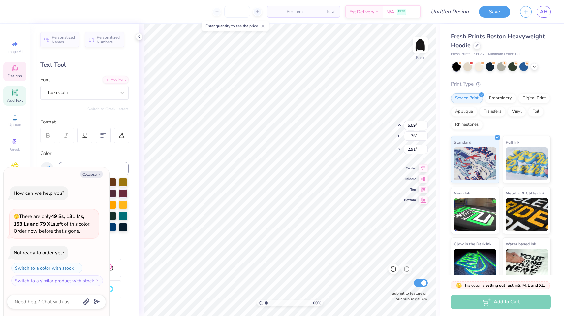
type textarea "x"
type textarea "Del"
type textarea "x"
type textarea "Delt"
type textarea "x"
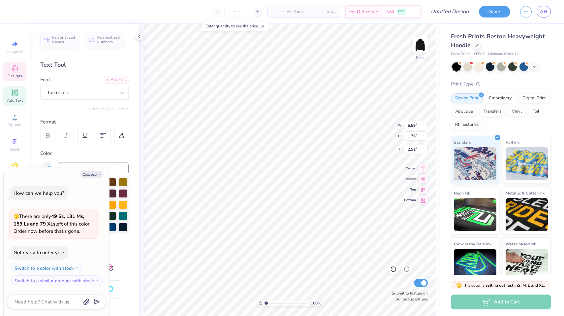
type textarea "Delta"
type textarea "x"
type input "3.00"
click at [103, 91] on div "Loki Cola" at bounding box center [81, 92] width 69 height 10
click at [92, 177] on button "Collapse" at bounding box center [91, 173] width 22 height 7
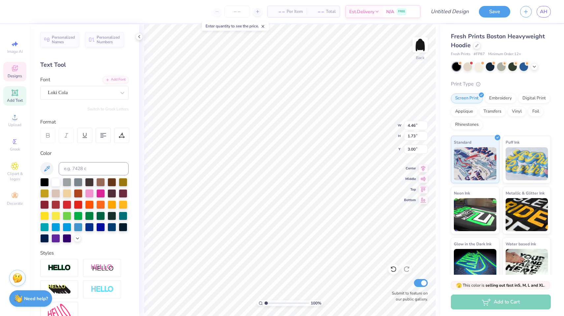
type textarea "x"
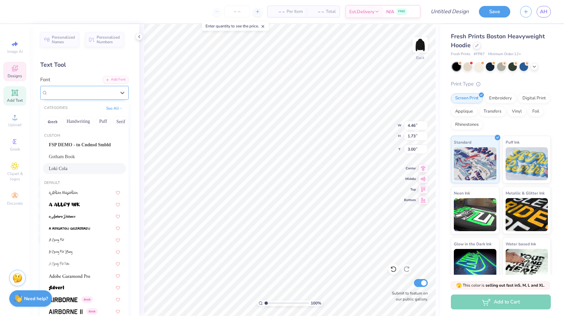
click at [97, 90] on div "Loki Cola" at bounding box center [81, 92] width 69 height 10
click at [86, 146] on span "FSP DEMO - tn Cndnsd Smbld" at bounding box center [80, 144] width 62 height 7
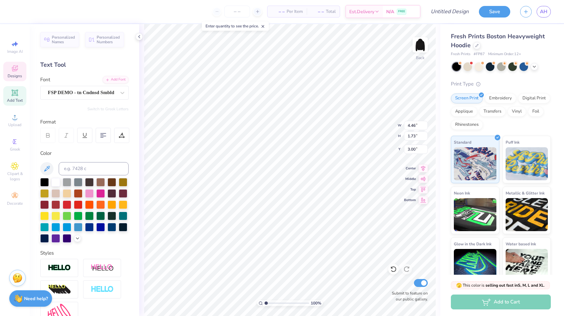
type input "3.94"
type input "1.58"
type input "3.08"
type textarea "DELTA"
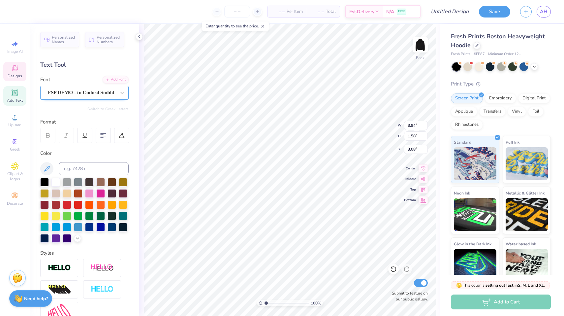
click at [107, 93] on div "FSP DEMO - tn Cndnsd Smbld" at bounding box center [81, 92] width 69 height 10
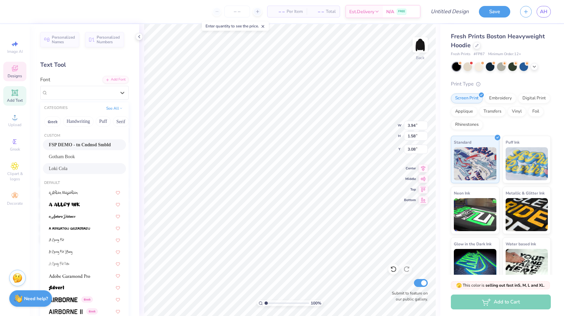
click at [77, 168] on div "Loki Cola" at bounding box center [84, 168] width 71 height 7
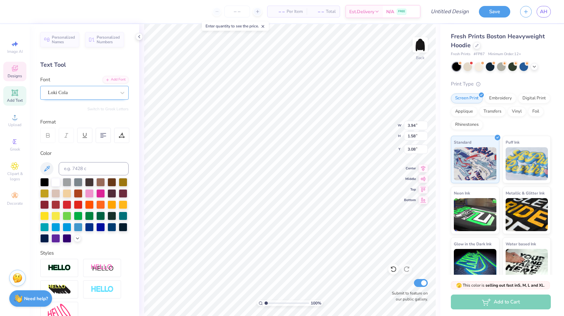
click at [90, 92] on div "Loki Cola" at bounding box center [81, 92] width 69 height 10
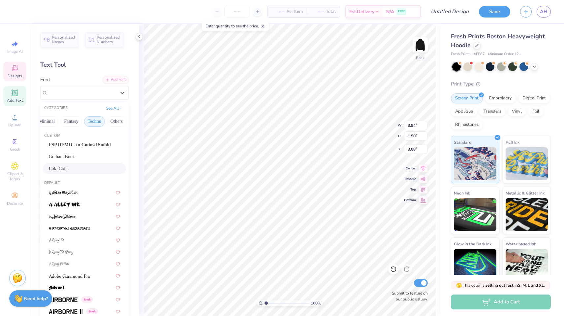
scroll to position [0, 194]
click at [96, 122] on button "Techno" at bounding box center [95, 121] width 21 height 11
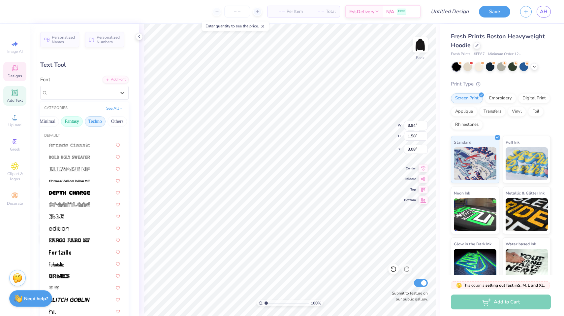
click at [72, 124] on button "Fantasy" at bounding box center [72, 121] width 22 height 11
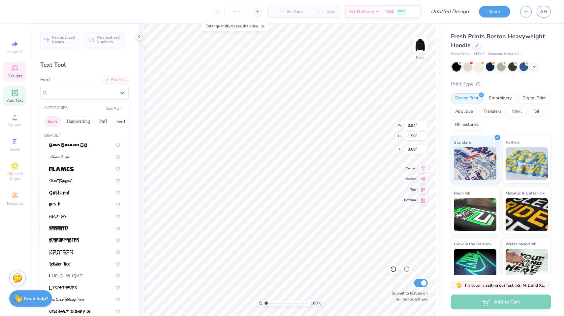
scroll to position [0, 0]
click at [54, 122] on button "Greek" at bounding box center [52, 121] width 17 height 11
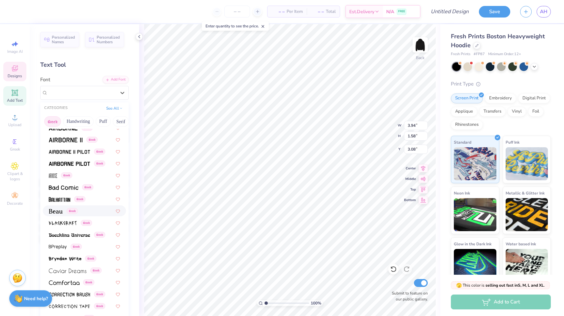
scroll to position [17, 0]
click at [64, 164] on img at bounding box center [69, 164] width 41 height 5
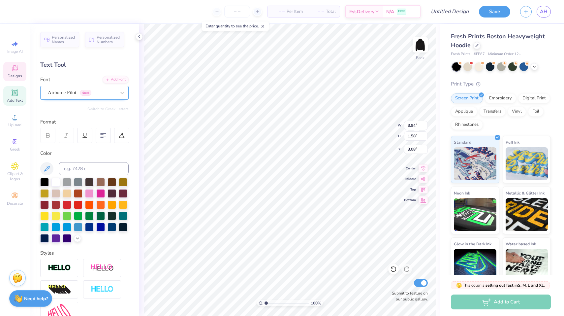
click at [70, 97] on div "Airborne Pilot Greek" at bounding box center [81, 92] width 69 height 10
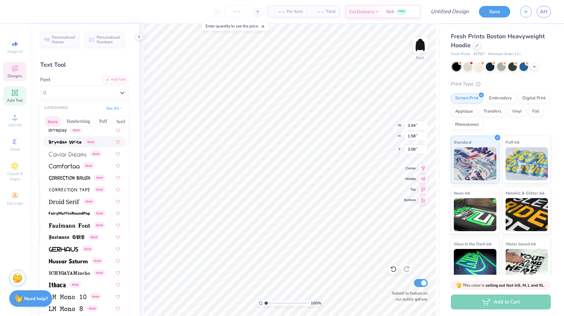
scroll to position [136, 0]
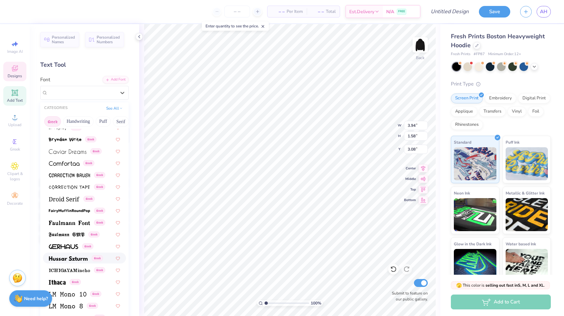
click at [87, 260] on img at bounding box center [68, 258] width 39 height 5
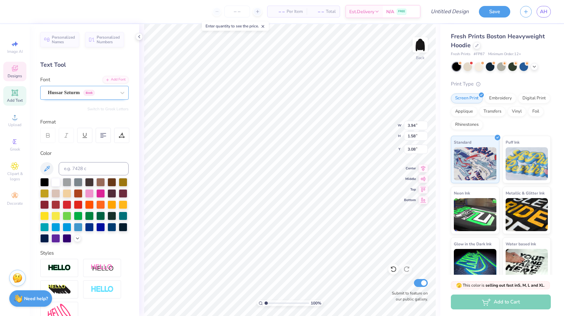
click at [104, 91] on div "Hussar Szturm Greek" at bounding box center [81, 92] width 69 height 10
click at [95, 95] on span "Greek" at bounding box center [88, 93] width 11 height 6
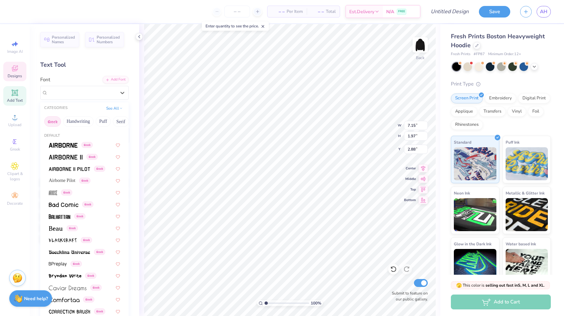
click at [56, 120] on button "Greek" at bounding box center [52, 121] width 17 height 11
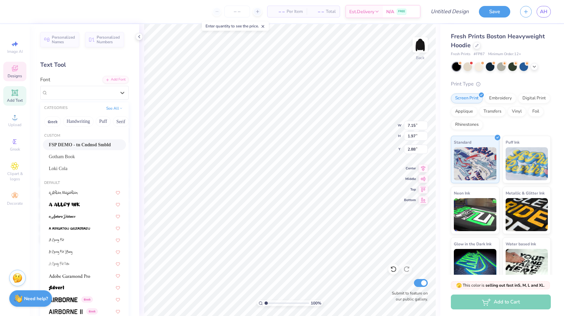
click at [80, 148] on span "FSP DEMO - tn Cndnsd Smbld" at bounding box center [80, 144] width 62 height 7
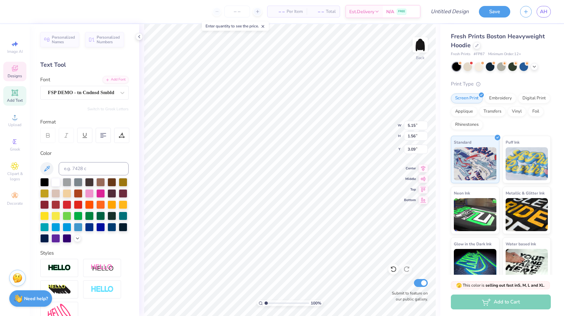
type input "5.15"
type input "1.56"
type input "3.09"
type input "5.07"
type input "5.15"
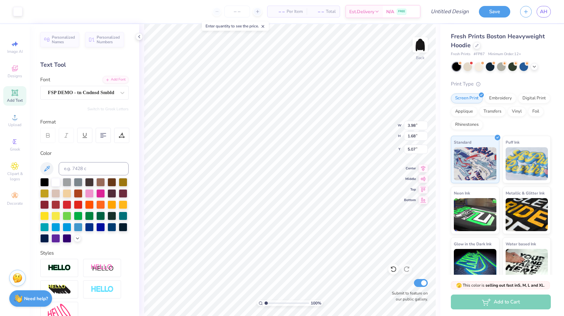
type input "1.56"
type input "3.00"
type input "3.52"
type input "1.91"
type input "3.78"
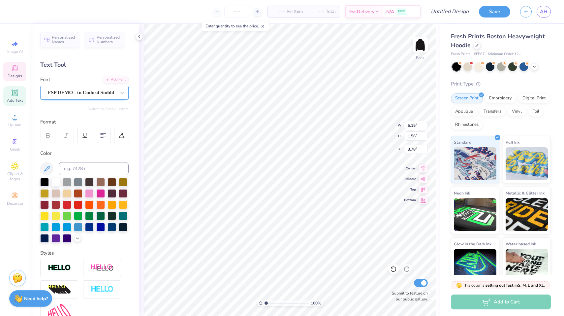
click at [112, 94] on div "FSP DEMO - tn Cndnsd Smbld" at bounding box center [81, 92] width 69 height 10
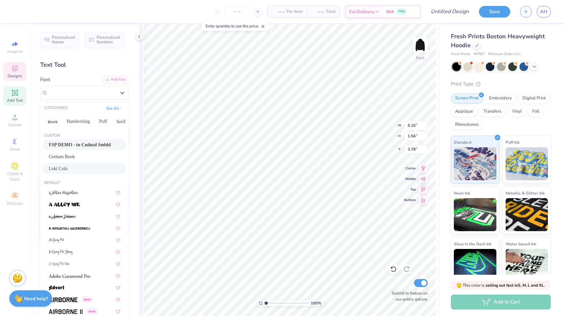
click at [86, 165] on div "Loki Cola" at bounding box center [84, 168] width 83 height 11
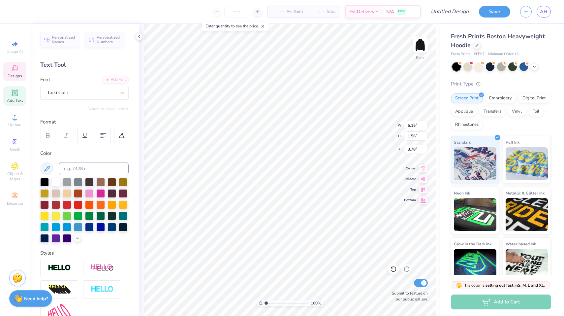
type input "10.77"
type input "2.21"
type input "3.45"
type textarea "Delta"
type input "3.34"
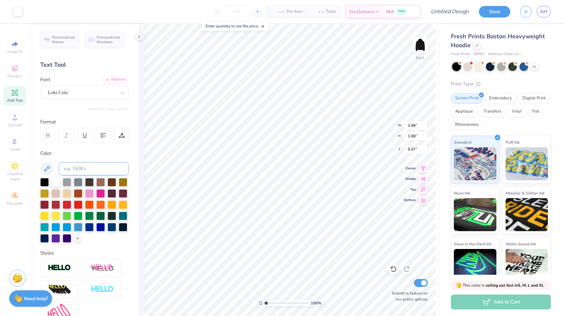
type input "5.38"
type textarea "18"
type input "0.60"
type textarea "93"
type input "10.19"
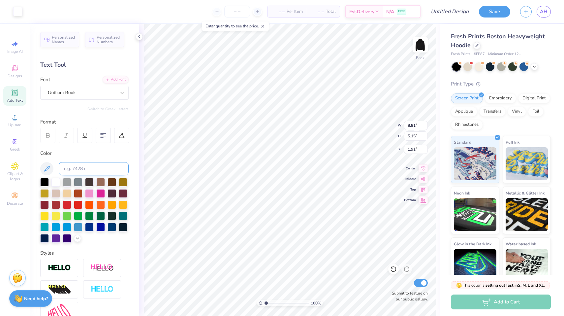
type input "5.95"
type input "2.02"
type input "6.08"
type input "6.75"
type input "0.56"
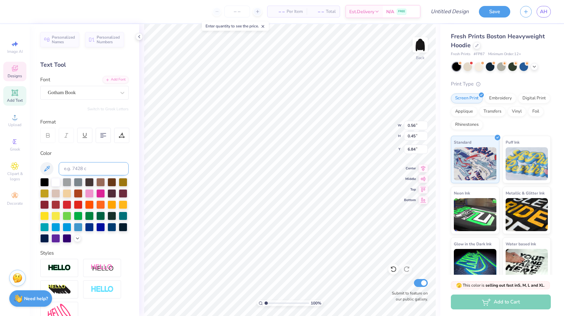
type input "6.75"
type input "5.78"
click at [426, 42] on img at bounding box center [420, 45] width 26 height 26
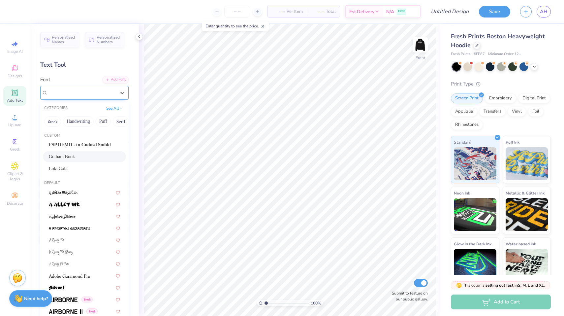
click at [57, 92] on span "Gotham Book" at bounding box center [62, 93] width 28 height 8
click at [65, 146] on span "FSP DEMO - tn Cndnsd Smbld" at bounding box center [80, 144] width 62 height 7
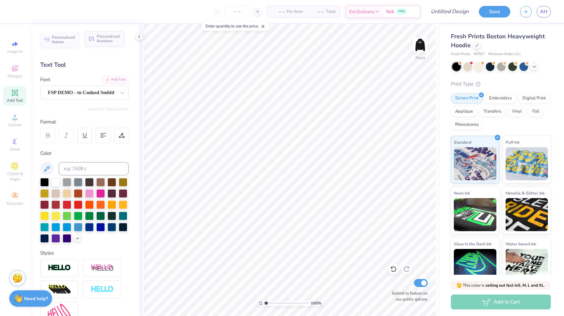
click at [114, 40] on span "Personalized Numbers" at bounding box center [108, 38] width 23 height 9
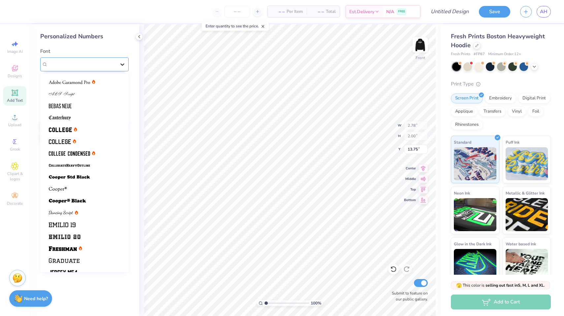
click at [121, 70] on div at bounding box center [122, 64] width 12 height 12
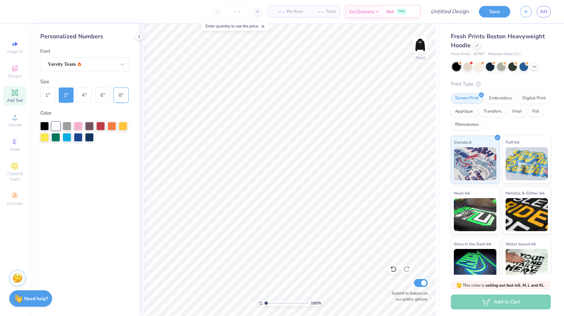
click at [123, 94] on div "8 "" at bounding box center [120, 94] width 15 height 15
click at [105, 61] on div "Varsity Team" at bounding box center [81, 64] width 69 height 10
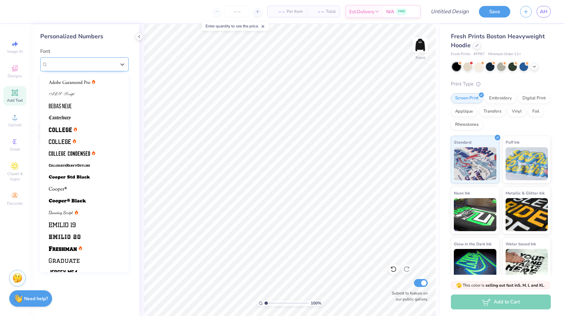
click at [105, 61] on div "Varsity Team" at bounding box center [82, 64] width 68 height 8
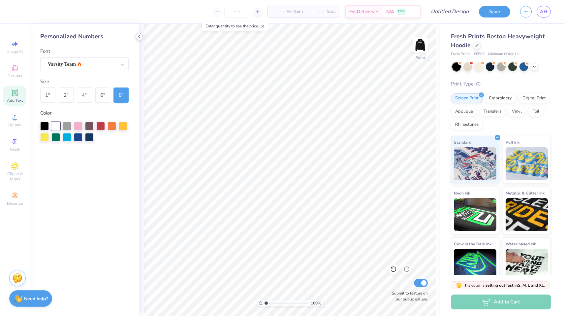
click at [138, 35] on icon at bounding box center [139, 36] width 5 height 5
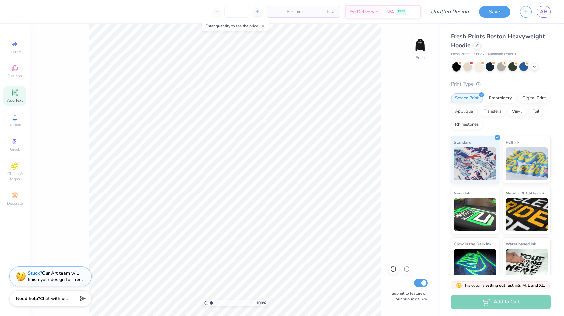
click at [16, 100] on span "Add Text" at bounding box center [15, 100] width 16 height 5
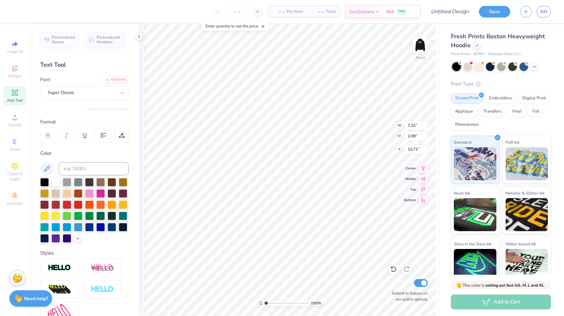
type textarea "X"
type textarea "18 93"
click at [70, 89] on span "Super Dream" at bounding box center [61, 93] width 26 height 8
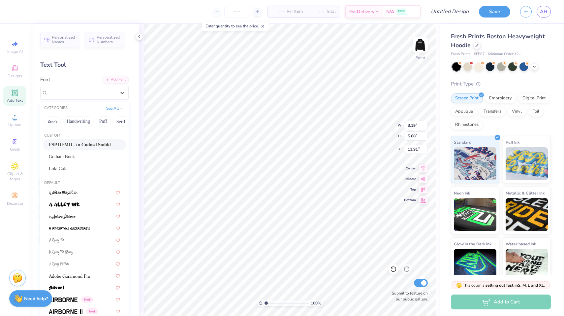
click at [88, 144] on span "FSP DEMO - tn Cndnsd Smbld" at bounding box center [80, 144] width 62 height 7
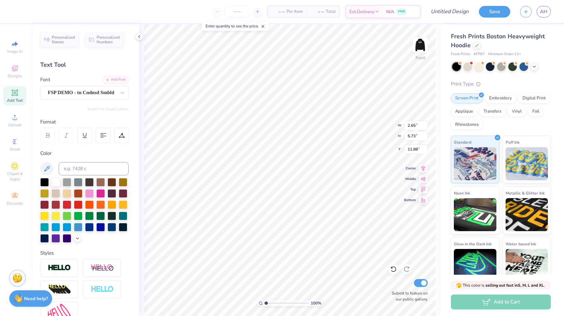
type input "2.65"
type input "5.73"
type input "11.88"
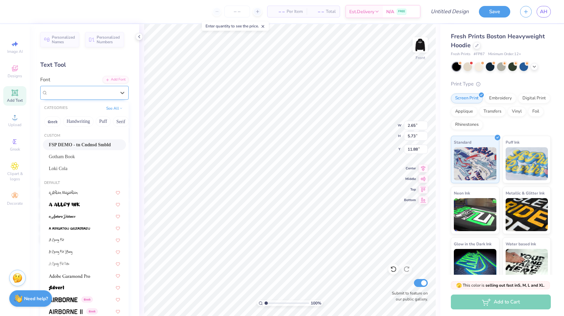
click at [98, 90] on span "FSP DEMO - tn Cndnsd Smbld" at bounding box center [81, 93] width 66 height 8
click at [62, 121] on button "Retro" at bounding box center [59, 121] width 17 height 11
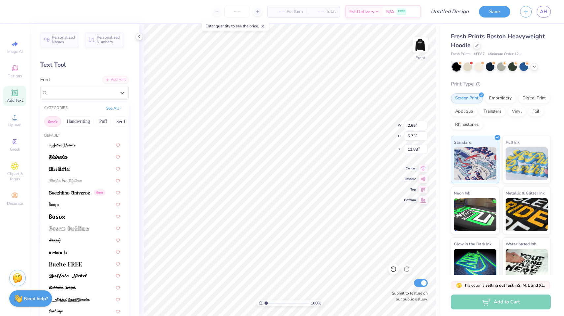
scroll to position [0, -1]
click at [57, 122] on button "Greek" at bounding box center [52, 121] width 17 height 11
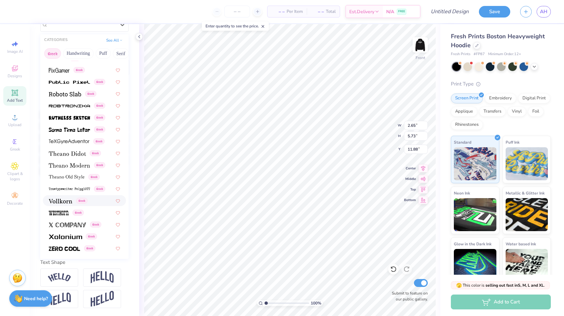
scroll to position [68, 0]
click at [67, 199] on span at bounding box center [60, 200] width 23 height 7
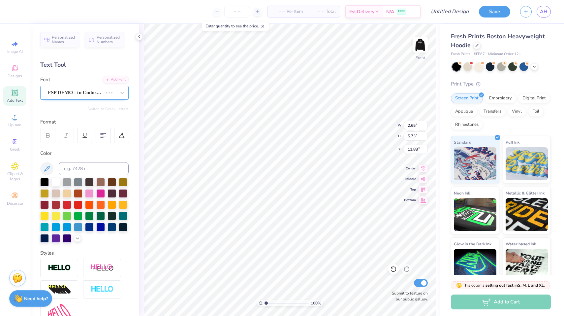
scroll to position [0, 0]
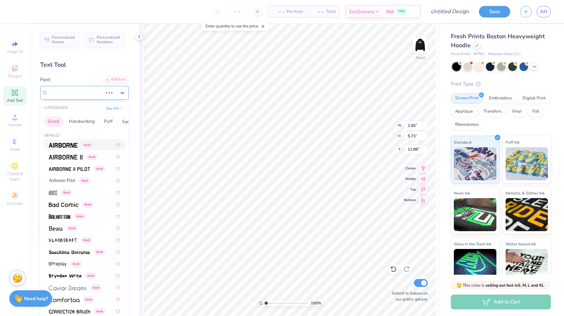
click at [100, 92] on span "FSP DEMO - tn Cndnsd Smbld" at bounding box center [75, 93] width 55 height 8
type input "2.75"
type input "5.99"
type input "11.76"
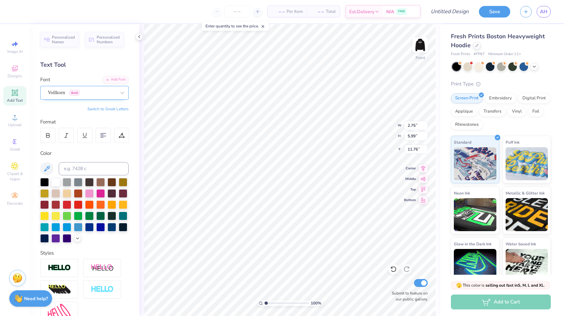
click at [86, 91] on div "Vollkorn Greek" at bounding box center [81, 92] width 69 height 10
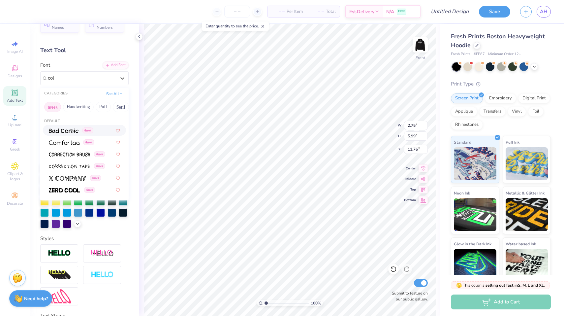
scroll to position [14, 0]
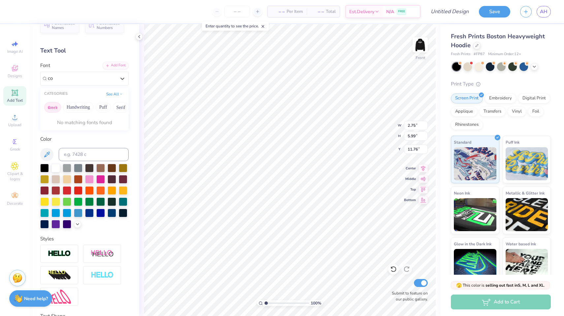
type input "c"
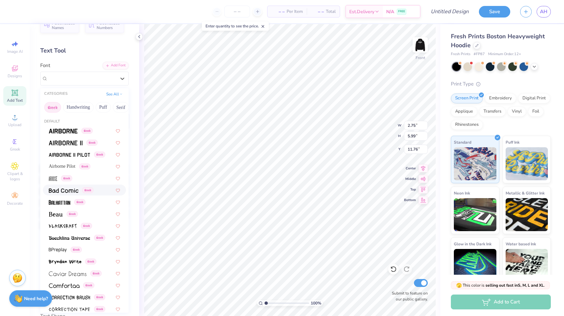
click at [56, 109] on button "Greek" at bounding box center [52, 107] width 17 height 11
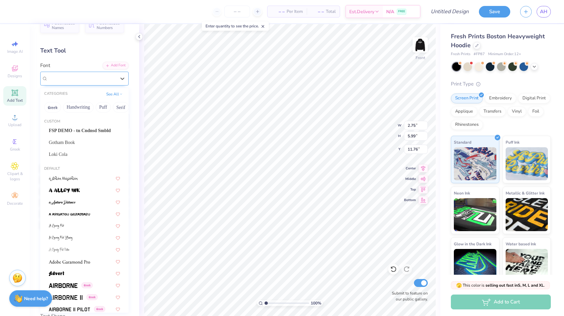
click at [66, 83] on div "Vollkorn Greek" at bounding box center [84, 79] width 88 height 14
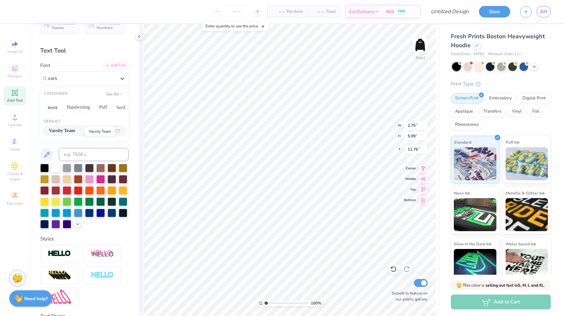
click at [75, 131] on span "Varsity Team" at bounding box center [62, 130] width 26 height 7
type input "vars"
type input "2.91"
type input "5.67"
type input "11.92"
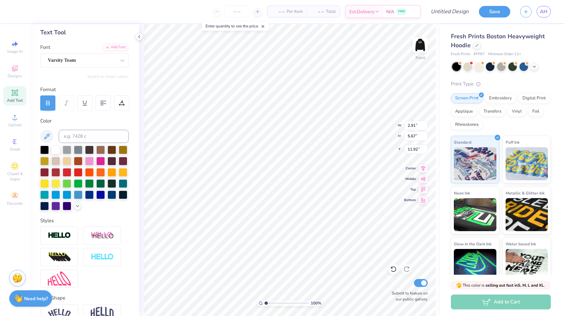
scroll to position [0, 0]
type textarea "18"
type input "5.87"
type input "5.28"
type input "8.03"
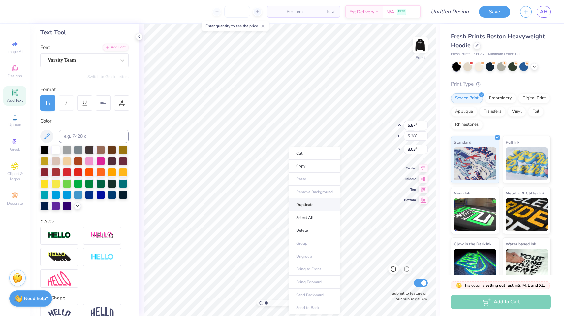
click at [302, 201] on li "Duplicate" at bounding box center [315, 204] width 52 height 13
type input "13.56"
type textarea "83"
type input "13.64"
type input "6.96"
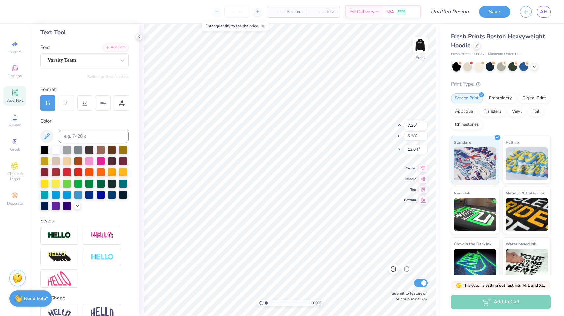
type input "5.00"
type input "13.93"
type input "6.17"
type input "5.55"
type input "7.76"
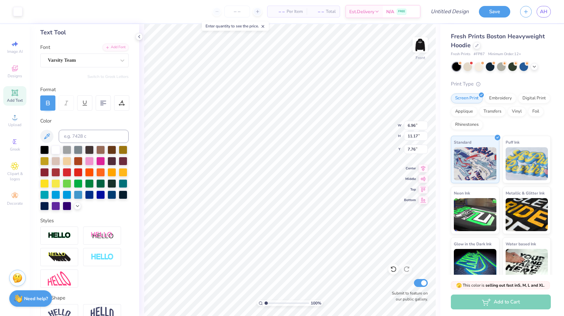
type input "9.62"
type input "7.89"
type input "12.66"
type input "8.08"
type input "14.99"
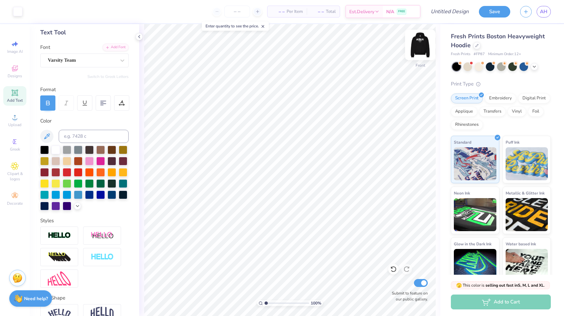
click at [417, 52] on img at bounding box center [420, 45] width 26 height 26
click at [417, 51] on img at bounding box center [419, 44] width 13 height 13
type textarea "93"
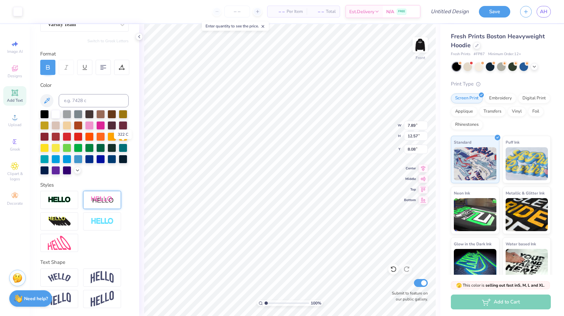
scroll to position [68, 0]
click at [102, 223] on img at bounding box center [102, 221] width 23 height 8
type input "7.99"
type input "12.63"
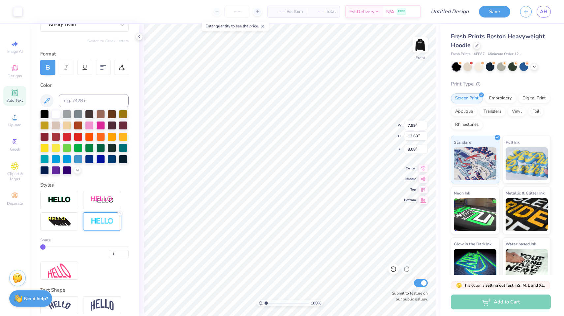
click at [101, 226] on div at bounding box center [102, 221] width 38 height 18
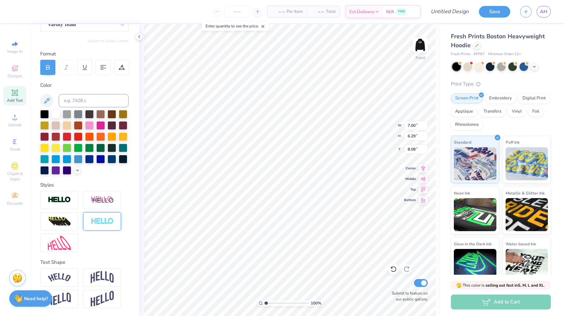
click at [104, 219] on img at bounding box center [102, 221] width 23 height 8
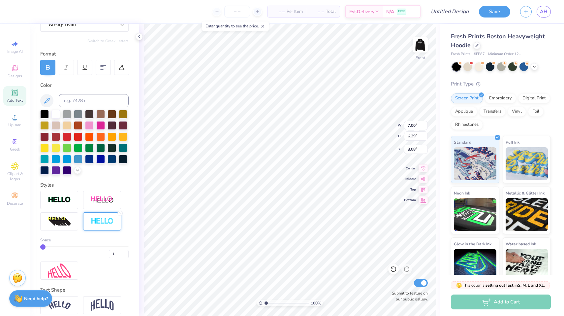
type input "7.12"
type input "6.41"
type input "8.02"
click at [512, 69] on div at bounding box center [512, 66] width 9 height 9
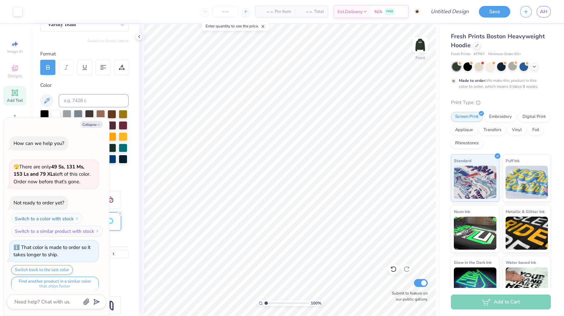
scroll to position [4, 0]
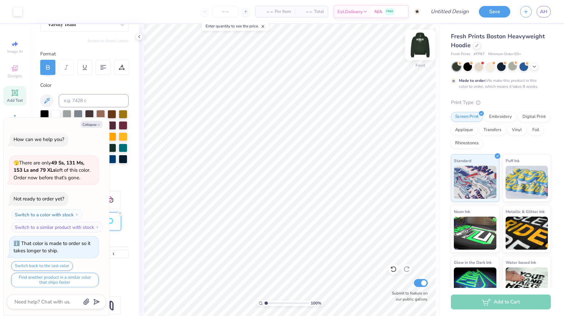
click at [418, 53] on img at bounding box center [420, 45] width 26 height 26
type textarea "x"
click at [449, 9] on input "Design Title" at bounding box center [441, 11] width 65 height 13
type input "G"
type textarea "x"
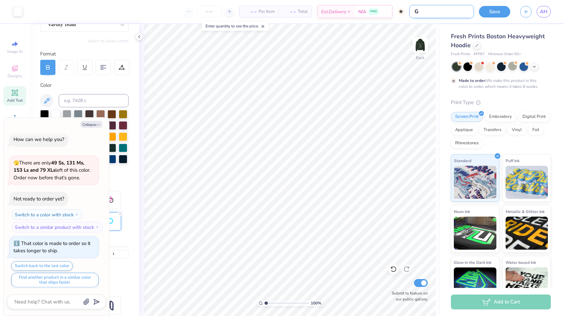
type input "Gr"
type textarea "x"
type input "Gre"
type textarea "x"
type input "Gree"
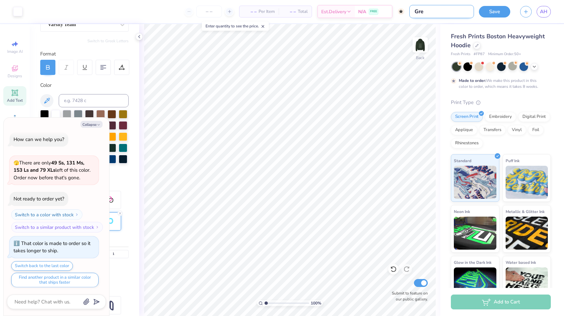
type textarea "x"
type input "Green"
type textarea "x"
type input "Green"
type textarea "x"
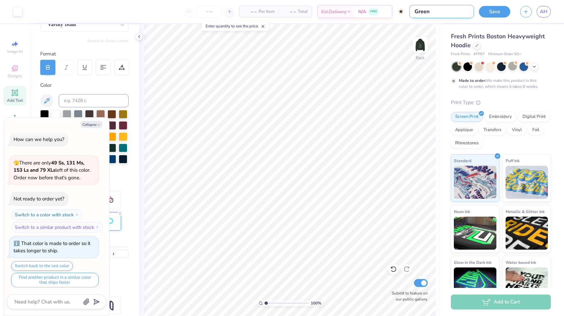
type input "Green S"
type textarea "x"
type input "Green Se"
type textarea "x"
type input "Green Set"
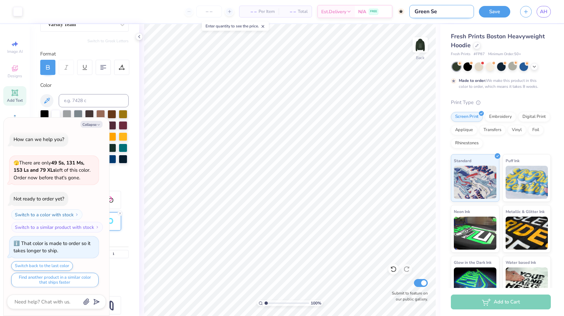
type textarea "x"
type input "Green Set"
click at [501, 10] on button "Save" at bounding box center [494, 11] width 31 height 12
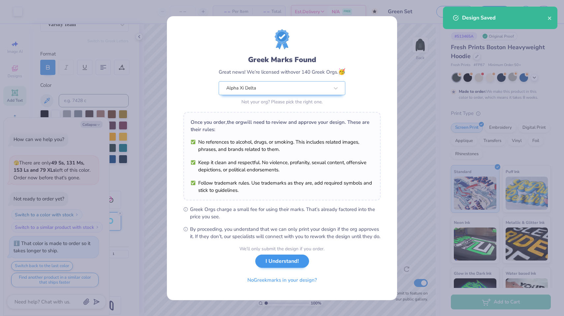
click at [276, 265] on button "I Understand!" at bounding box center [282, 261] width 54 height 14
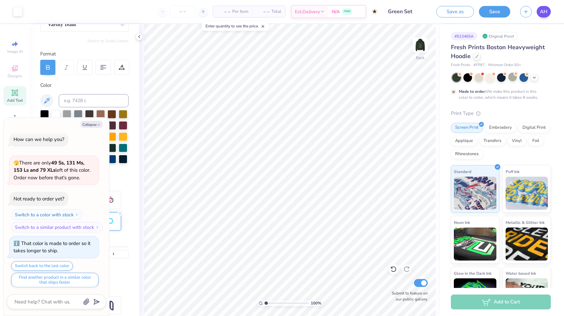
type textarea "x"
click at [544, 13] on span "AH" at bounding box center [544, 12] width 8 height 8
click at [548, 11] on link "AH" at bounding box center [543, 12] width 14 height 12
click at [546, 13] on span "AH" at bounding box center [544, 12] width 8 height 8
click at [541, 14] on span "AH" at bounding box center [544, 12] width 8 height 8
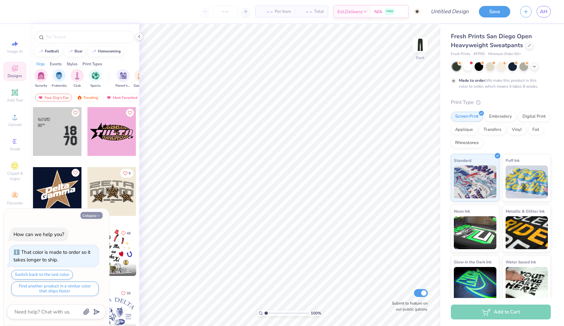
click at [100, 214] on button "Collapse" at bounding box center [91, 215] width 22 height 7
type textarea "x"
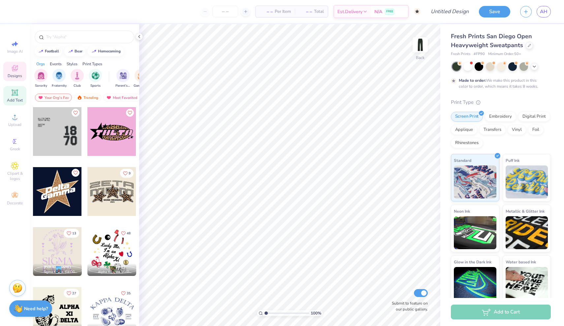
click at [13, 95] on icon at bounding box center [14, 92] width 5 height 5
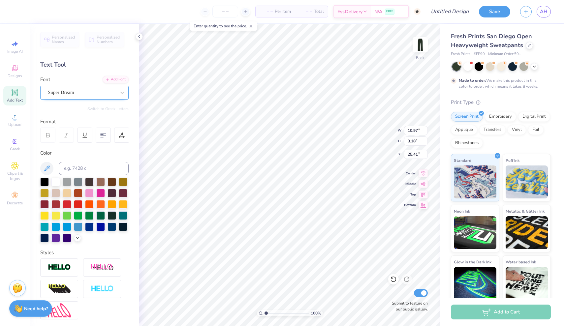
type textarea "18"
type input "1.12"
type input "3.83"
type input "2.58"
click at [10, 94] on div "Add Text" at bounding box center [14, 95] width 23 height 19
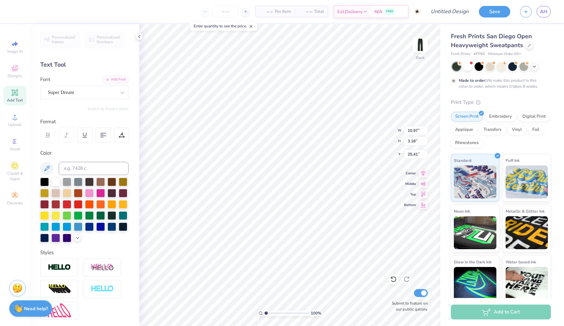
type textarea "93"
type input "4.42"
type input "3.90"
type input "2.57"
type input "4.17"
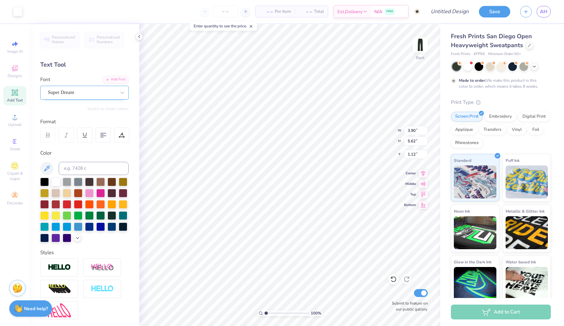
click at [74, 91] on span "Super Dream" at bounding box center [61, 93] width 26 height 8
click at [75, 143] on span "Varsity Team" at bounding box center [62, 144] width 26 height 7
type input "var"
type input "3.83"
type input "5.61"
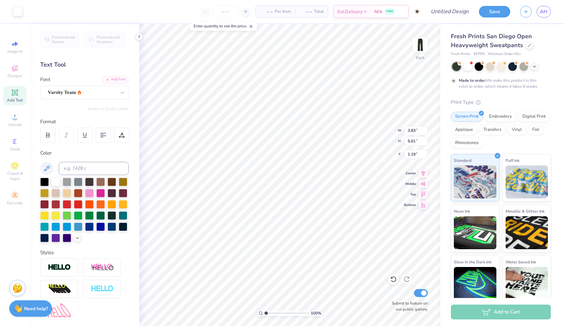
type input "1.19"
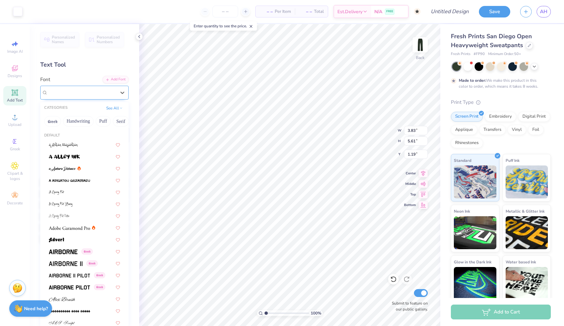
click at [87, 97] on div "Varsity Team" at bounding box center [84, 93] width 88 height 14
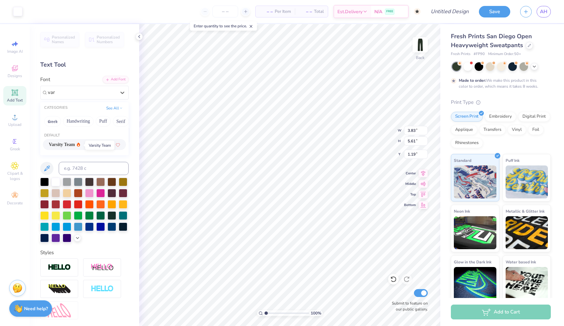
click at [75, 146] on span "Varsity Team" at bounding box center [62, 144] width 26 height 7
type input "var"
click at [77, 96] on div at bounding box center [82, 92] width 68 height 9
click at [75, 145] on span "Varsity Team" at bounding box center [62, 144] width 26 height 7
type input "va"
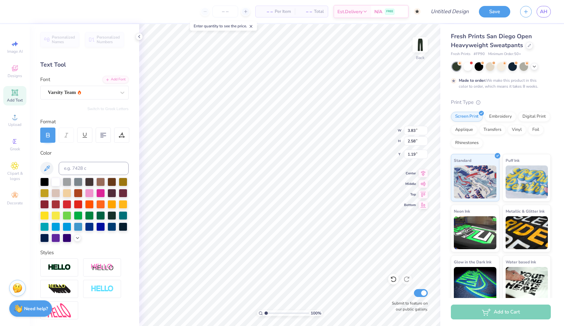
type input "2.88"
type input "2.59"
click at [420, 47] on img at bounding box center [420, 45] width 26 height 26
click at [421, 47] on img at bounding box center [420, 45] width 26 height 26
type input "3.32"
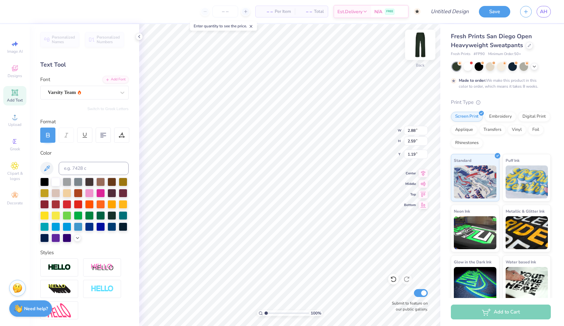
type input "2.98"
type input "0.79"
type input "3.32"
type input "2.98"
type input "0.79"
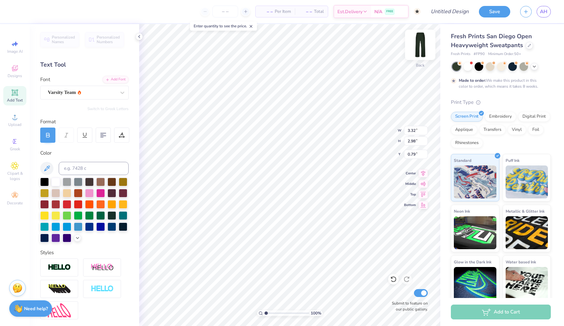
type input "3.08"
type input "2.77"
type input "1.00"
type input "4.11"
type input "3.35"
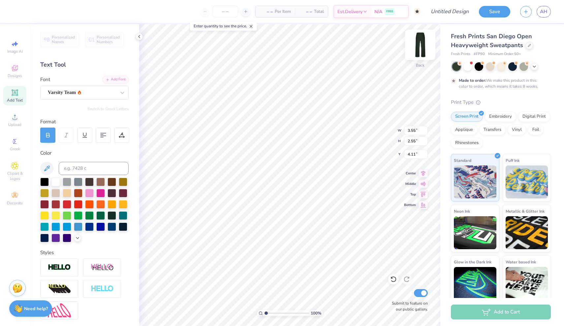
type input "2.40"
type input "4.25"
type input "3.08"
type input "2.77"
type input "1.14"
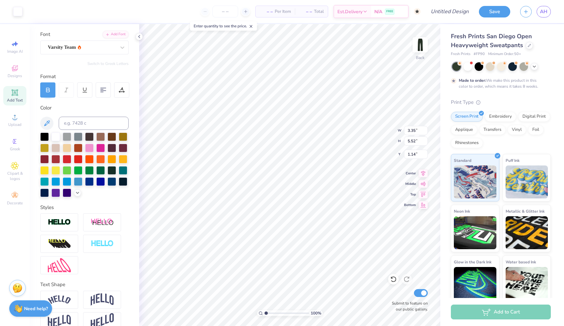
scroll to position [47, 0]
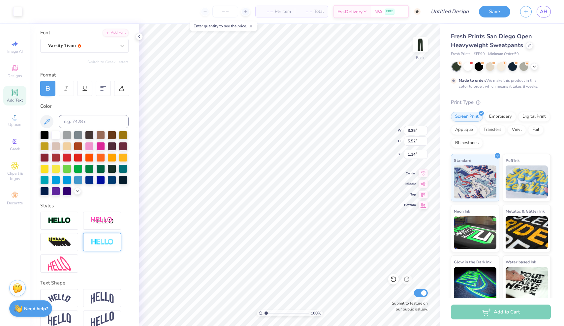
click at [101, 245] on img at bounding box center [102, 242] width 23 height 8
type input "5.54"
type input "1.11"
click at [101, 243] on img at bounding box center [102, 242] width 23 height 8
type input "3.39"
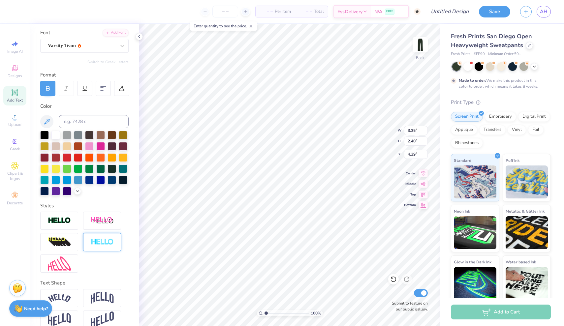
type input "2.45"
type input "4.36"
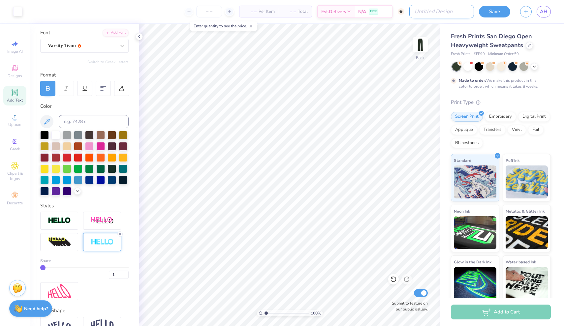
click at [457, 13] on input "Design Title" at bounding box center [441, 11] width 65 height 13
type input "green set pans"
click at [495, 8] on button "Save" at bounding box center [494, 11] width 31 height 12
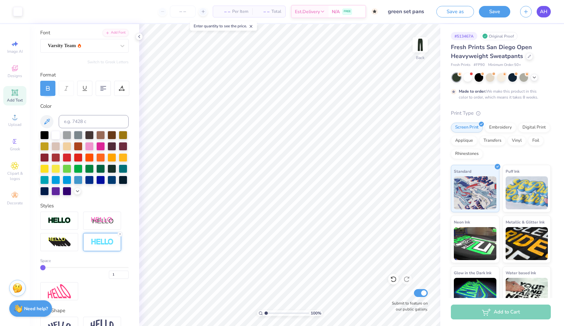
click at [547, 9] on span "AH" at bounding box center [544, 12] width 8 height 8
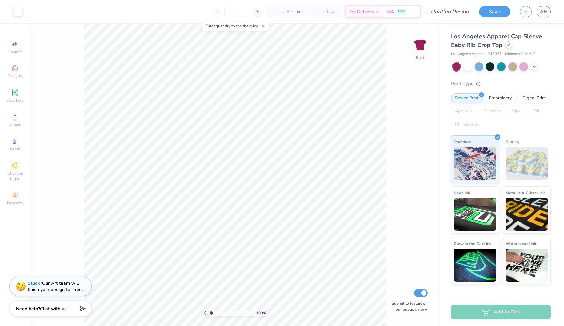
click at [507, 47] on div at bounding box center [508, 44] width 7 height 7
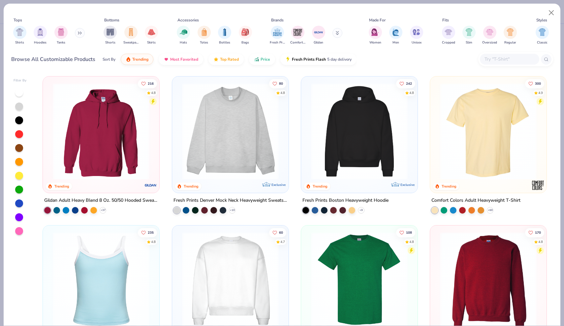
click at [362, 172] on img at bounding box center [359, 131] width 103 height 97
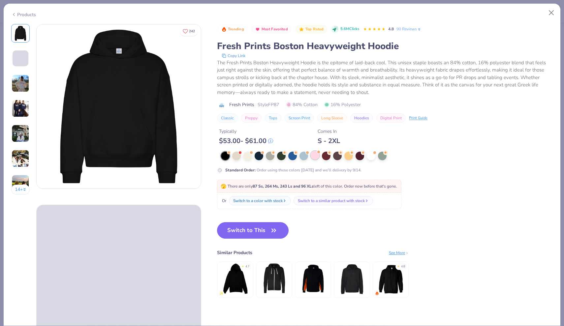
click at [318, 157] on div at bounding box center [315, 155] width 9 height 9
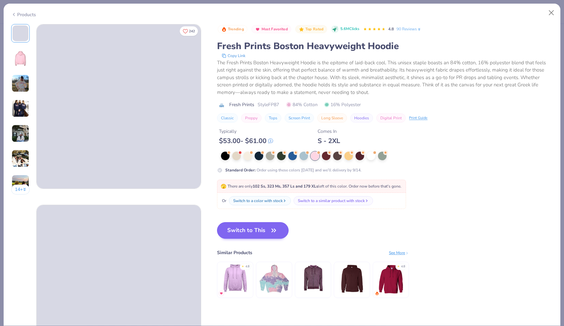
click at [259, 231] on button "Switch to This" at bounding box center [253, 230] width 72 height 16
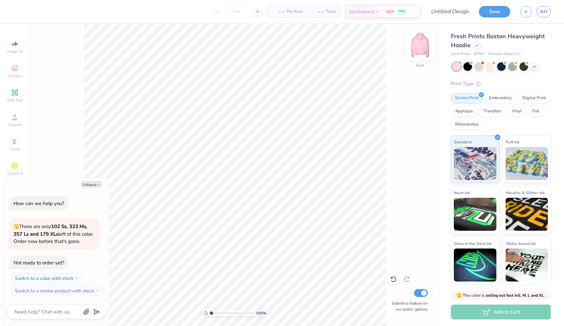
click at [420, 51] on img at bounding box center [420, 45] width 26 height 26
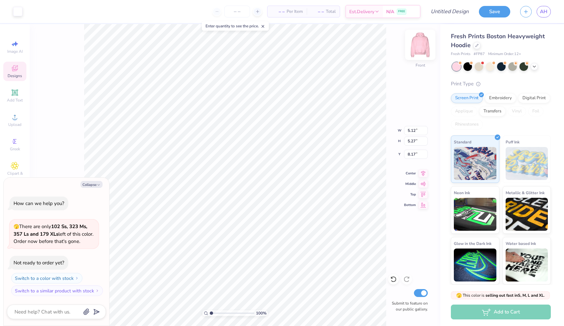
type textarea "x"
type input "10.87"
type input "11.19"
type textarea "x"
type input "7.87"
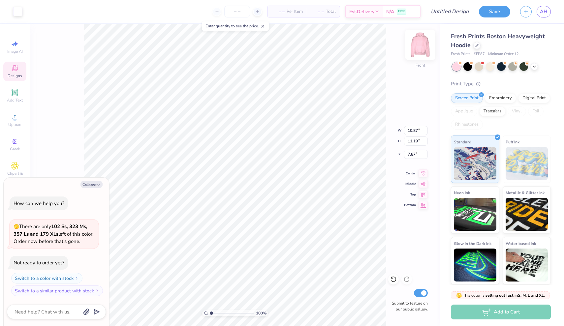
type textarea "x"
type input "12.67"
type input "13.04"
type textarea "x"
type input "7.18"
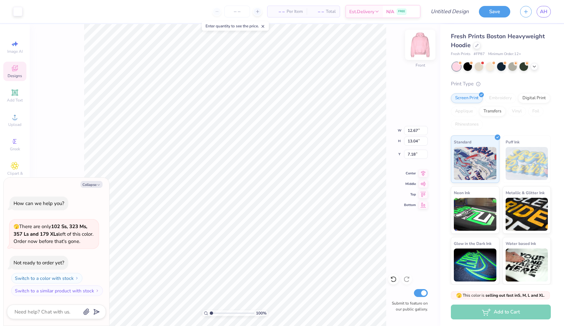
type textarea "x"
type input "3.25"
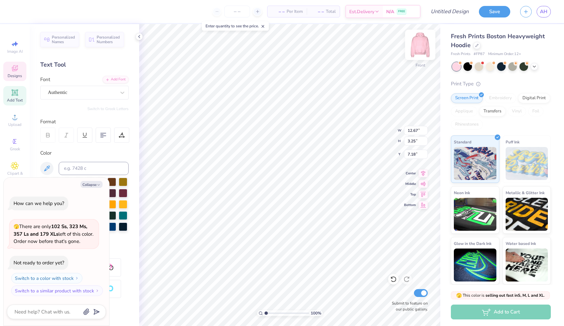
scroll to position [0, 1]
type textarea "x"
type textarea "A"
type textarea "x"
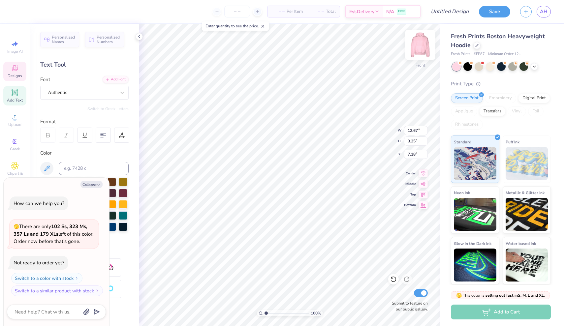
type textarea "Al"
type textarea "x"
type textarea "Alp"
type textarea "x"
type textarea "Alph"
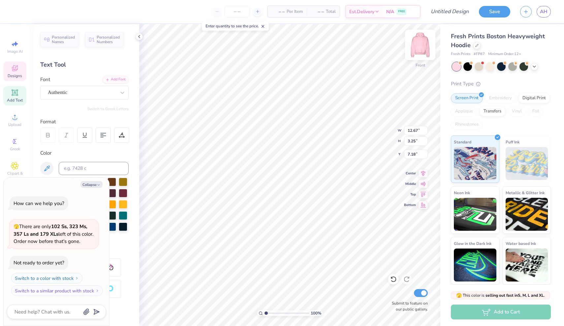
type textarea "x"
type textarea "Alpha"
type textarea "x"
type textarea "Alpha"
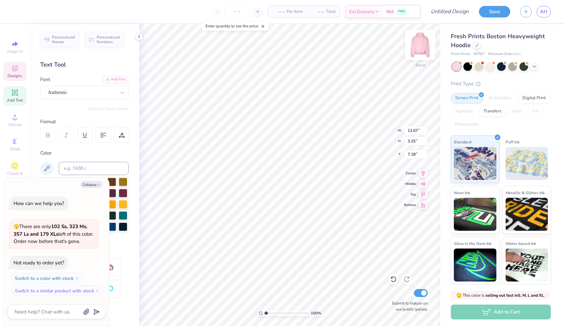
type textarea "x"
type textarea "Alpha X"
type textarea "x"
type textarea "Alpha Xi"
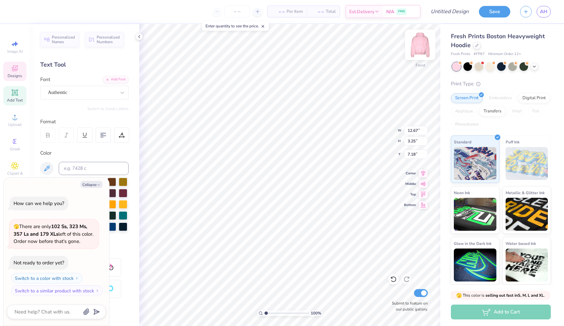
type textarea "x"
type textarea "Alpha Xi"
type textarea "x"
type textarea "Alpha Xi D"
type textarea "x"
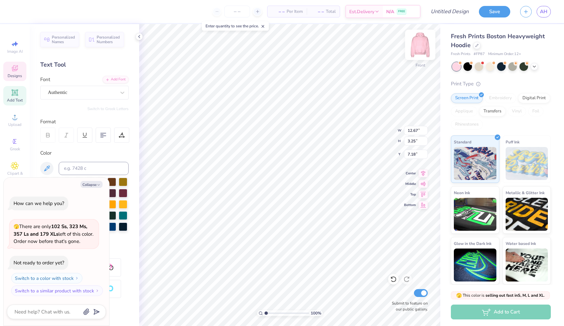
type textarea "Alpha Xi De"
type textarea "x"
type textarea "Alpha Xi Del"
type textarea "x"
type textarea "Alpha Xi Delr"
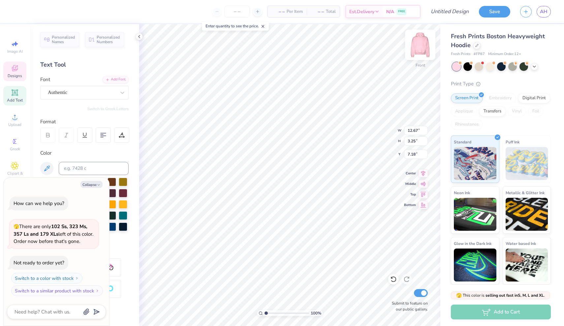
type textarea "x"
type textarea "Alpha Xi Delra"
type textarea "x"
type textarea "Alpha Xi Delr"
type textarea "x"
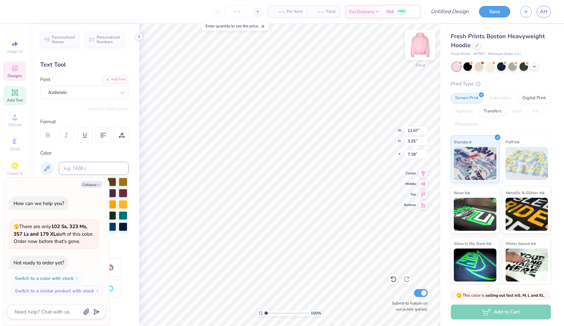
type textarea "Alpha Xi Del"
type textarea "x"
type textarea "Alpha Xi Delt"
type textarea "x"
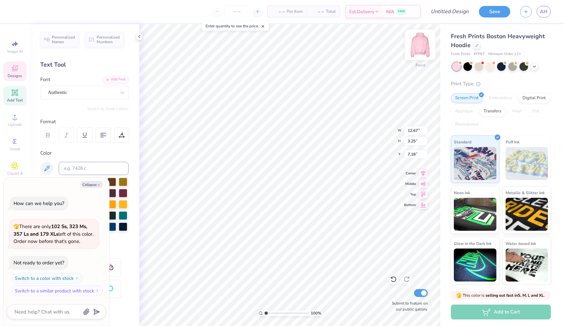
type textarea "Alpha Xi Delta"
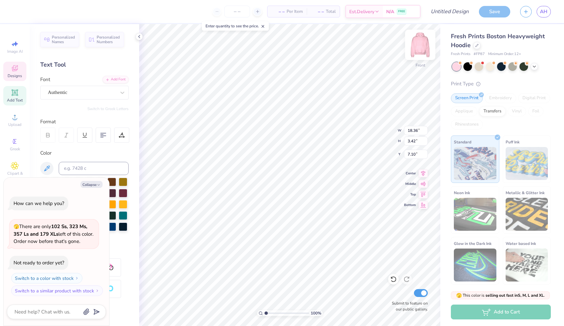
type textarea "x"
type input "13.88"
type input "2.58"
type input "7.93"
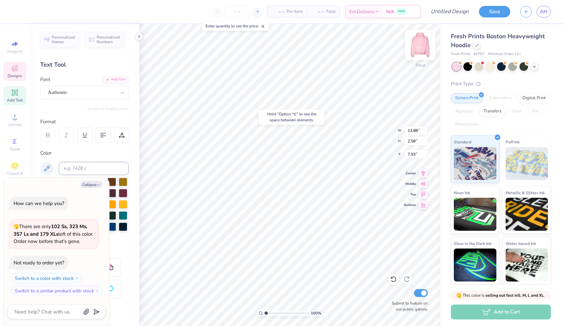
type textarea "x"
type input "6.09"
type textarea "x"
type input "8.67"
type textarea "x"
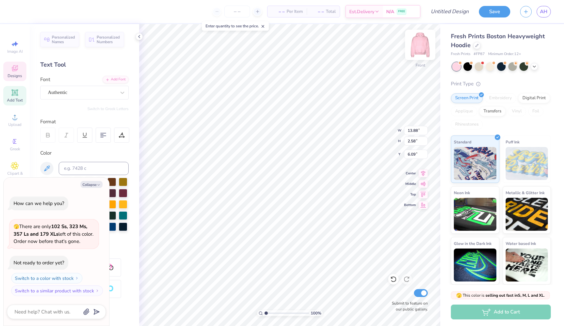
type textarea "AlphaXi Delta"
click at [376, 137] on div "100 % Front W 13.88 H 2.58 Y 6.09 Center Middle Top Bottom Submit to feature on…" at bounding box center [289, 175] width 301 height 302
type textarea "x"
type textarea "lphaXi Delta"
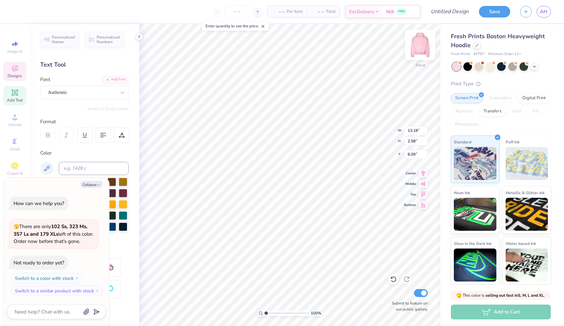
type textarea "x"
type textarea "AlphaXi Delta"
type textarea "x"
type input "10.44"
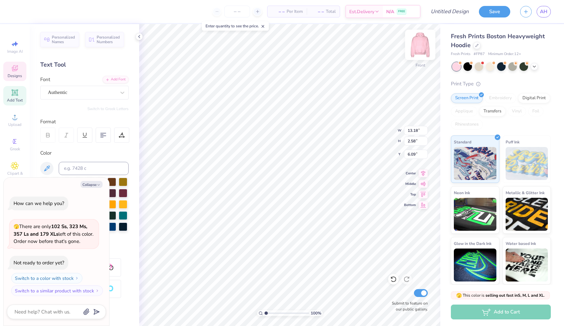
type input "9.56"
type input "8.67"
click at [90, 185] on button "Collapse" at bounding box center [91, 184] width 22 height 7
type textarea "x"
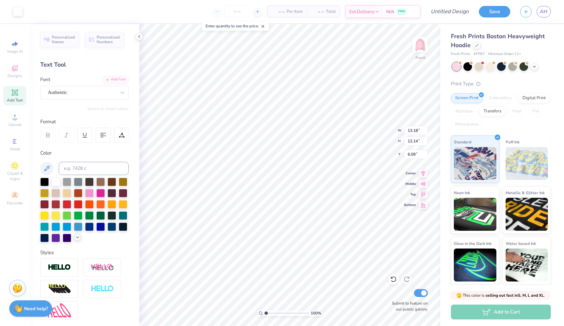
click at [79, 237] on icon at bounding box center [77, 237] width 5 height 5
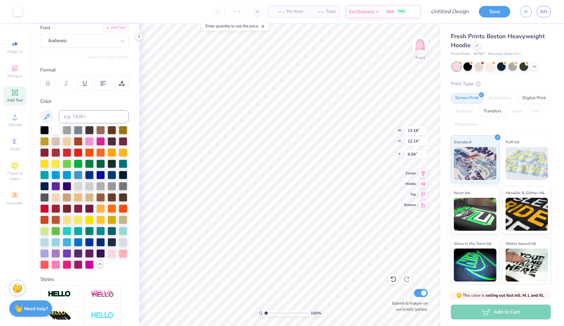
scroll to position [53, 0]
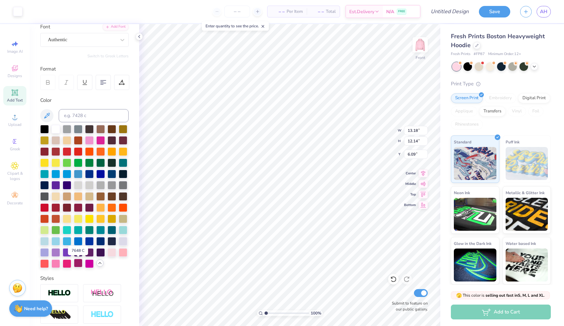
click at [80, 266] on div at bounding box center [78, 263] width 9 height 9
click at [19, 12] on div at bounding box center [17, 10] width 9 height 9
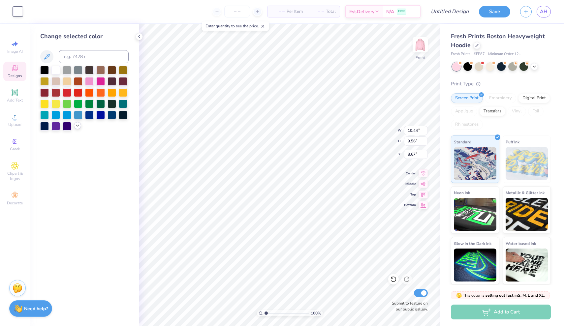
click at [76, 128] on icon at bounding box center [77, 125] width 5 height 5
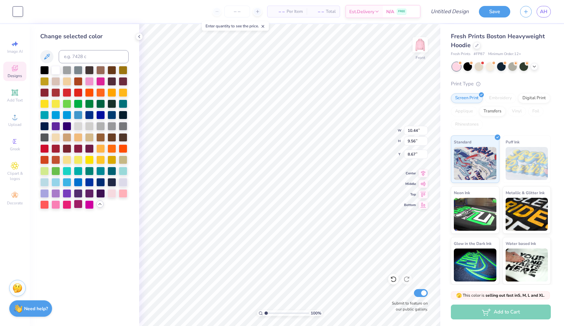
click at [80, 208] on div at bounding box center [78, 204] width 9 height 9
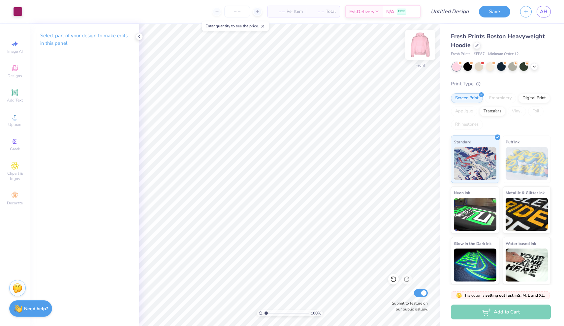
click at [416, 41] on img at bounding box center [420, 45] width 26 height 26
click at [13, 123] on span "Upload" at bounding box center [14, 124] width 13 height 5
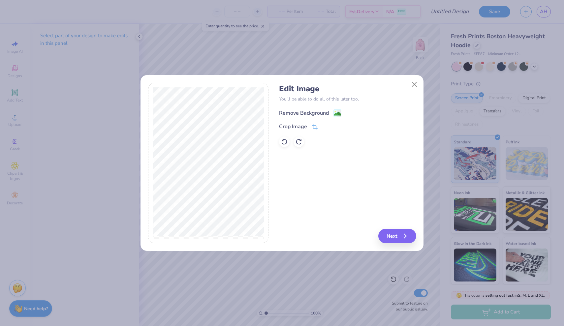
click at [299, 113] on div "Remove Background" at bounding box center [304, 113] width 50 height 8
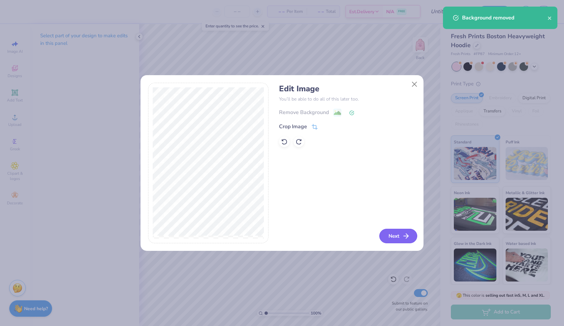
click at [402, 233] on icon "button" at bounding box center [406, 236] width 8 height 8
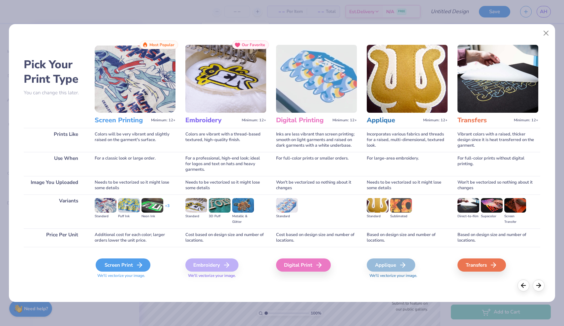
click at [107, 269] on div "Screen Print" at bounding box center [123, 265] width 55 height 13
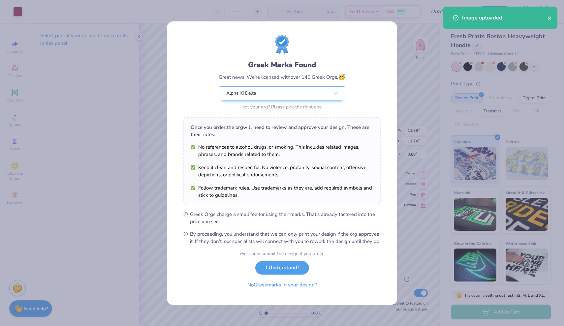
click at [306, 115] on body "Art colors – – Per Item – – Total Est. Delivery N/A FREE Design Title Save AH I…" at bounding box center [282, 163] width 564 height 326
type input "8.57"
type input "8.69"
type input "3.93"
click at [273, 273] on button "I Understand!" at bounding box center [282, 266] width 54 height 14
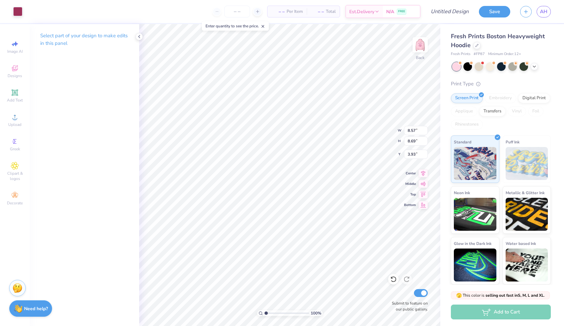
type input "3.82"
type input "3.88"
type input "1.84"
type input "5.05"
type input "5.12"
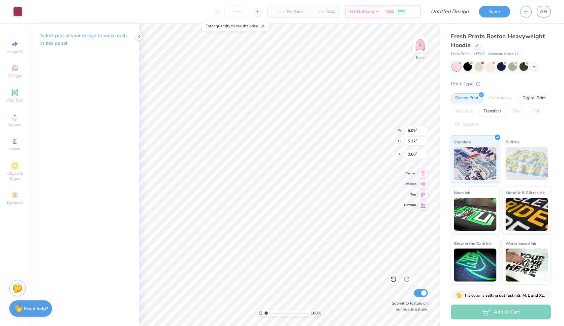
type input "0.72"
click at [420, 46] on img at bounding box center [420, 45] width 26 height 26
click at [17, 73] on div "Designs" at bounding box center [14, 71] width 23 height 19
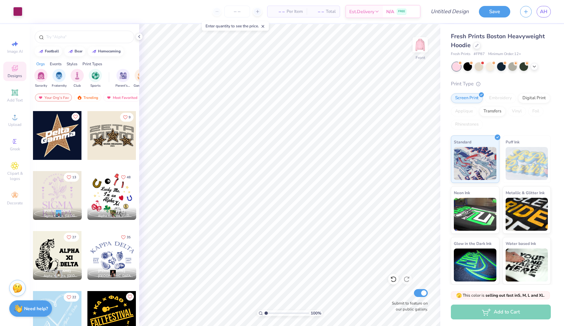
scroll to position [56, 0]
click at [65, 196] on div at bounding box center [57, 195] width 49 height 49
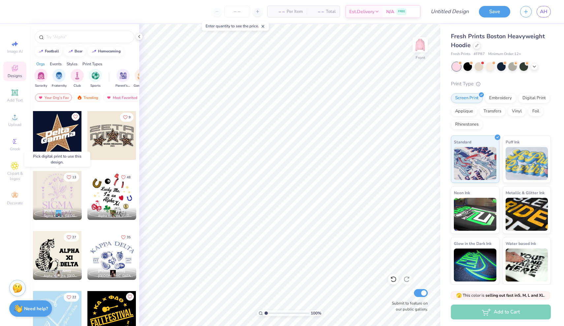
click at [53, 191] on div at bounding box center [57, 195] width 49 height 49
click at [52, 190] on div at bounding box center [57, 195] width 49 height 49
click at [478, 144] on div "Standard" at bounding box center [475, 158] width 48 height 47
click at [61, 188] on div at bounding box center [57, 195] width 49 height 49
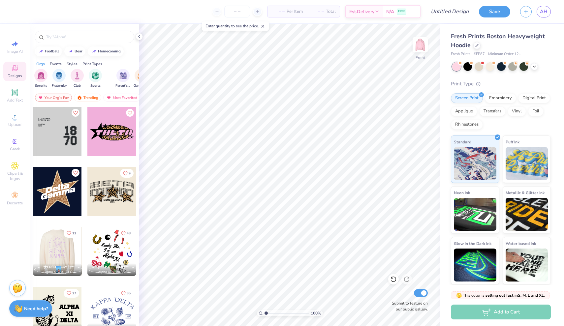
scroll to position [0, 0]
click at [420, 50] on img at bounding box center [420, 45] width 26 height 26
click at [424, 50] on img at bounding box center [420, 45] width 26 height 26
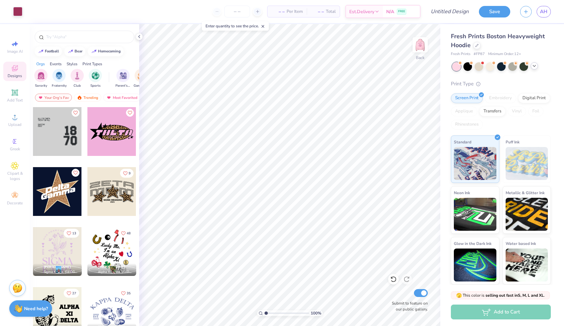
click at [534, 64] on icon at bounding box center [534, 65] width 5 height 5
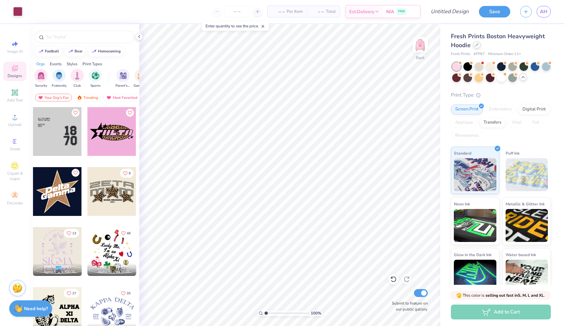
click at [478, 47] on div at bounding box center [476, 44] width 7 height 7
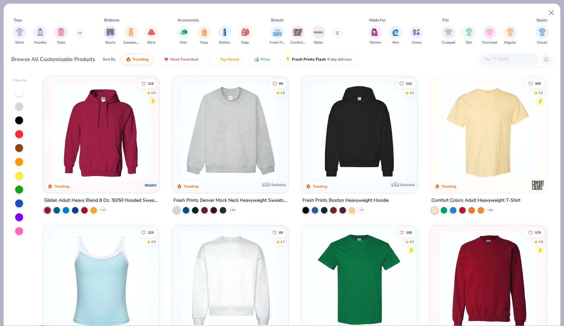
click at [120, 175] on img at bounding box center [100, 131] width 103 height 97
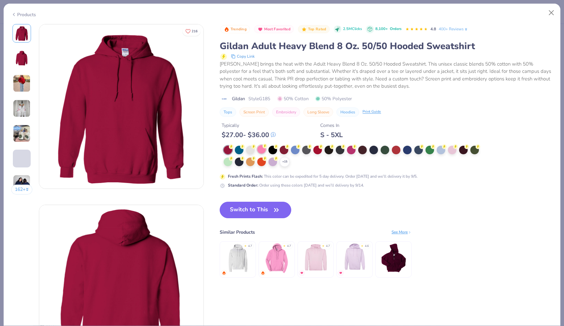
click at [262, 147] on div at bounding box center [261, 149] width 9 height 9
click at [270, 205] on button "Switch to This" at bounding box center [256, 210] width 72 height 16
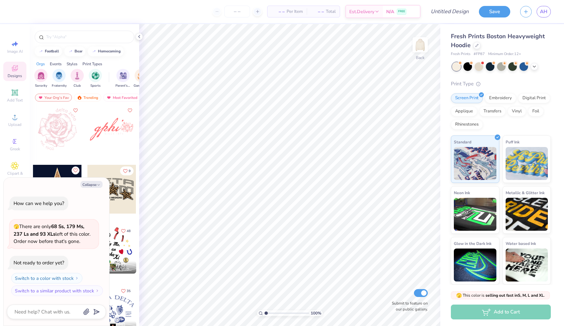
scroll to position [60, 0]
click at [120, 134] on div at bounding box center [111, 131] width 49 height 49
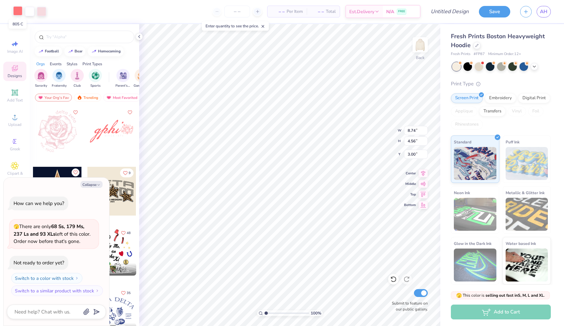
click at [18, 14] on div at bounding box center [17, 10] width 9 height 9
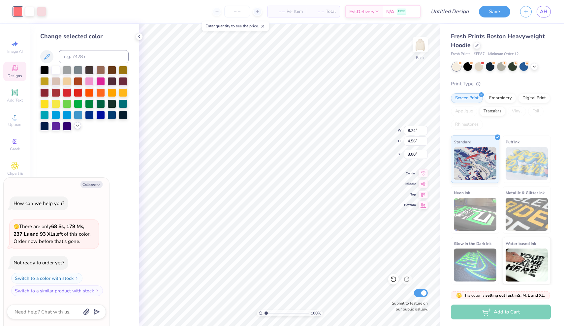
click at [77, 128] on icon at bounding box center [77, 125] width 5 height 5
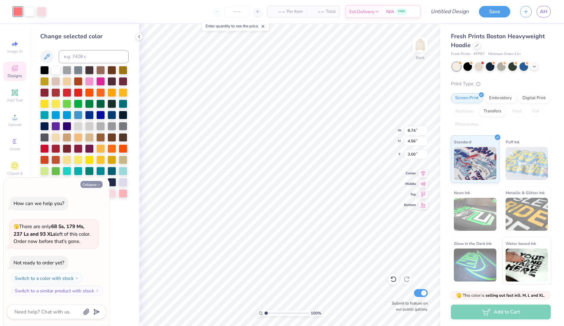
click at [98, 187] on icon "button" at bounding box center [99, 185] width 4 height 4
type textarea "x"
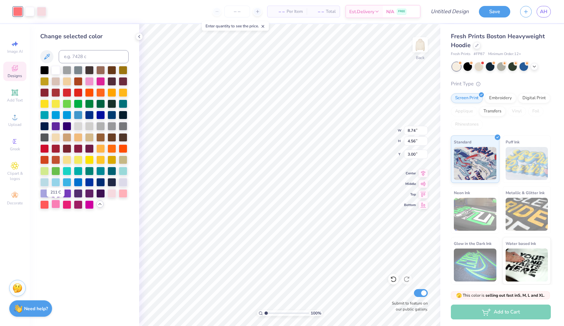
click at [58, 207] on div at bounding box center [55, 204] width 9 height 9
click at [75, 207] on div at bounding box center [78, 204] width 9 height 9
click at [58, 205] on div at bounding box center [55, 204] width 9 height 9
click at [111, 193] on div at bounding box center [111, 193] width 9 height 9
click at [119, 195] on div at bounding box center [123, 193] width 9 height 9
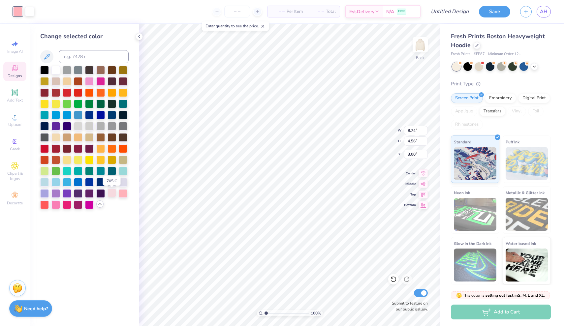
click at [113, 195] on div at bounding box center [111, 193] width 9 height 9
click at [120, 195] on div at bounding box center [123, 193] width 9 height 9
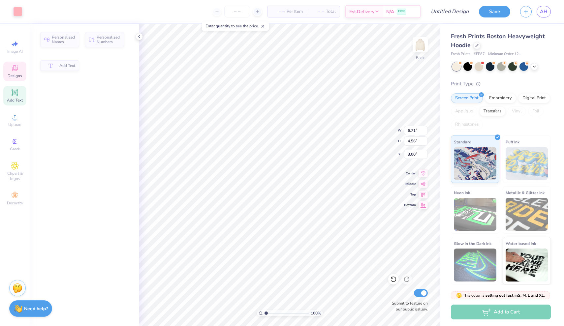
type input "6.71"
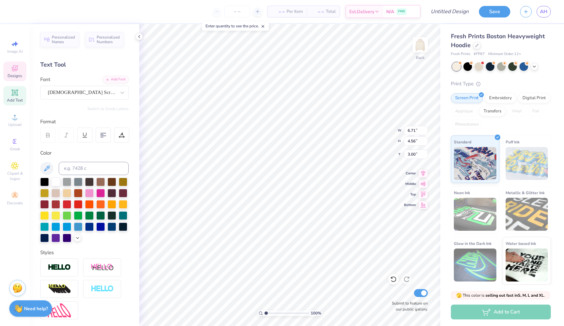
type textarea "a"
type textarea "A"
type textarea "[MEDICAL_DATA]"
type input "2.46"
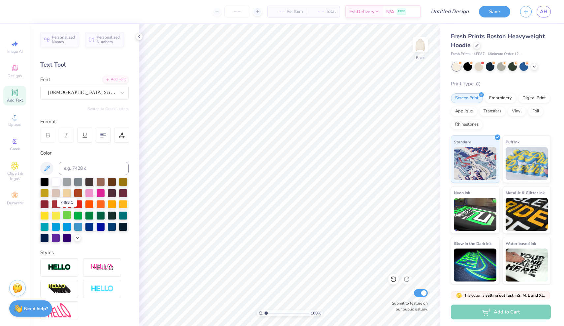
scroll to position [0, 0]
click at [18, 70] on icon at bounding box center [15, 68] width 8 height 8
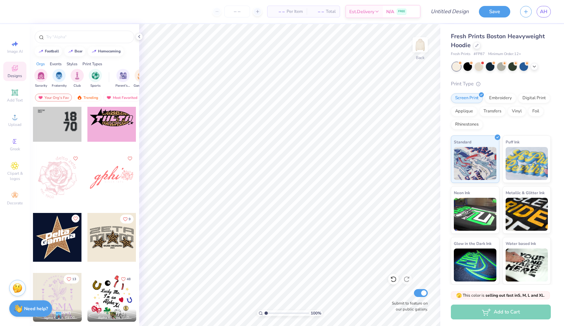
scroll to position [15, 0]
click at [420, 46] on img at bounding box center [420, 45] width 26 height 26
click at [61, 184] on div at bounding box center [57, 177] width 49 height 49
type input "9.50"
type input "10.23"
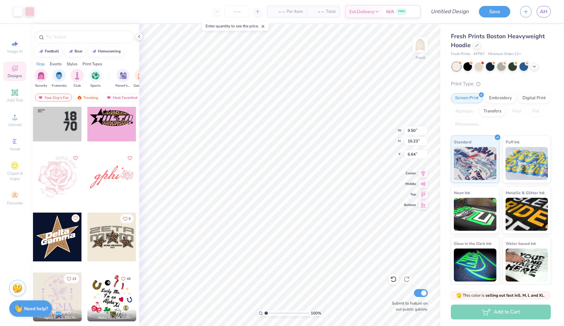
type input "8.44"
type input "4.92"
type input "3.09"
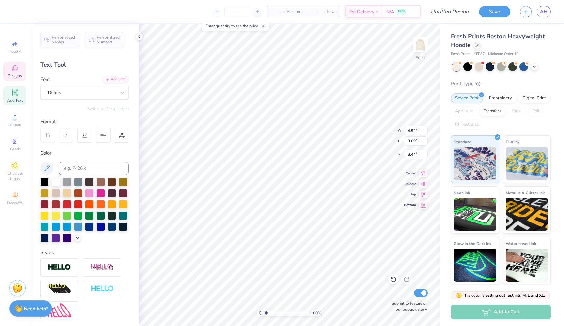
type textarea "[MEDICAL_DATA]"
type textarea "Alpha Xi"
type textarea "x"
